Goal: Task Accomplishment & Management: Manage account settings

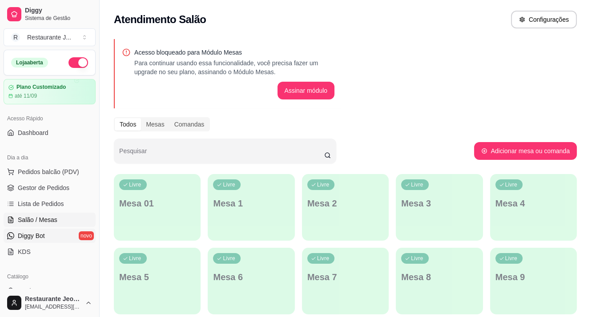
click at [30, 232] on span "Diggy Bot" at bounding box center [31, 236] width 27 height 9
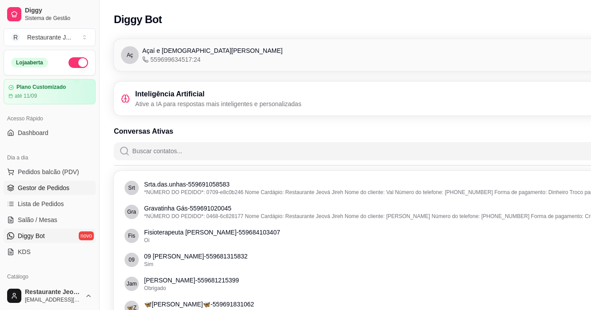
click at [44, 185] on span "Gestor de Pedidos" at bounding box center [44, 188] width 52 height 9
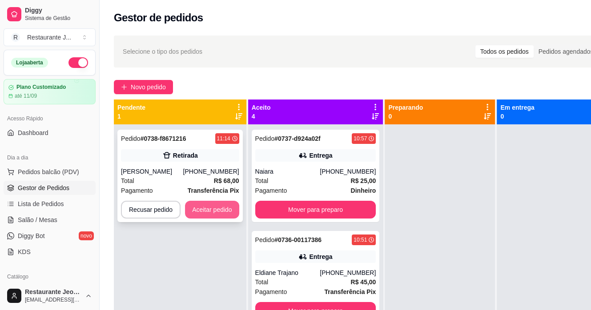
click at [210, 207] on button "Aceitar pedido" at bounding box center [212, 210] width 54 height 18
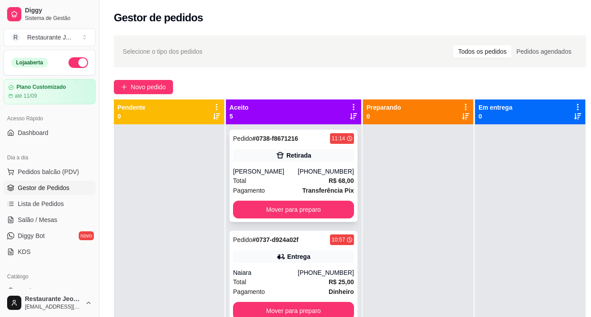
click at [292, 154] on div "Retirada" at bounding box center [298, 155] width 25 height 9
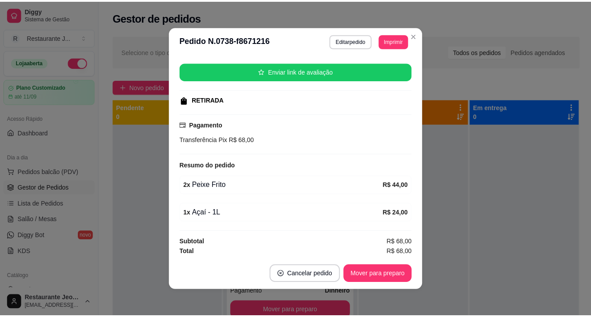
scroll to position [106, 0]
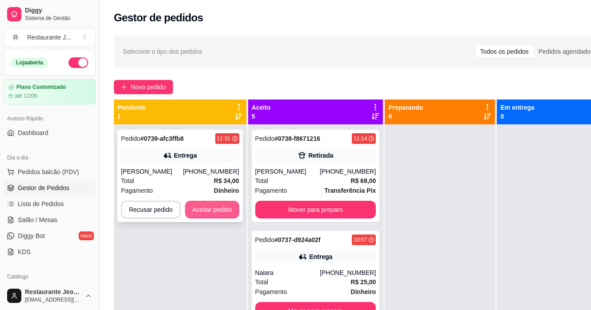
click at [209, 208] on button "Aceitar pedido" at bounding box center [212, 210] width 54 height 18
click at [207, 207] on button "Aceitar pedido" at bounding box center [212, 209] width 52 height 17
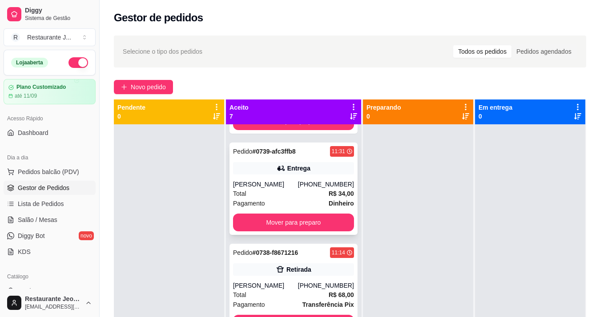
scroll to position [133, 0]
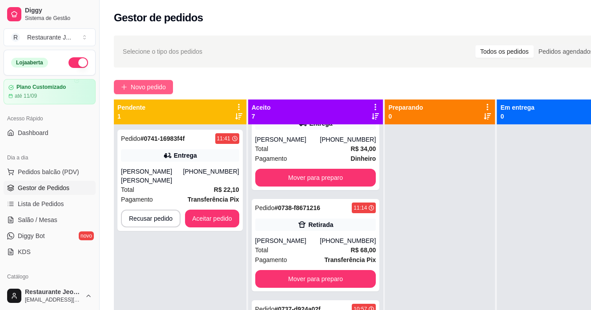
click at [148, 88] on span "Novo pedido" at bounding box center [148, 87] width 35 height 10
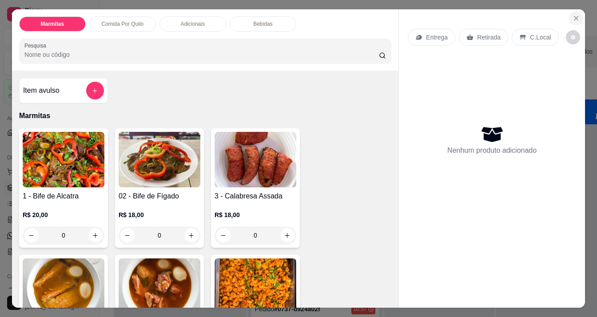
click at [573, 15] on icon "Close" at bounding box center [576, 18] width 7 height 7
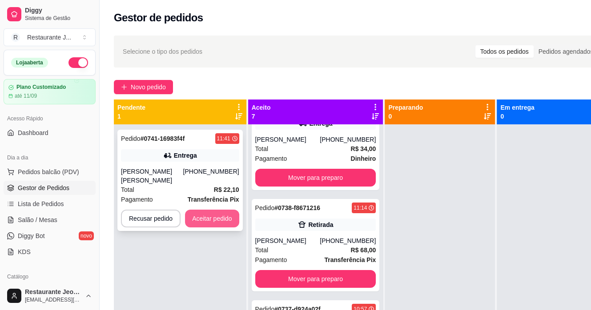
click at [195, 213] on button "Aceitar pedido" at bounding box center [212, 219] width 54 height 18
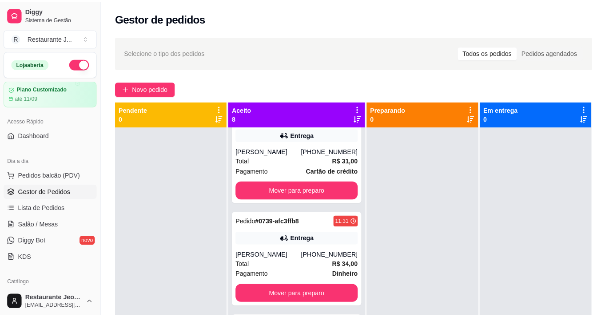
scroll to position [235, 0]
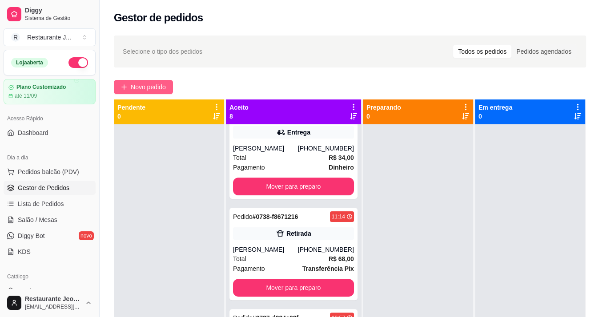
click at [158, 84] on span "Novo pedido" at bounding box center [148, 87] width 35 height 10
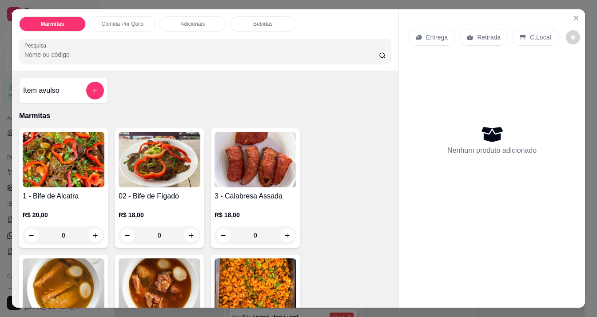
click at [197, 4] on div "Marmitas Comida Por Quilo Adicionais Bebidas Pesquisa Item avulso Marmitas 1 - …" at bounding box center [298, 158] width 597 height 317
click at [191, 24] on p "Adicionais" at bounding box center [193, 23] width 24 height 7
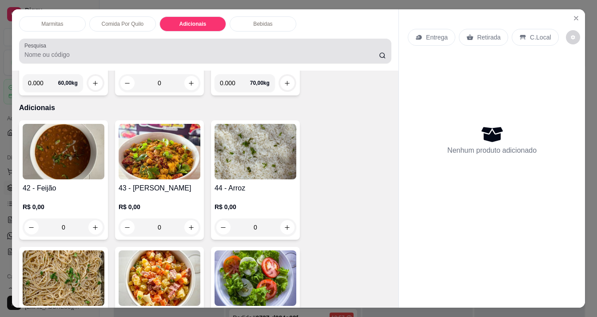
scroll to position [22, 0]
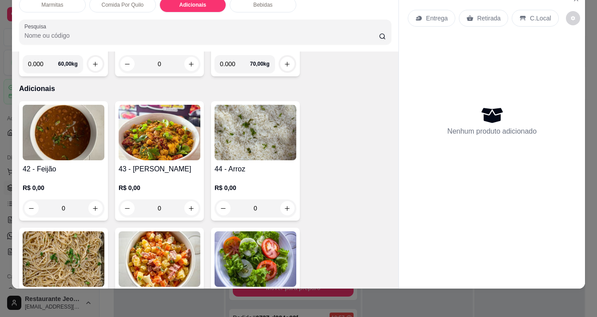
click at [64, 105] on img at bounding box center [64, 133] width 82 height 56
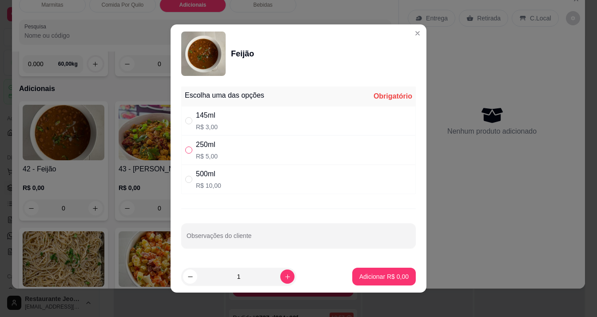
click at [188, 151] on input "" at bounding box center [188, 150] width 7 height 7
radio input "true"
click at [363, 273] on p "Adicionar R$ 5,00" at bounding box center [384, 276] width 48 height 8
type input "1"
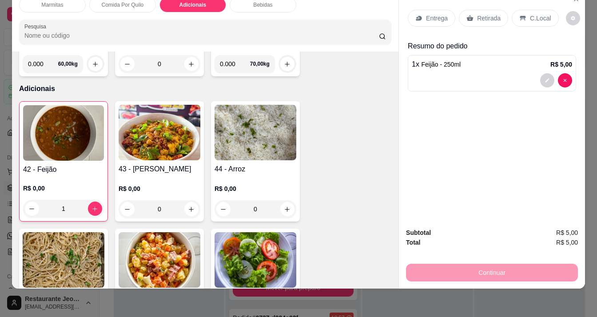
click at [426, 14] on p "Entrega" at bounding box center [437, 18] width 22 height 9
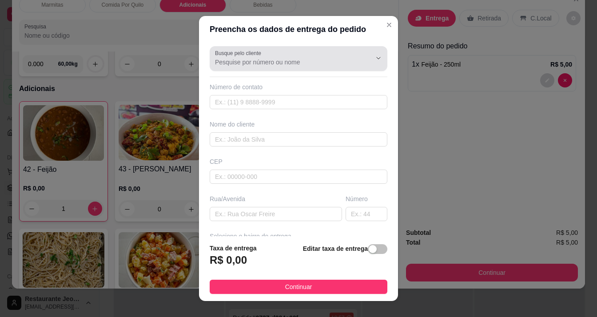
click at [248, 58] on input "Busque pelo cliente" at bounding box center [286, 62] width 142 height 9
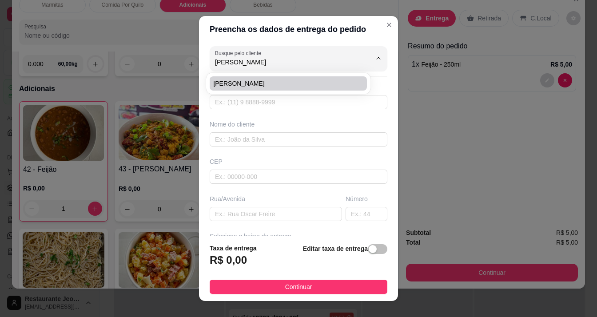
click at [258, 83] on span "[PERSON_NAME]" at bounding box center [283, 83] width 141 height 9
type input "[PERSON_NAME]"
type input "96991182561"
type input "[PERSON_NAME]"
type input "SEGUNDA RUA ATRAZ DA [GEOGRAPHIC_DATA][PERSON_NAME]"
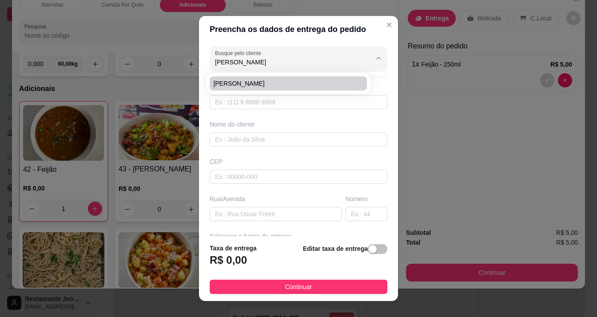
type input "20"
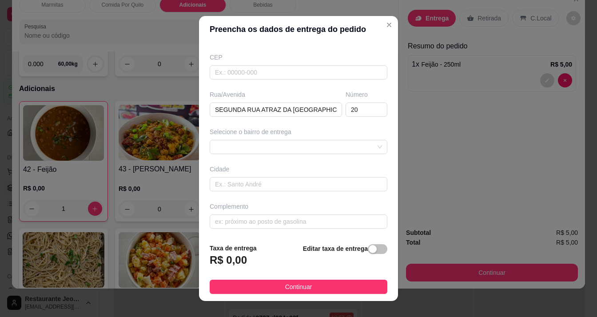
scroll to position [12, 0]
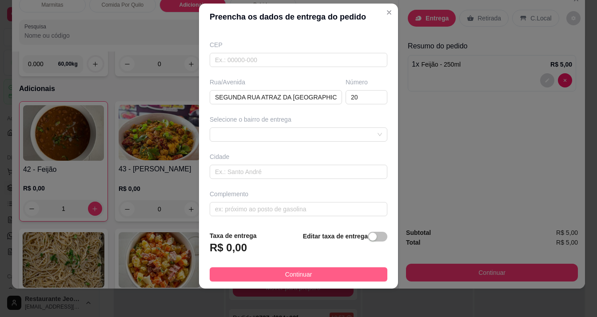
type input "[PERSON_NAME]"
click at [318, 274] on button "Continuar" at bounding box center [299, 275] width 178 height 14
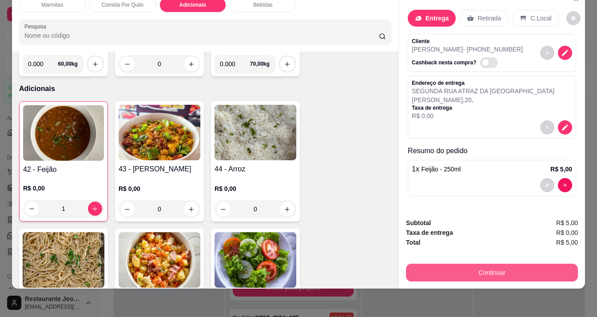
click at [503, 264] on button "Continuar" at bounding box center [492, 273] width 172 height 18
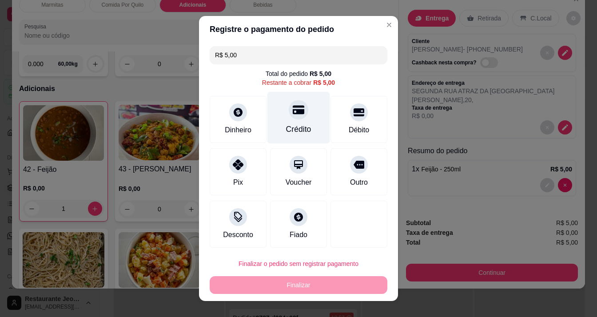
click at [287, 120] on div "Crédito" at bounding box center [299, 118] width 63 height 52
type input "R$ 0,00"
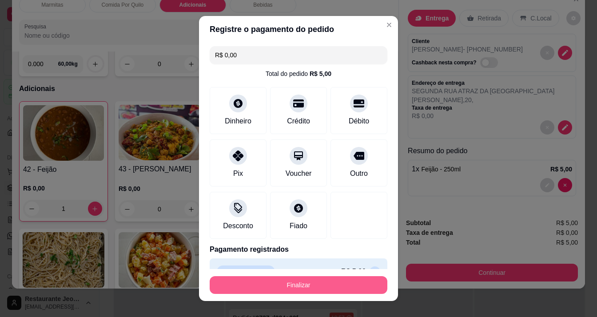
click at [328, 282] on button "Finalizar" at bounding box center [299, 285] width 178 height 18
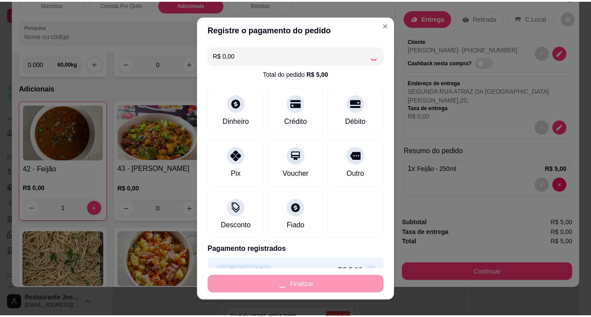
scroll to position [235, 0]
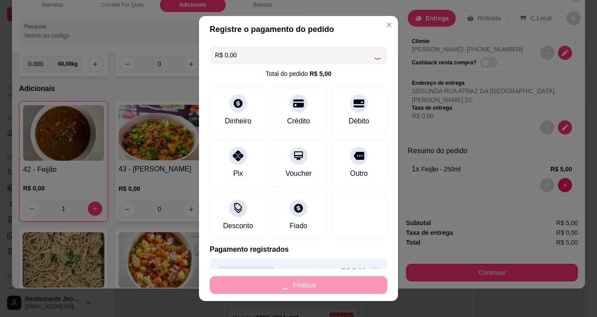
type input "0"
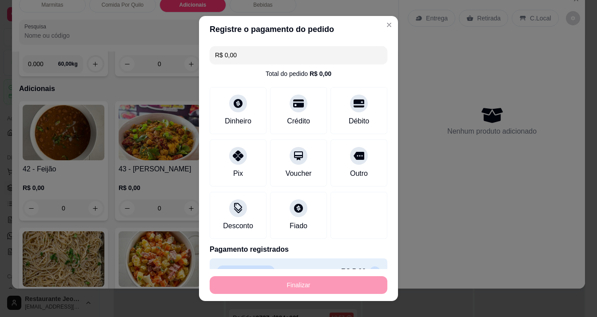
type input "-R$ 5,00"
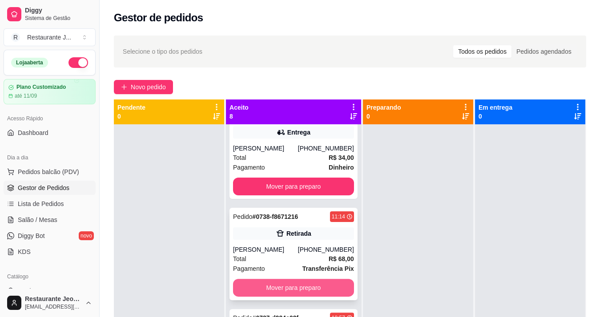
click at [272, 280] on button "Mover para preparo" at bounding box center [293, 288] width 121 height 18
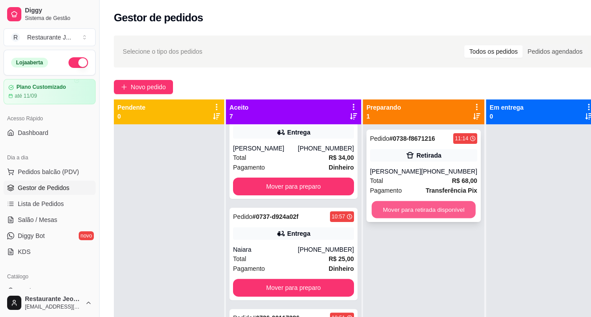
click at [384, 205] on button "Mover para retirada disponível" at bounding box center [423, 209] width 104 height 17
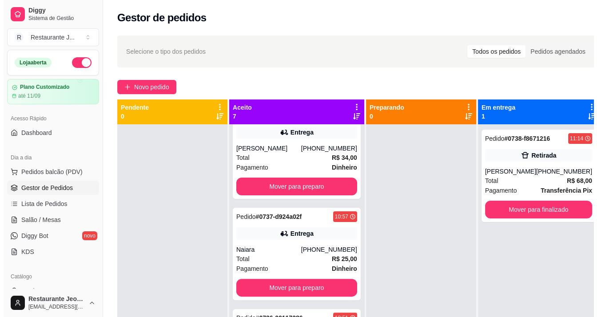
scroll to position [336, 0]
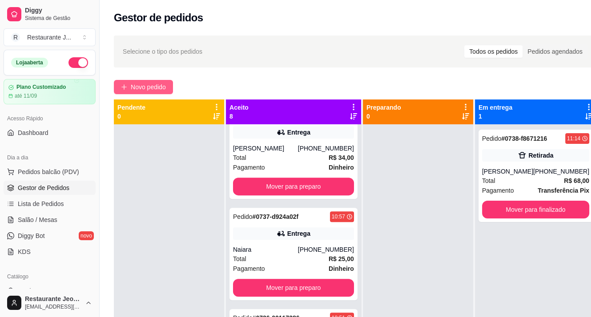
click at [142, 86] on span "Novo pedido" at bounding box center [148, 87] width 35 height 10
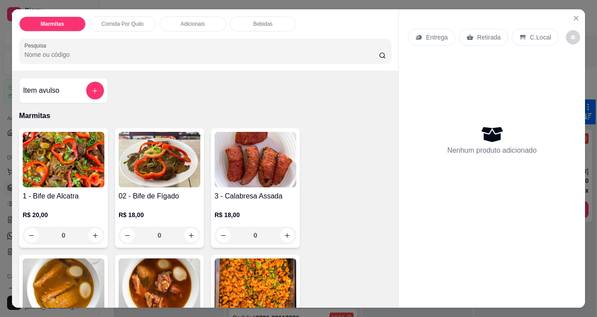
drag, startPoint x: 262, startPoint y: 15, endPoint x: 245, endPoint y: 20, distance: 18.0
click at [262, 16] on div "Bebidas" at bounding box center [263, 23] width 67 height 15
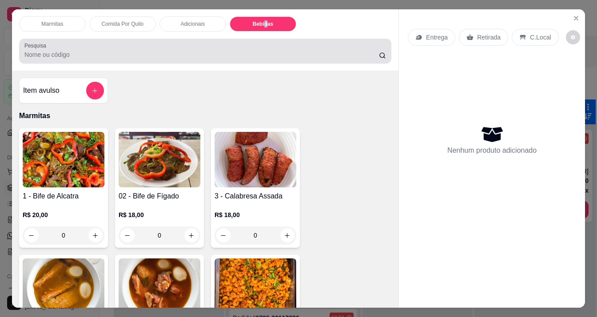
scroll to position [22, 0]
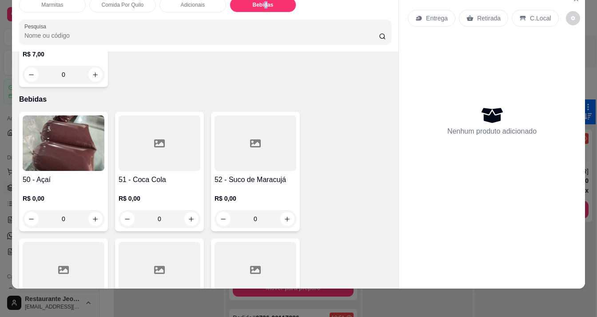
click at [73, 116] on img at bounding box center [64, 144] width 82 height 56
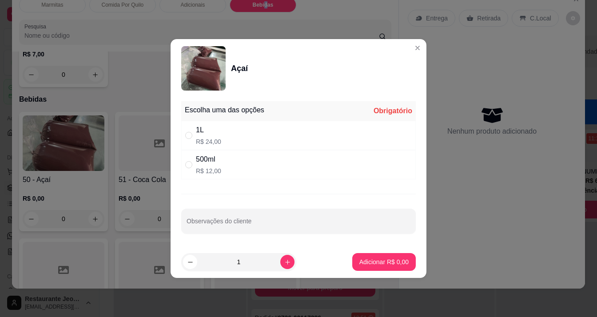
click at [192, 135] on input "" at bounding box center [188, 135] width 7 height 7
radio input "true"
click at [396, 263] on p "Adicionar R$ 24,00" at bounding box center [382, 262] width 53 height 9
type input "1"
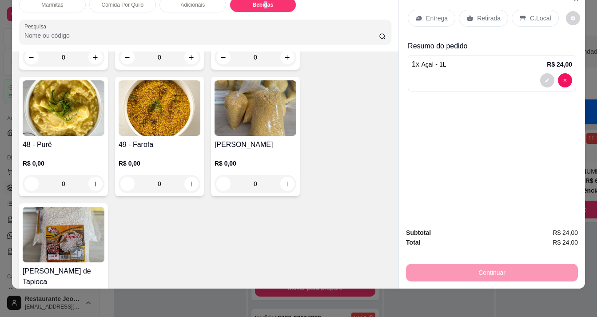
scroll to position [1995, 0]
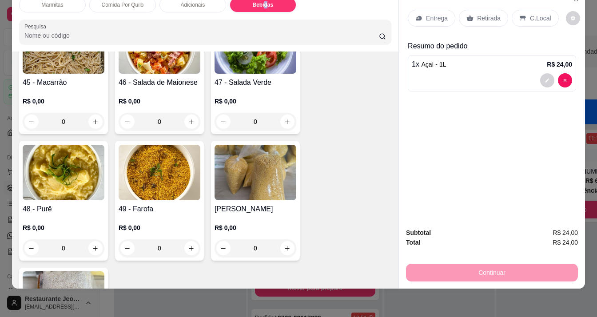
click at [241, 145] on img at bounding box center [256, 173] width 82 height 56
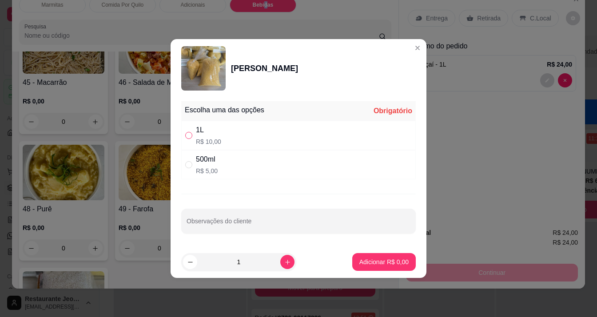
click at [190, 136] on input "" at bounding box center [188, 135] width 7 height 7
radio input "true"
click at [391, 256] on button "Adicionar R$ 10,00" at bounding box center [382, 262] width 67 height 18
type input "1"
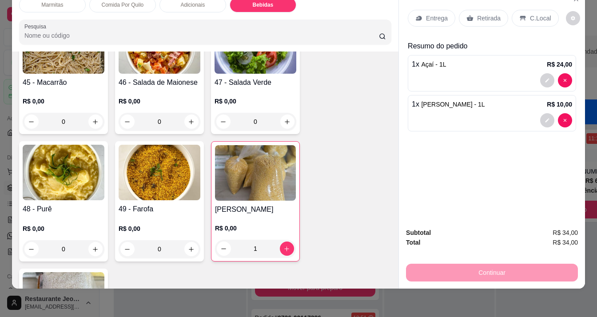
click at [430, 14] on p "Entrega" at bounding box center [437, 18] width 22 height 9
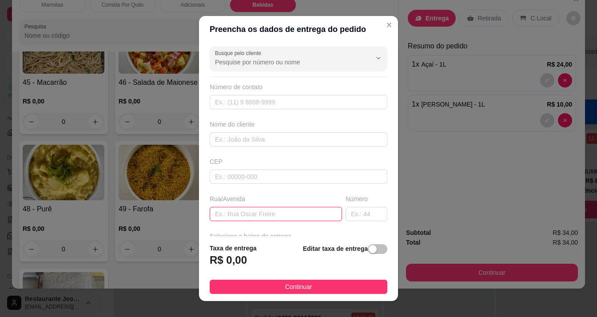
click at [229, 208] on input "text" at bounding box center [276, 214] width 132 height 14
click at [228, 210] on input "text" at bounding box center [276, 214] width 132 height 14
click at [232, 214] on input "text" at bounding box center [276, 214] width 132 height 14
type input "rua quatro"
click at [350, 213] on input "text" at bounding box center [367, 214] width 42 height 14
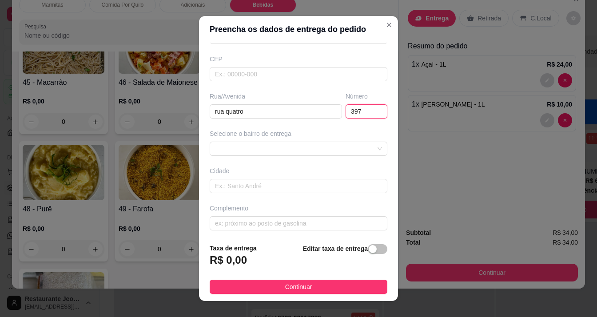
scroll to position [104, 0]
type input "397"
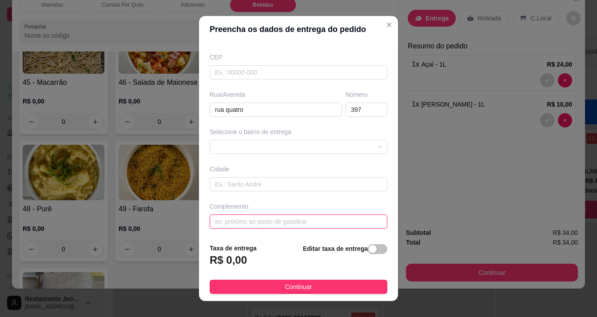
drag, startPoint x: 233, startPoint y: 221, endPoint x: 237, endPoint y: 213, distance: 9.2
click at [233, 221] on input "text" at bounding box center [299, 222] width 178 height 14
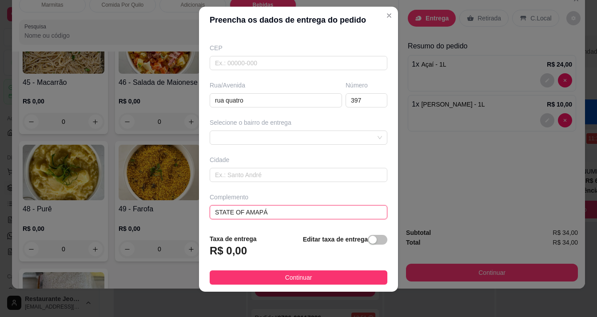
scroll to position [12, 0]
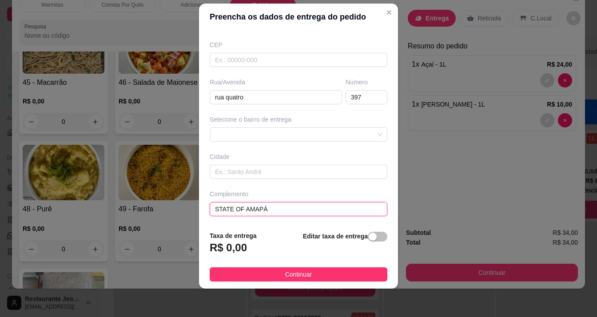
type input "STATE OF AMAPÁ"
click at [365, 134] on div at bounding box center [299, 135] width 178 height 14
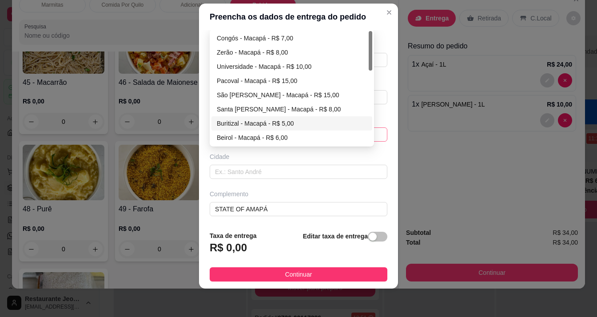
click at [231, 120] on div "Buritizal - Macapá - R$ 5,00" at bounding box center [292, 124] width 150 height 10
type input "Macapá"
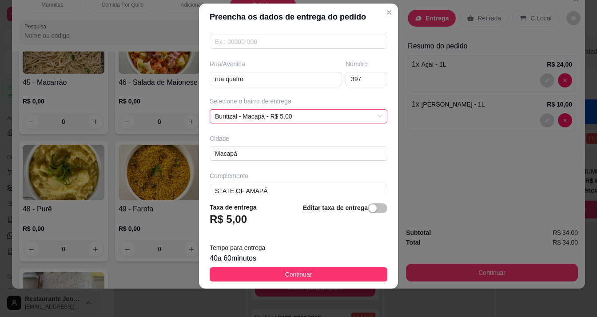
scroll to position [133, 0]
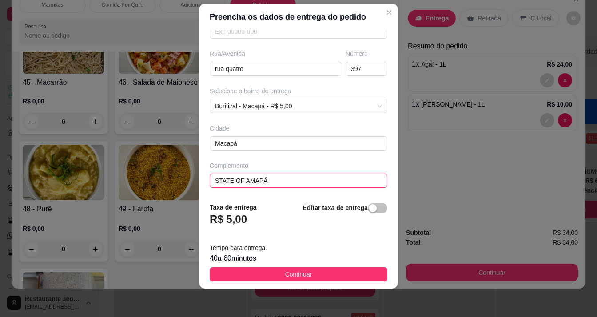
click at [267, 174] on input "STATE OF AMAPÁ" at bounding box center [299, 181] width 178 height 14
drag, startPoint x: 303, startPoint y: 269, endPoint x: 298, endPoint y: 264, distance: 6.3
click at [303, 269] on button "Continuar" at bounding box center [299, 275] width 178 height 14
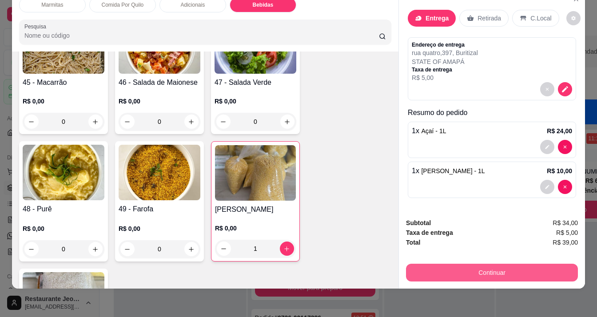
click at [416, 266] on button "Continuar" at bounding box center [492, 273] width 172 height 18
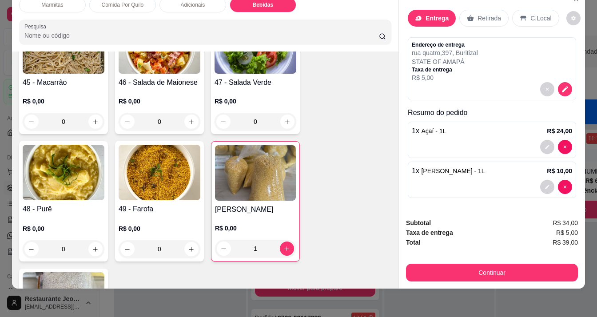
scroll to position [0, 0]
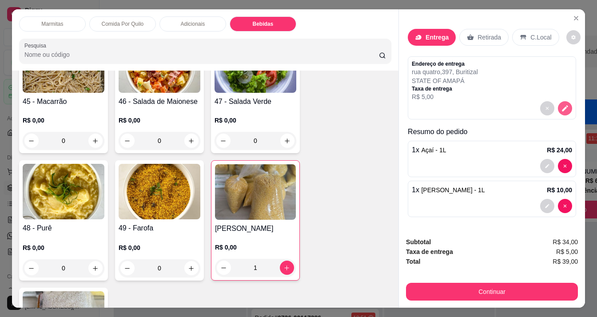
click at [561, 105] on icon "decrease-product-quantity" at bounding box center [565, 108] width 8 height 8
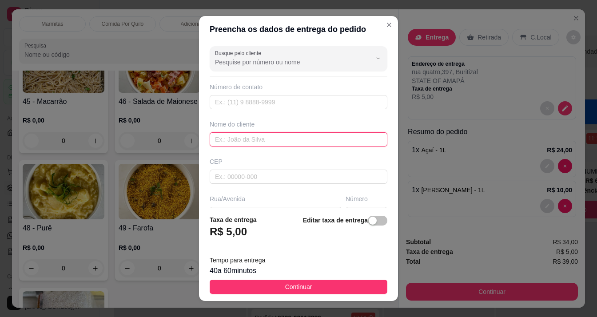
click at [254, 134] on input "text" at bounding box center [299, 139] width 178 height 14
type input "[PERSON_NAME]"
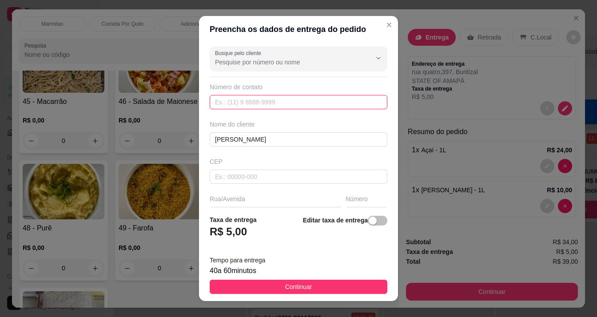
click at [231, 107] on input "text" at bounding box center [299, 102] width 178 height 14
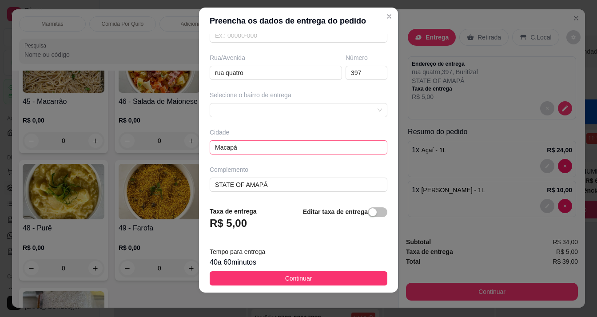
scroll to position [12, 0]
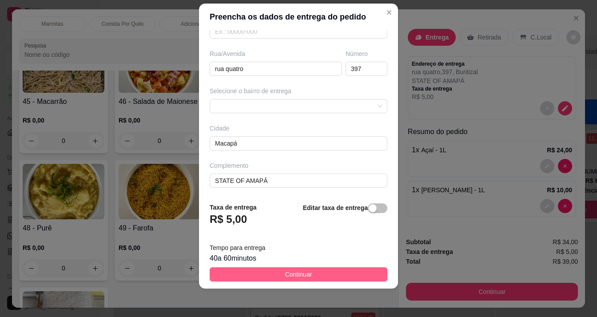
type input "[PHONE_NUMBER]"
click at [298, 270] on span "Continuar" at bounding box center [298, 275] width 27 height 10
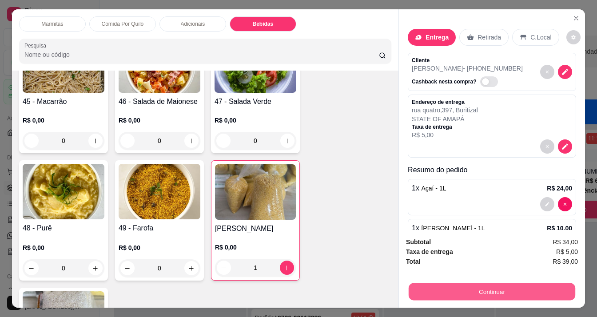
click at [427, 283] on button "Continuar" at bounding box center [492, 291] width 167 height 17
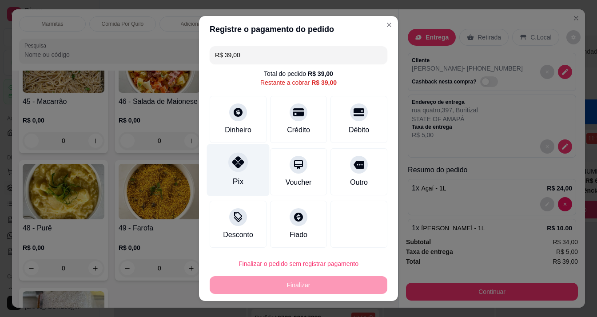
click at [233, 178] on div "Pix" at bounding box center [238, 182] width 11 height 12
type input "R$ 0,00"
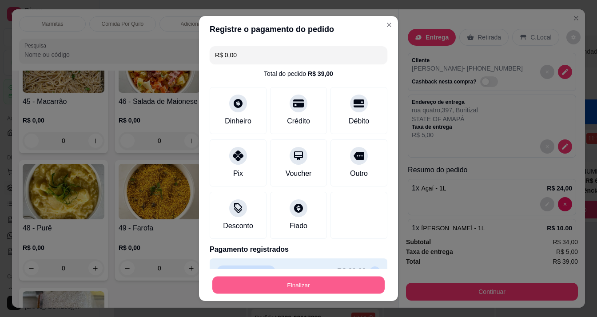
click at [276, 284] on button "Finalizar" at bounding box center [298, 285] width 172 height 17
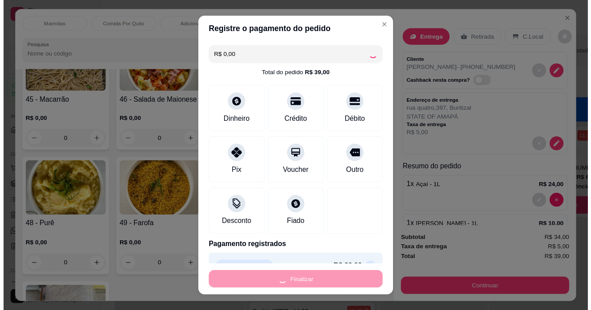
scroll to position [336, 0]
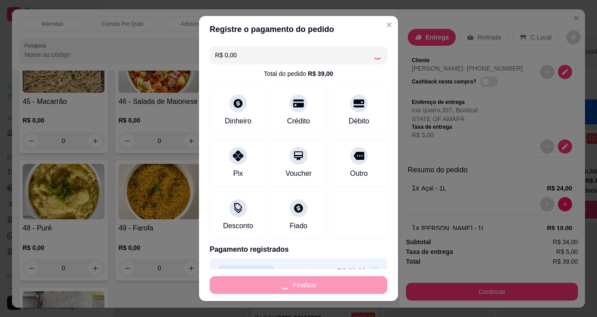
type input "0"
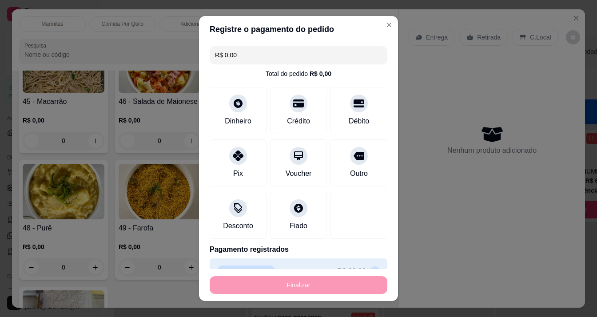
type input "-R$ 39,00"
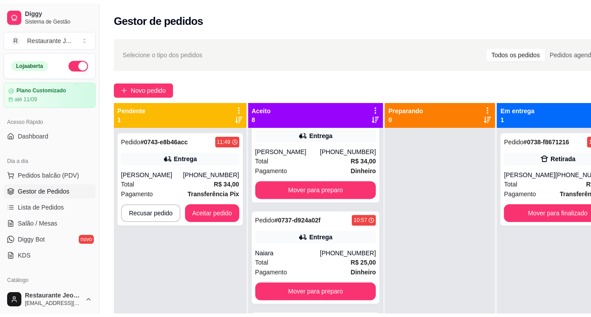
scroll to position [437, 0]
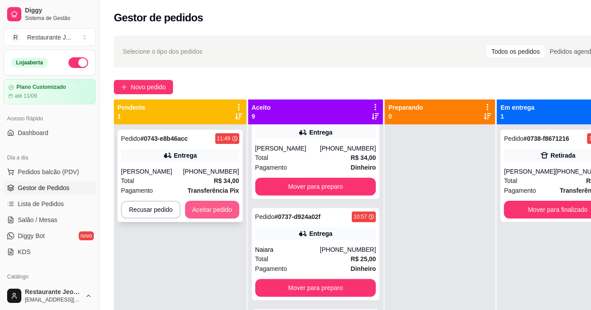
click at [220, 205] on button "Aceitar pedido" at bounding box center [212, 210] width 54 height 18
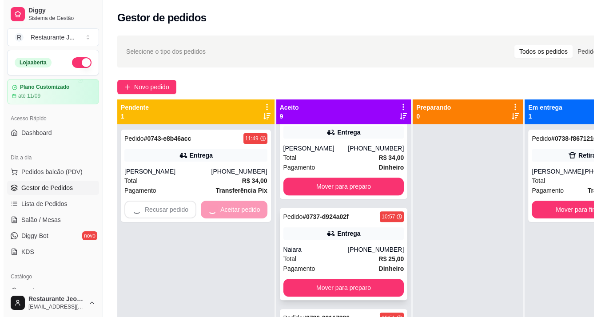
scroll to position [539, 0]
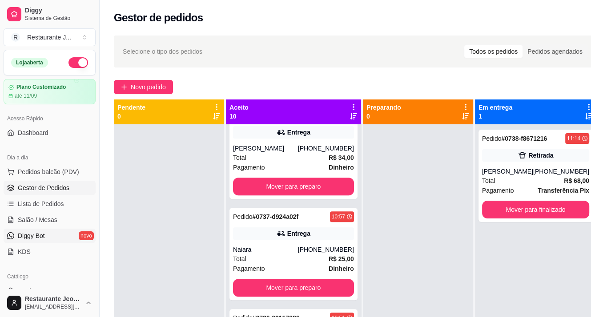
click at [31, 232] on span "Diggy Bot" at bounding box center [31, 236] width 27 height 9
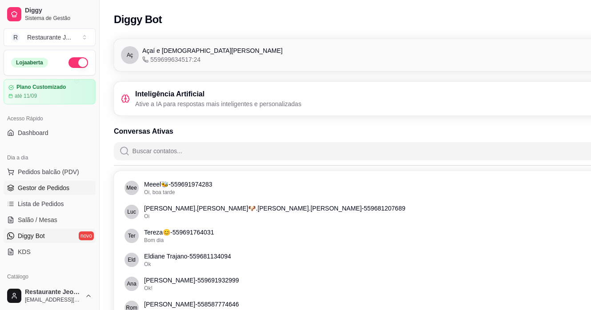
click at [44, 181] on link "Gestor de Pedidos" at bounding box center [50, 188] width 92 height 14
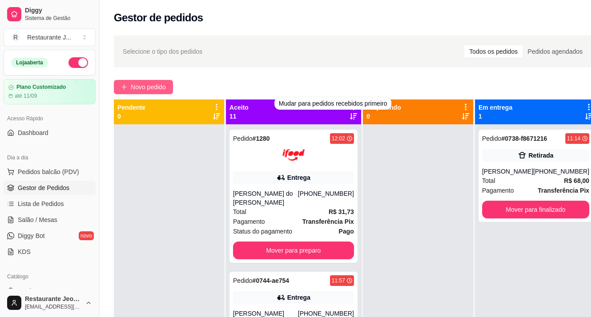
click at [148, 82] on span "Novo pedido" at bounding box center [148, 87] width 35 height 10
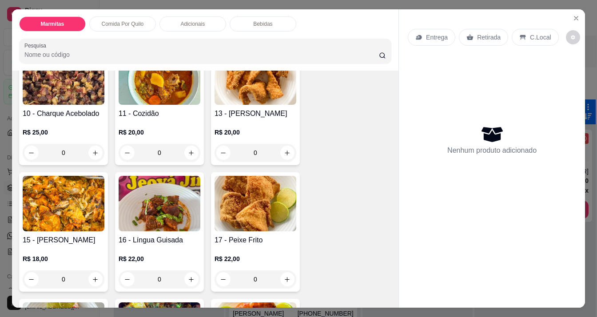
scroll to position [489, 0]
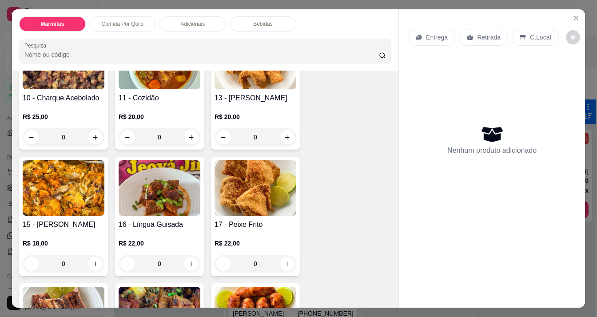
click at [240, 192] on img at bounding box center [256, 188] width 82 height 56
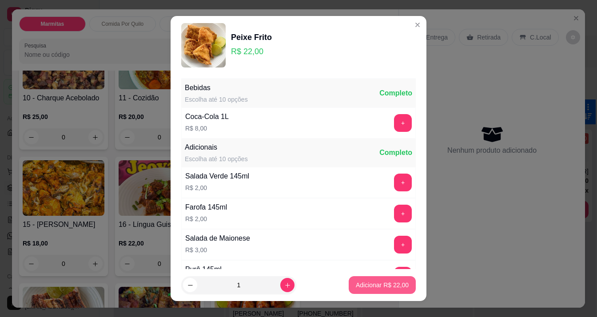
click at [359, 287] on p "Adicionar R$ 22,00" at bounding box center [382, 285] width 53 height 9
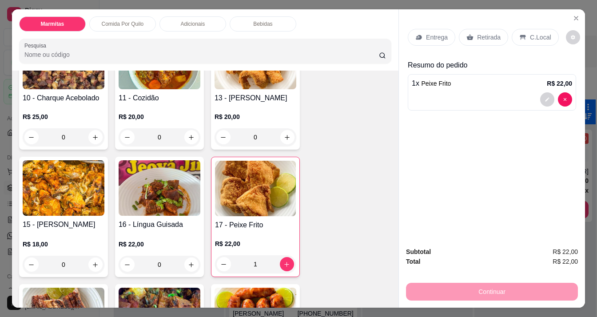
type input "1"
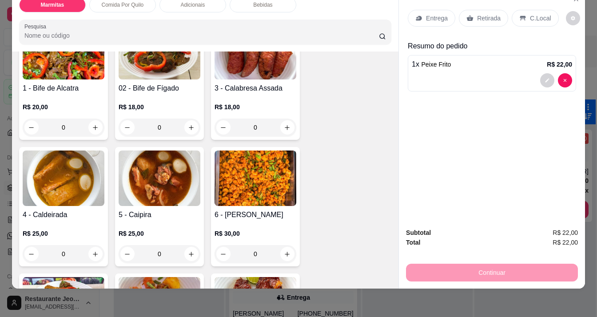
scroll to position [178, 0]
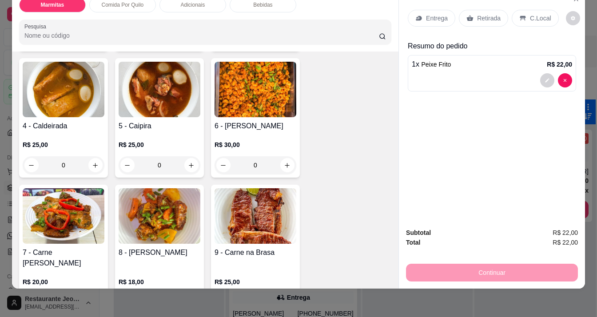
click at [64, 235] on img at bounding box center [64, 216] width 82 height 56
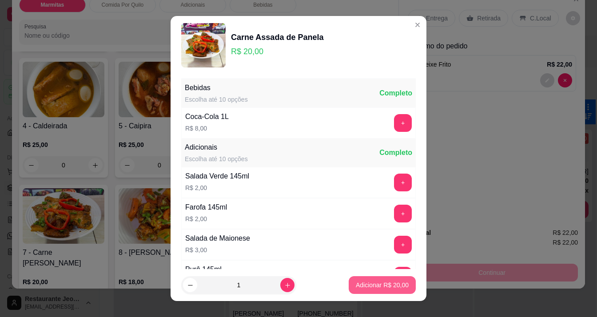
click at [364, 281] on p "Adicionar R$ 20,00" at bounding box center [382, 285] width 53 height 9
type input "1"
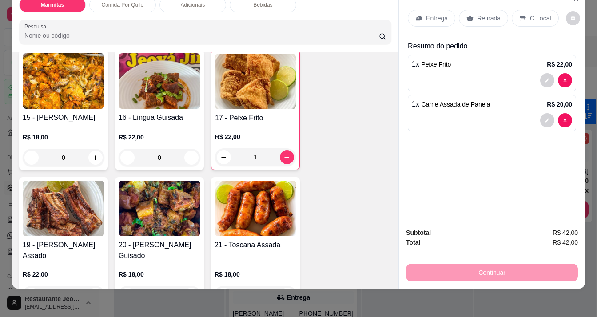
scroll to position [622, 0]
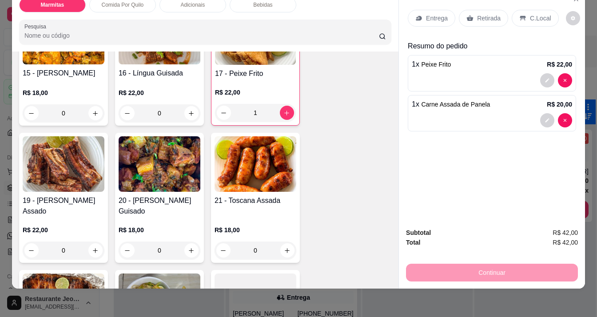
click at [242, 160] on img at bounding box center [256, 164] width 82 height 56
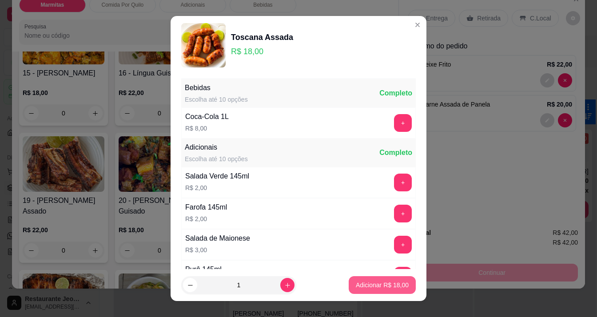
click at [370, 290] on button "Adicionar R$ 18,00" at bounding box center [382, 285] width 67 height 18
type input "1"
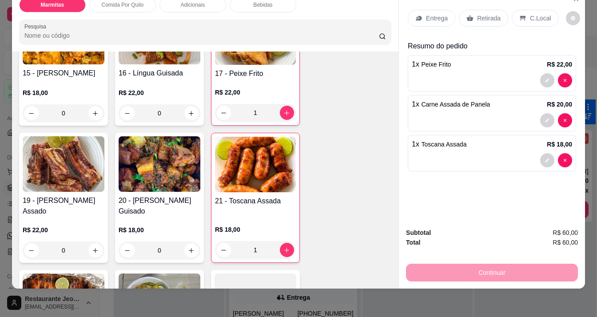
click at [432, 14] on p "Entrega" at bounding box center [437, 18] width 22 height 9
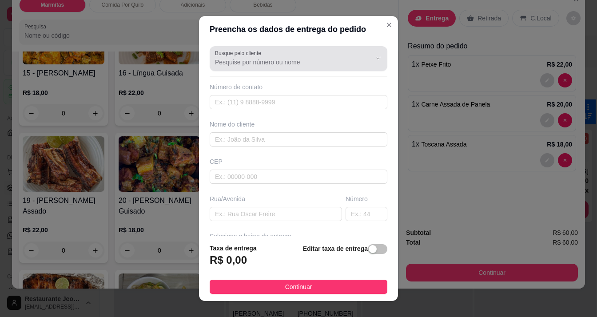
click at [305, 55] on div at bounding box center [298, 59] width 167 height 18
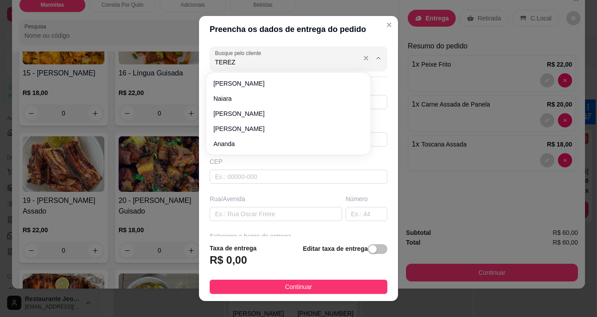
type input "TEREZA"
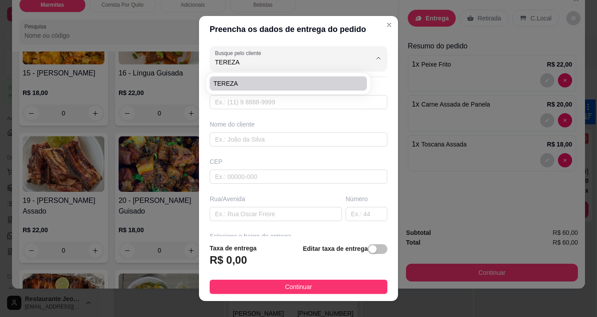
click at [265, 80] on span "TEREZA" at bounding box center [283, 83] width 141 height 9
type input "96991764031"
type input "TEREZA"
type input "AV [PERSON_NAME]"
type input "282"
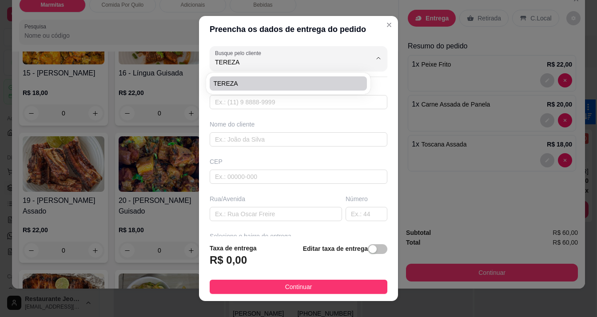
type input "Macapá"
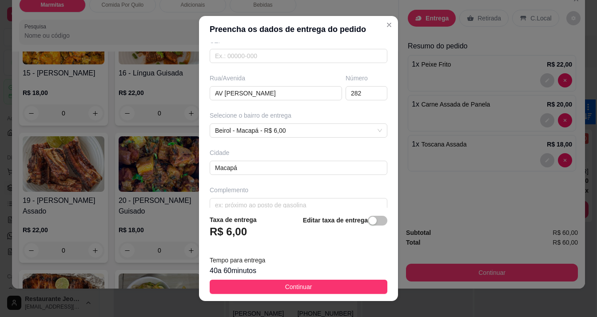
scroll to position [133, 0]
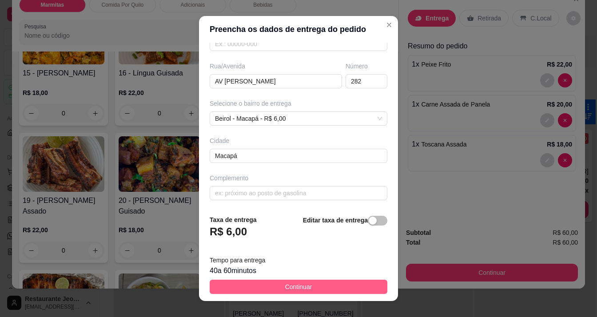
type input "TEREZA"
click at [314, 284] on button "Continuar" at bounding box center [299, 287] width 178 height 14
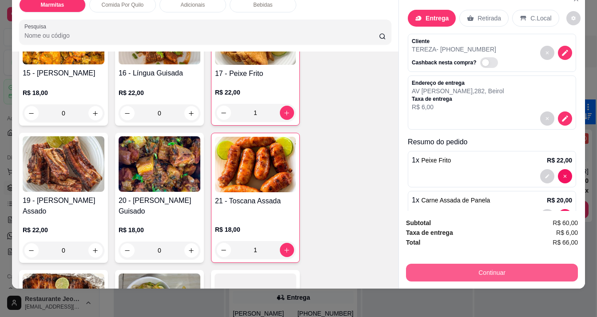
click at [414, 264] on button "Continuar" at bounding box center [492, 273] width 172 height 18
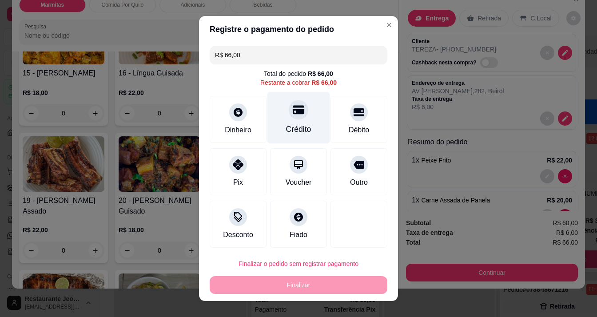
click at [292, 120] on div "Crédito" at bounding box center [299, 118] width 63 height 52
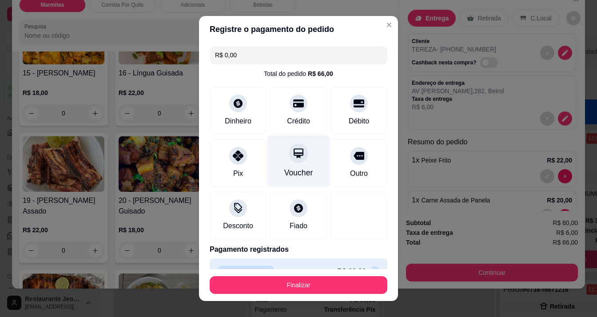
type input "R$ 0,00"
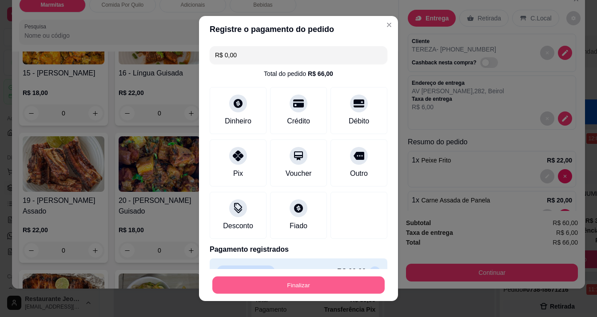
click at [308, 280] on button "Finalizar" at bounding box center [298, 285] width 172 height 17
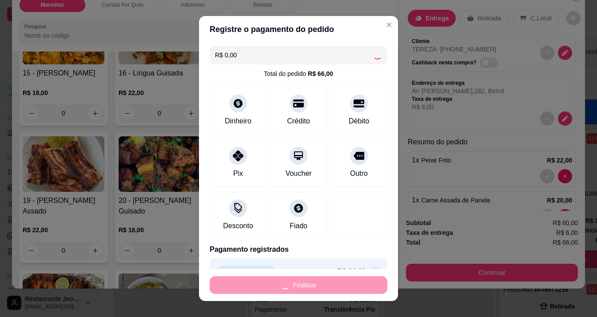
type input "0"
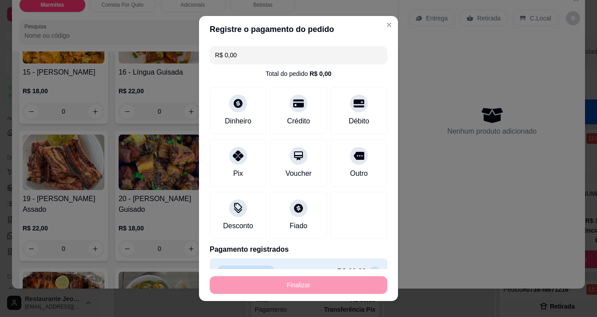
type input "-R$ 66,00"
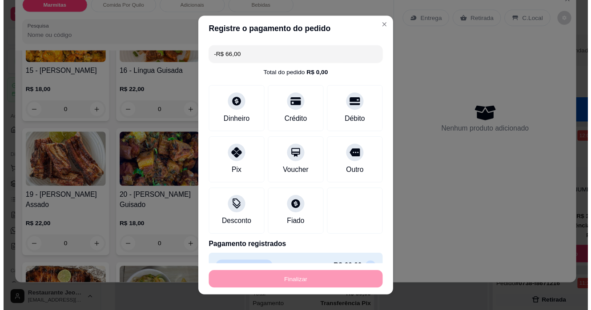
scroll to position [621, 0]
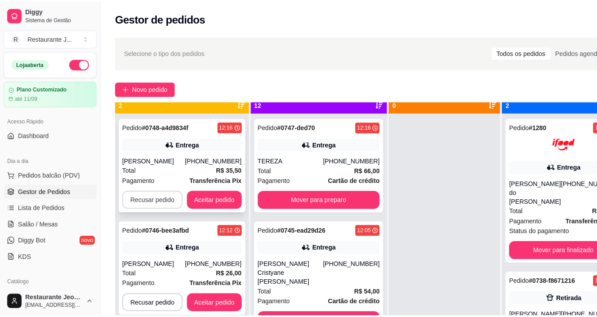
scroll to position [25, 0]
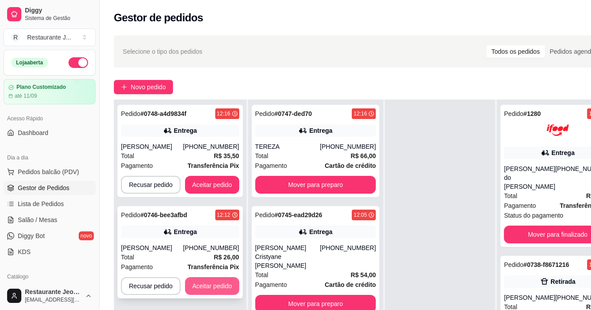
click at [217, 284] on button "Aceitar pedido" at bounding box center [212, 286] width 54 height 18
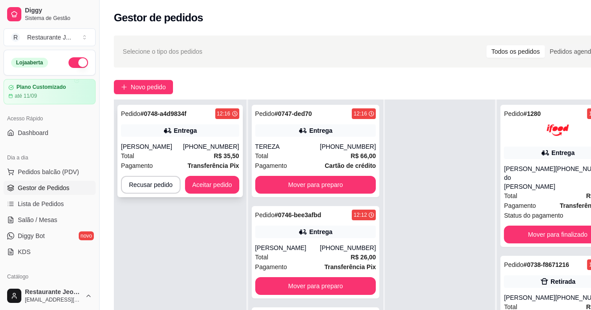
click at [156, 139] on div "Pedido # 0748-a4d9834f 12:16 Entrega [PERSON_NAME] [PHONE_NUMBER] Total R$ 35,5…" at bounding box center [179, 151] width 125 height 92
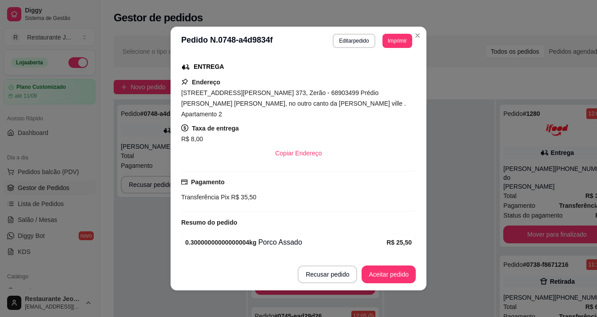
scroll to position [186, 0]
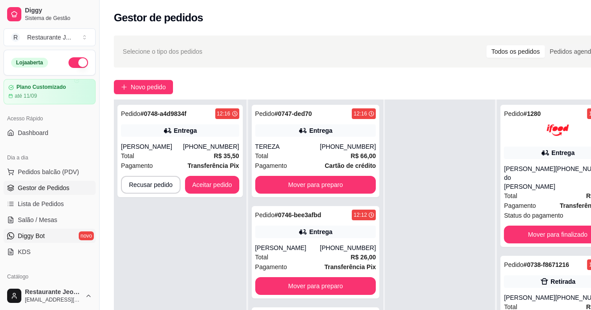
click at [43, 229] on link "Diggy Bot novo" at bounding box center [50, 236] width 92 height 14
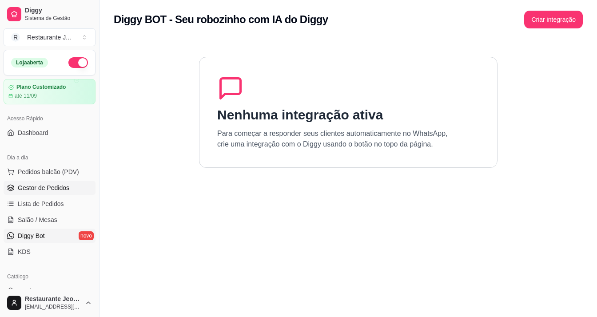
click at [57, 184] on span "Gestor de Pedidos" at bounding box center [44, 188] width 52 height 9
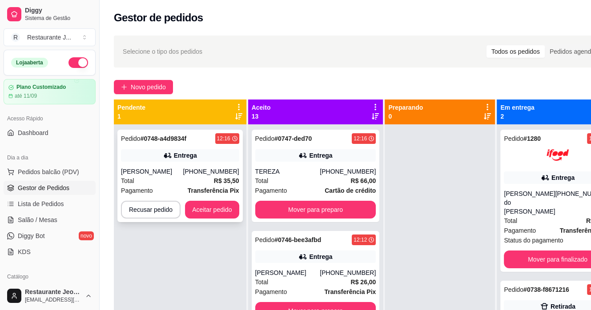
click at [222, 172] on div "[PHONE_NUMBER]" at bounding box center [211, 171] width 56 height 9
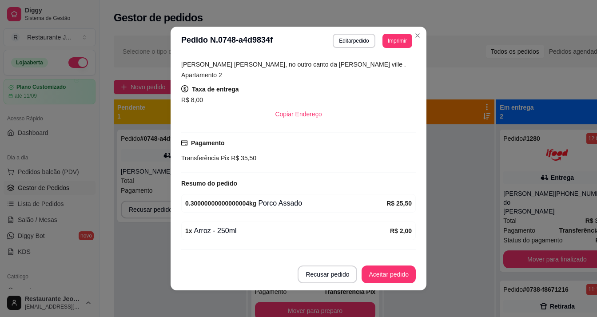
scroll to position [186, 0]
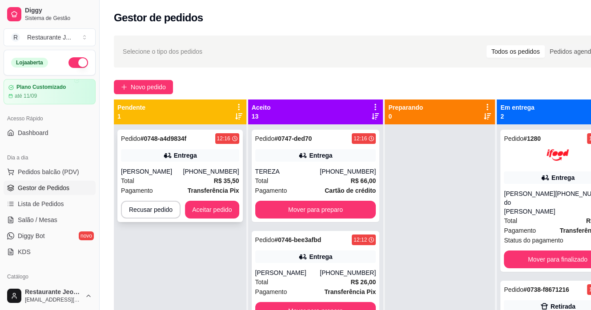
click at [161, 155] on div "Entrega" at bounding box center [180, 155] width 118 height 12
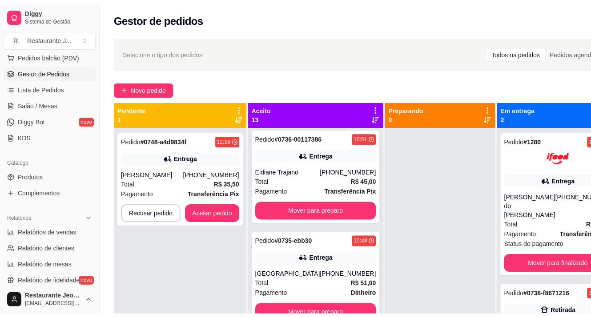
scroll to position [133, 0]
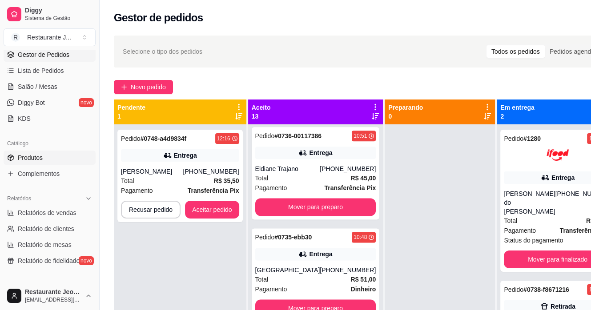
click at [37, 160] on span "Produtos" at bounding box center [30, 157] width 25 height 9
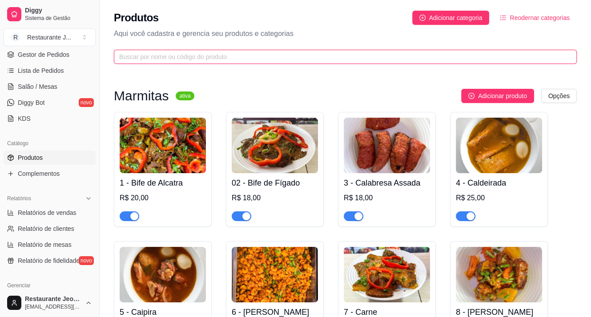
click at [202, 58] on input "text" at bounding box center [341, 57] width 445 height 10
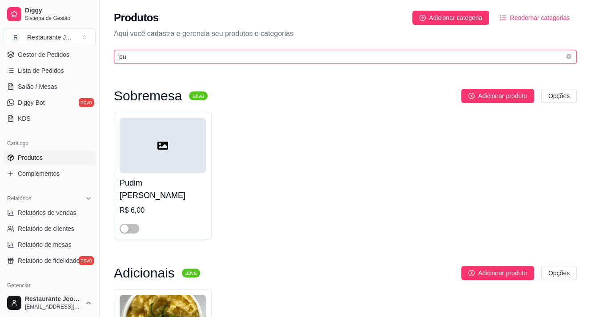
scroll to position [142, 0]
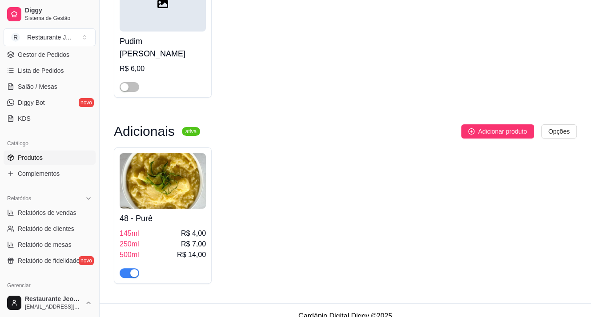
type input "pu"
click at [128, 268] on span "button" at bounding box center [130, 273] width 20 height 10
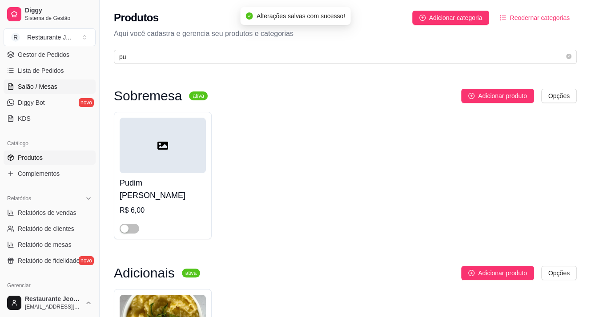
scroll to position [44, 0]
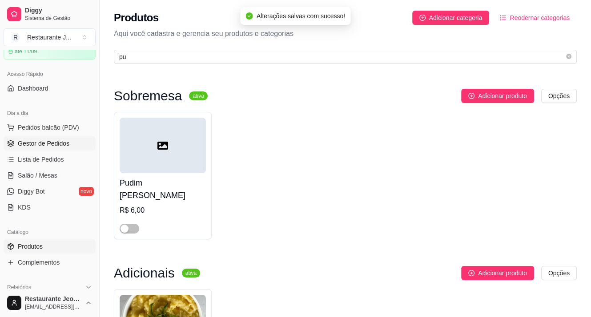
click at [41, 144] on span "Gestor de Pedidos" at bounding box center [44, 143] width 52 height 9
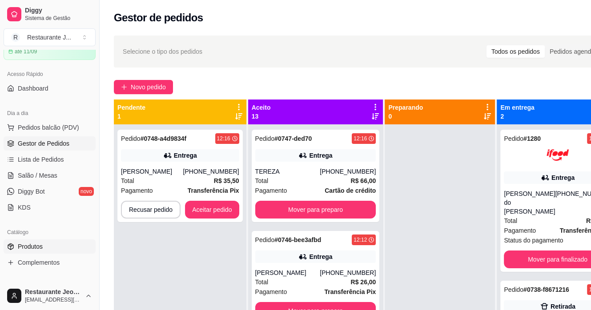
click at [41, 244] on span "Produtos" at bounding box center [30, 246] width 25 height 9
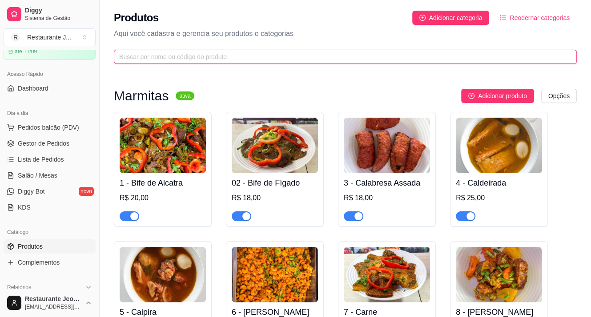
click at [149, 56] on input "text" at bounding box center [341, 57] width 445 height 10
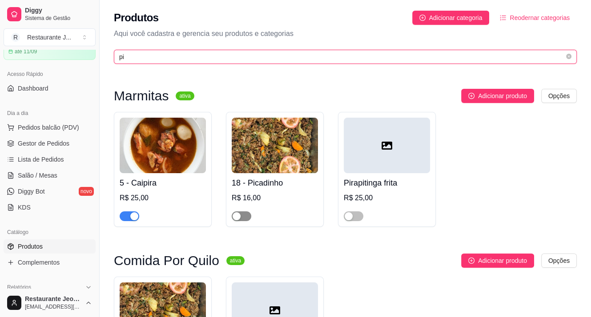
type input "pi"
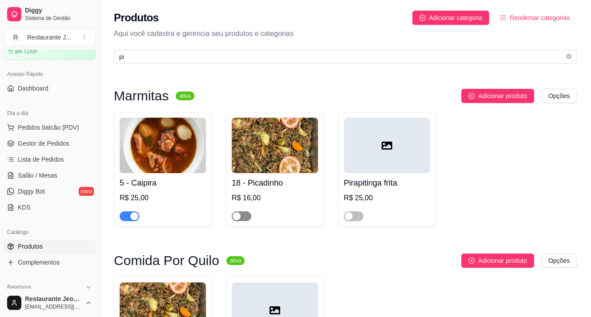
click at [245, 216] on span "button" at bounding box center [242, 217] width 20 height 10
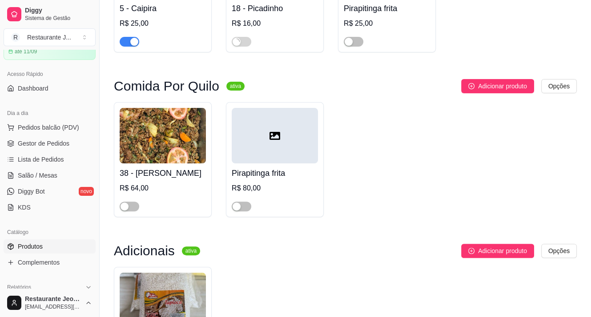
scroll to position [222, 0]
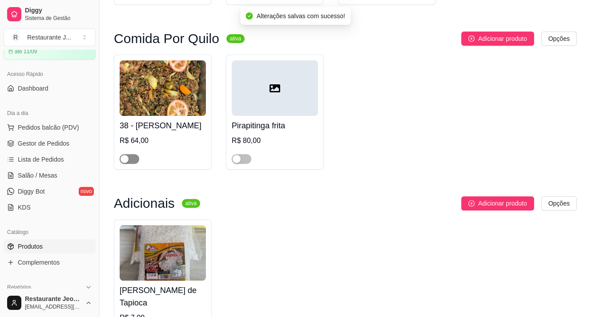
click at [133, 158] on span "button" at bounding box center [130, 159] width 20 height 10
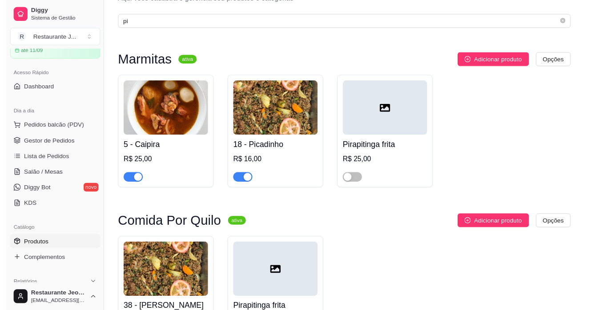
scroll to position [0, 0]
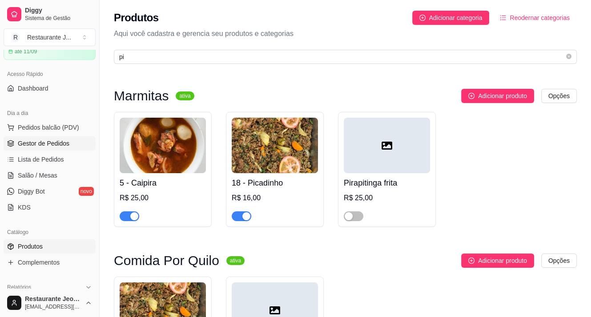
click at [51, 144] on span "Gestor de Pedidos" at bounding box center [44, 143] width 52 height 9
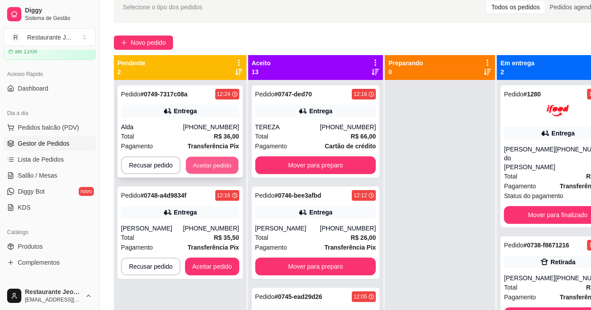
click at [215, 160] on button "Aceitar pedido" at bounding box center [212, 165] width 52 height 17
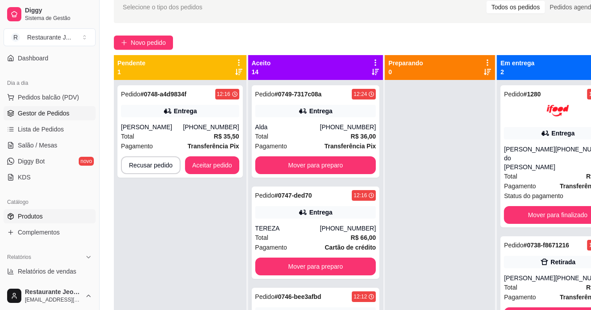
scroll to position [89, 0]
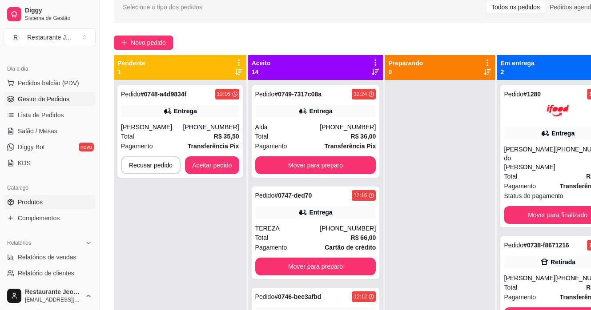
click at [63, 198] on link "Produtos" at bounding box center [50, 202] width 92 height 14
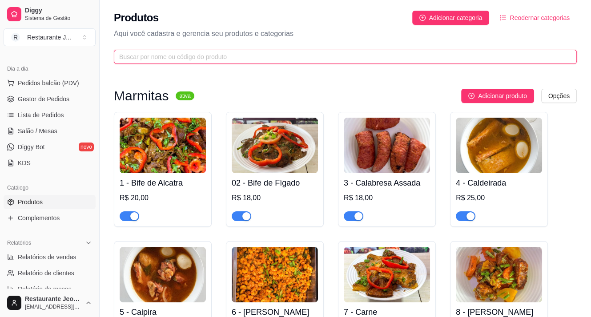
click at [153, 54] on input "text" at bounding box center [341, 57] width 445 height 10
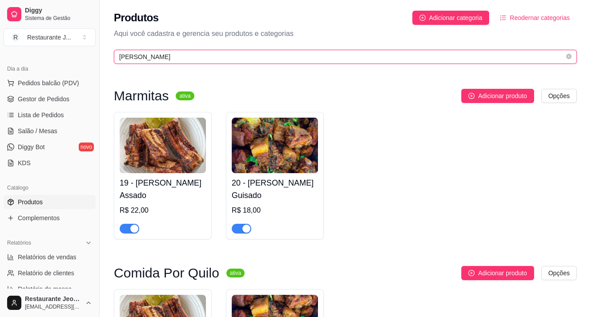
type input "[PERSON_NAME]"
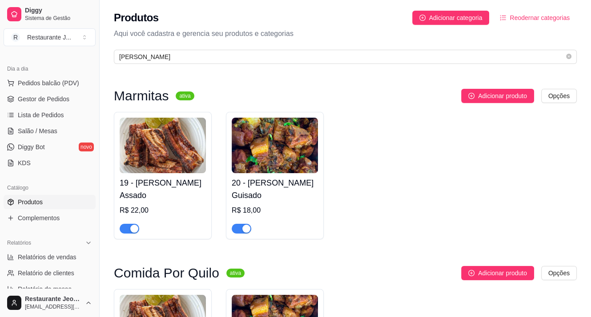
click at [128, 224] on span "button" at bounding box center [130, 229] width 20 height 10
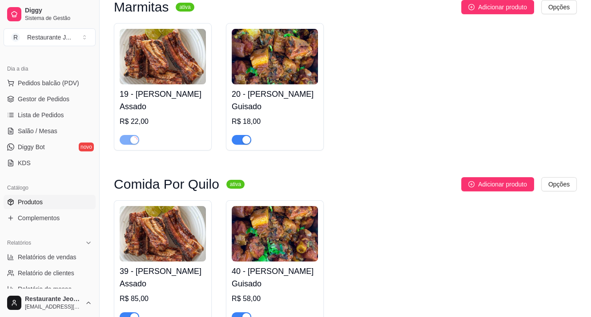
scroll to position [120, 0]
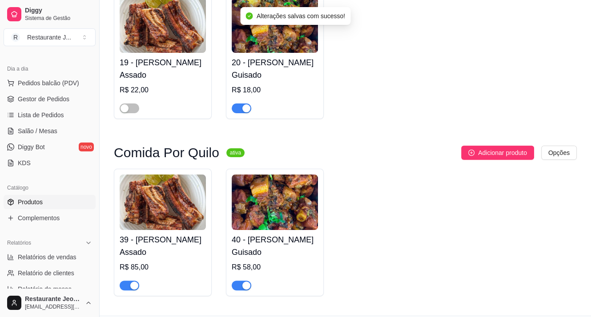
click at [126, 281] on span "button" at bounding box center [130, 286] width 20 height 10
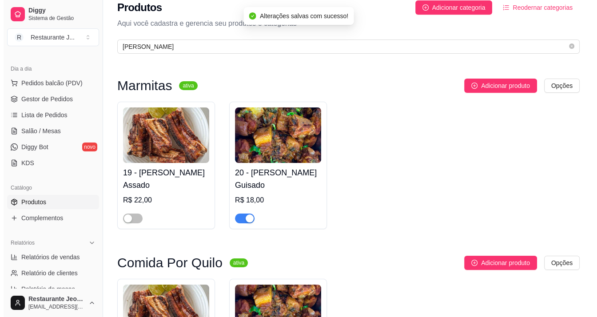
scroll to position [0, 0]
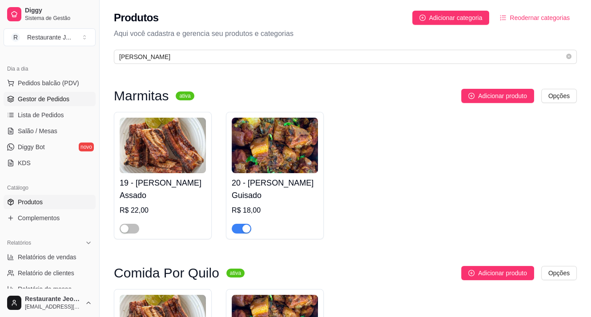
click at [57, 93] on link "Gestor de Pedidos" at bounding box center [50, 99] width 92 height 14
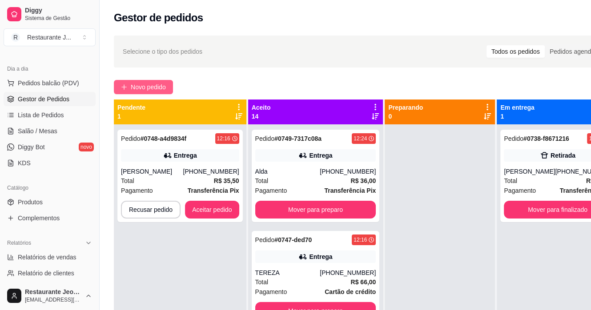
click at [163, 80] on button "Novo pedido" at bounding box center [143, 87] width 59 height 14
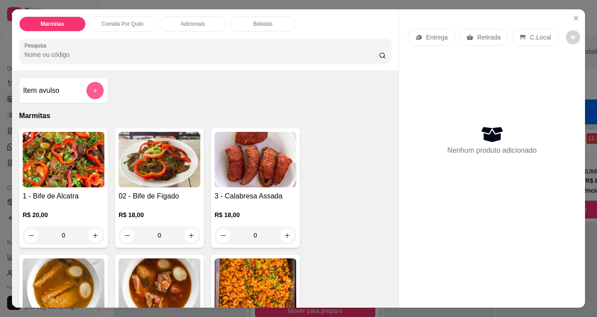
click at [92, 88] on icon "add-separate-item" at bounding box center [95, 91] width 7 height 7
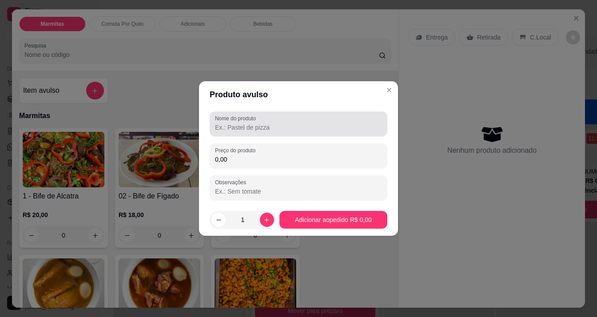
click at [239, 132] on div at bounding box center [298, 124] width 167 height 18
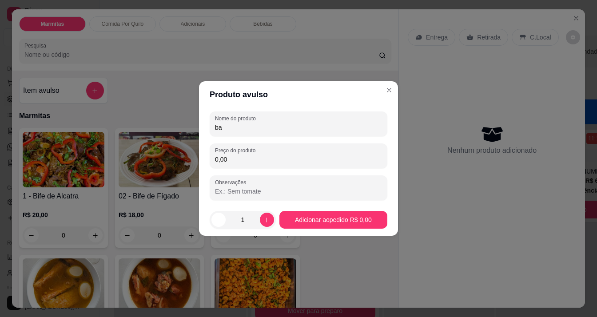
type input "b"
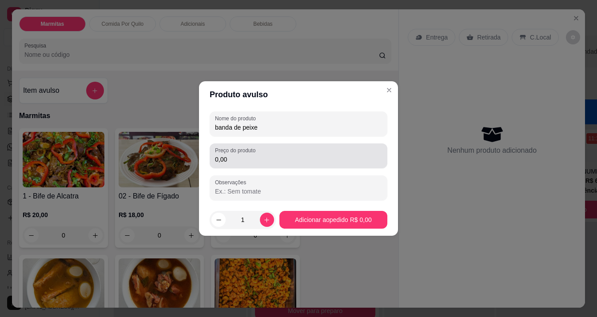
type input "banda de peixe"
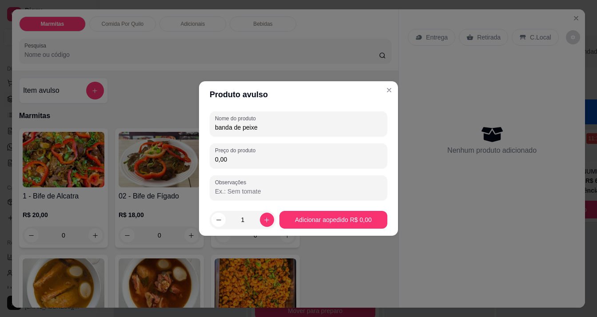
click at [237, 164] on input "0,00" at bounding box center [298, 159] width 167 height 9
type input "45,00"
click at [267, 221] on icon "increase-product-quantity" at bounding box center [267, 220] width 7 height 7
type input "2"
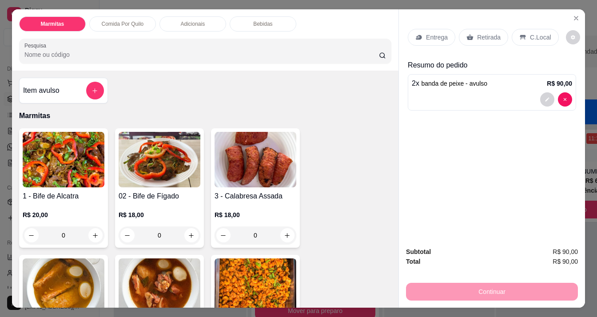
click at [426, 38] on p "Entrega" at bounding box center [437, 37] width 22 height 9
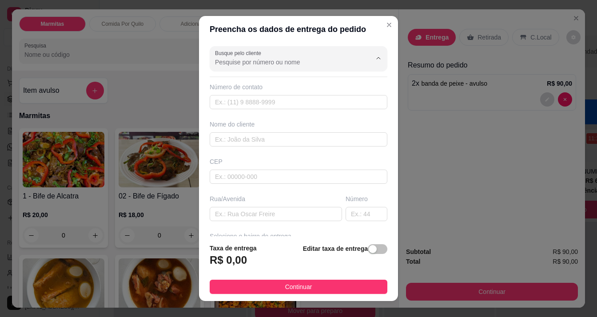
click at [259, 64] on input "Busque pelo cliente" at bounding box center [286, 62] width 142 height 9
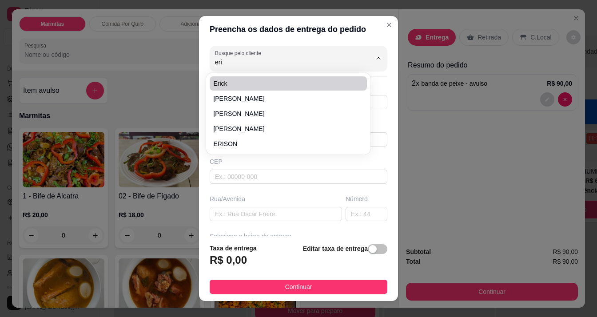
click at [233, 78] on li "Erick" at bounding box center [288, 83] width 157 height 14
type input "Erick"
type input "981093495"
type input "Erick"
type input "Rua [PERSON_NAME]"
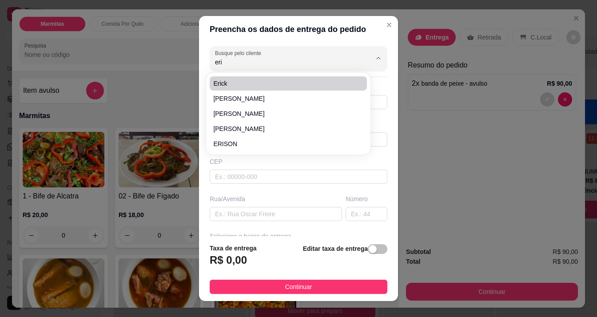
type input "515"
type input "Macapá"
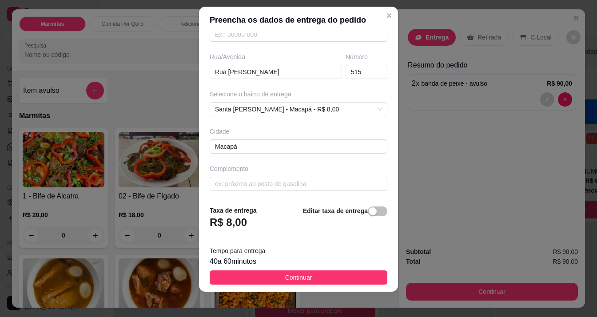
scroll to position [12, 0]
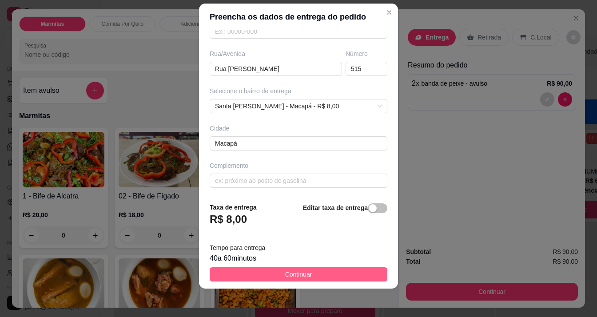
type input "Erick"
click at [311, 272] on button "Continuar" at bounding box center [299, 275] width 178 height 14
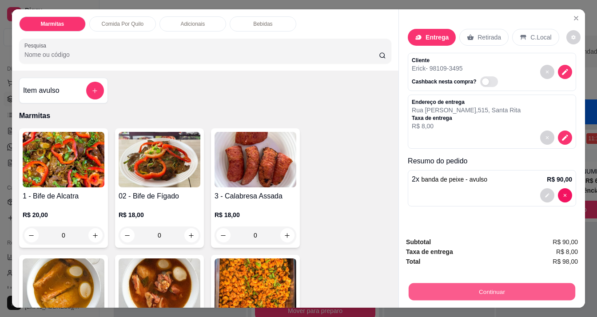
click at [409, 285] on button "Continuar" at bounding box center [492, 291] width 167 height 17
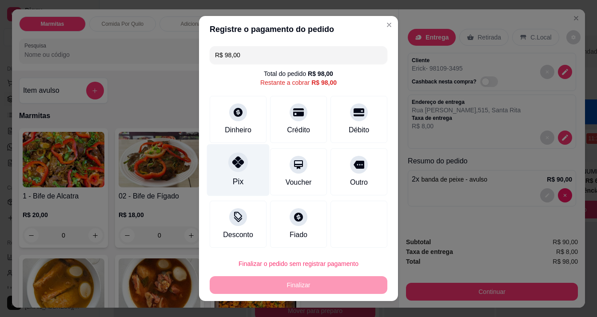
click at [227, 177] on div "Pix" at bounding box center [238, 170] width 63 height 52
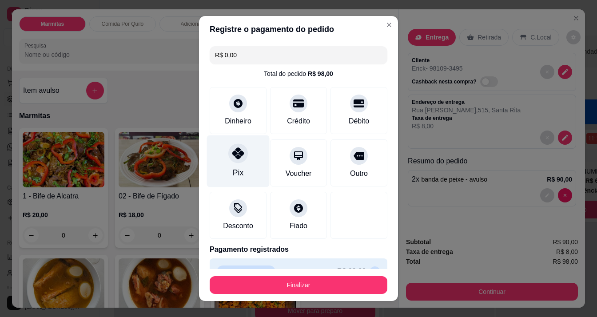
click at [238, 173] on div "Pix" at bounding box center [238, 161] width 63 height 52
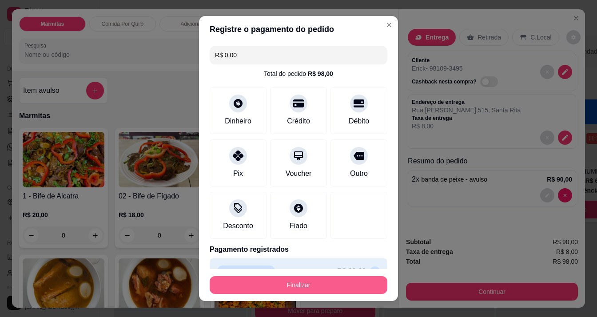
click at [290, 284] on button "Finalizar" at bounding box center [299, 285] width 178 height 18
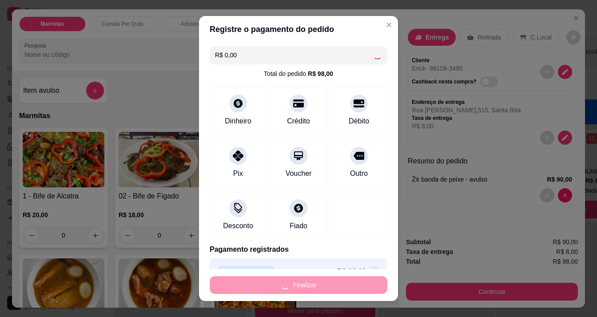
type input "-R$ 98,00"
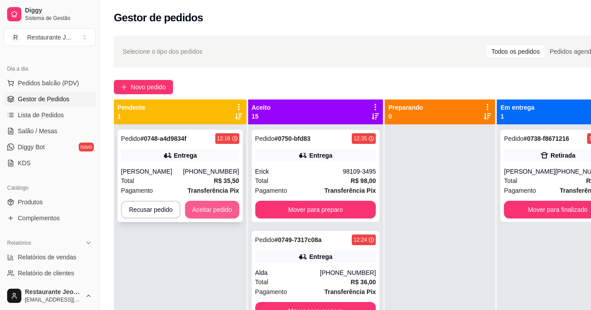
click at [194, 212] on button "Aceitar pedido" at bounding box center [212, 210] width 54 height 18
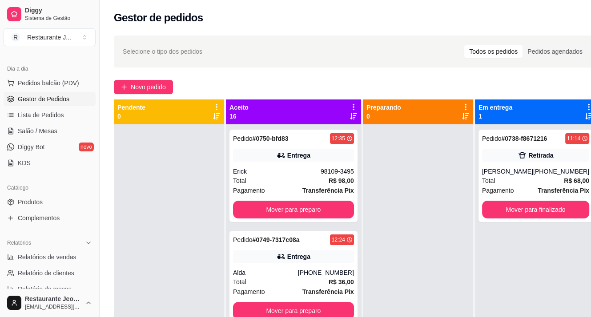
click at [146, 96] on div "Selecione o tipo dos pedidos Todos os pedidos Pedidos agendados Novo pedido Pen…" at bounding box center [356, 228] width 512 height 397
click at [137, 85] on span "Novo pedido" at bounding box center [148, 87] width 35 height 10
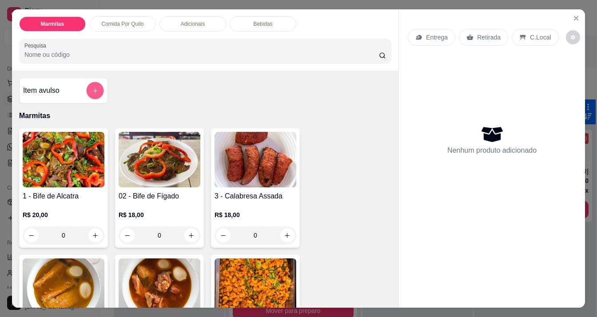
click at [93, 91] on button "add-separate-item" at bounding box center [94, 90] width 17 height 17
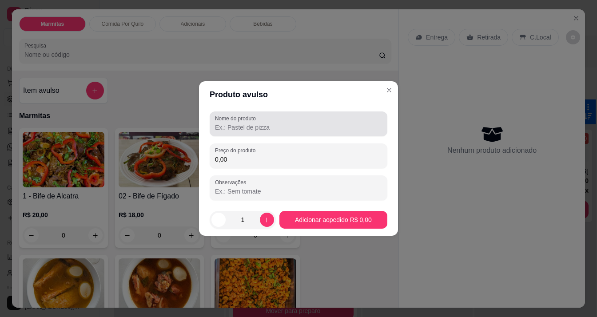
click at [217, 125] on input "Nome do produto" at bounding box center [298, 127] width 167 height 9
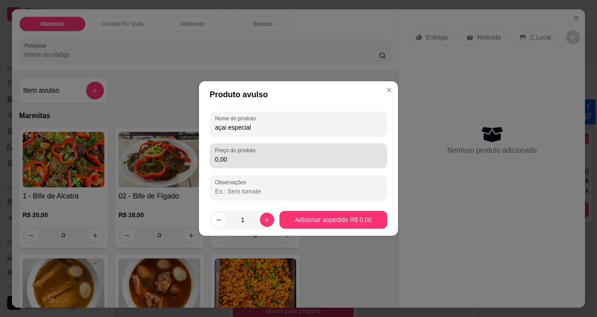
type input "açai especial"
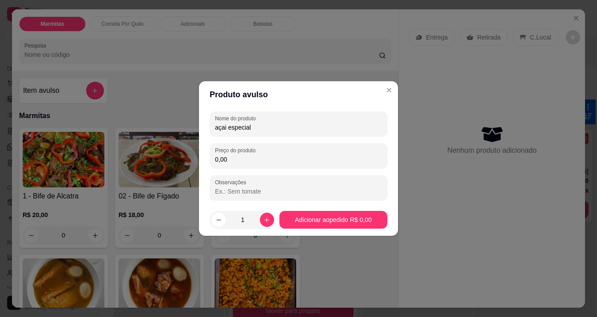
click at [243, 157] on input "0,00" at bounding box center [298, 159] width 167 height 9
type input "30,00"
click at [264, 218] on icon "increase-product-quantity" at bounding box center [267, 220] width 7 height 7
type input "2"
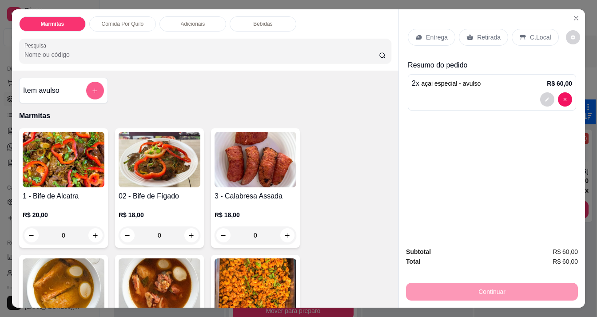
click at [94, 90] on icon "add-separate-item" at bounding box center [95, 91] width 7 height 7
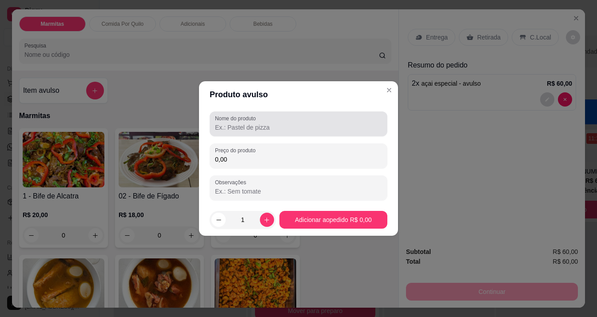
click at [232, 127] on input "Nome do produto" at bounding box center [298, 127] width 167 height 9
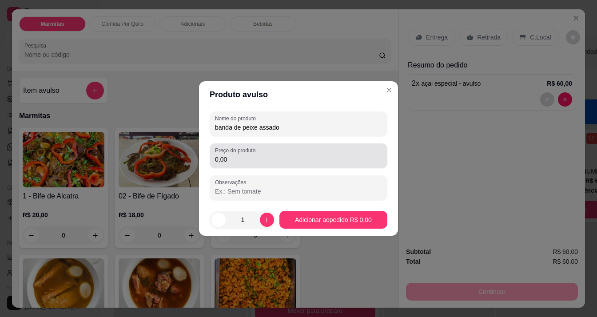
type input "banda de peixe assado"
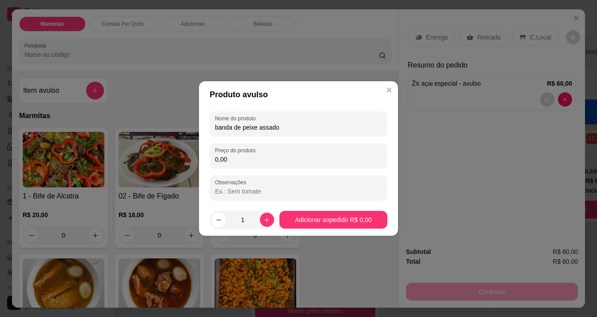
click at [242, 160] on input "0,00" at bounding box center [298, 159] width 167 height 9
type input "45,00"
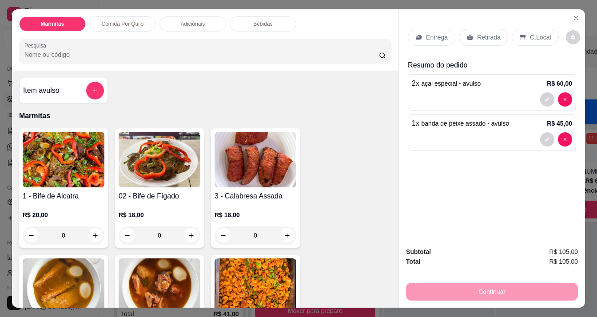
click at [270, 16] on div "Bebidas" at bounding box center [263, 23] width 67 height 15
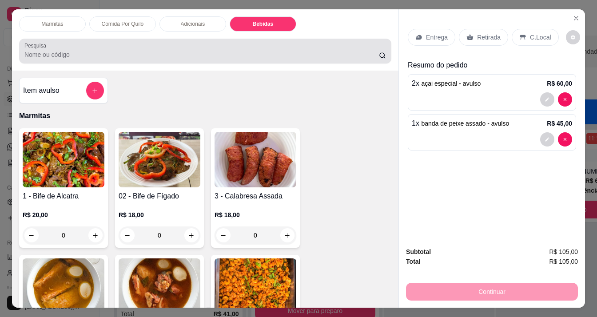
scroll to position [22, 0]
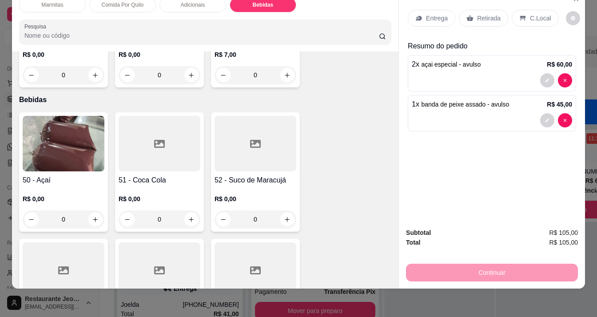
click at [190, 4] on div "Adicionais" at bounding box center [193, 4] width 67 height 15
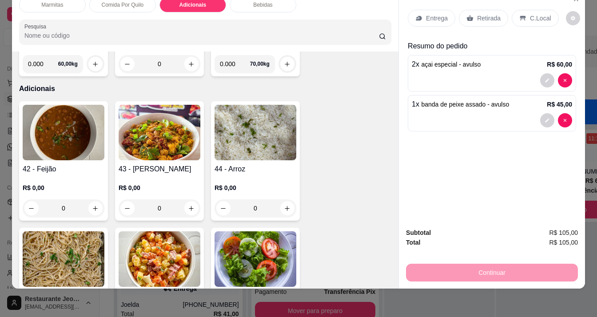
click at [58, 116] on img at bounding box center [64, 133] width 82 height 56
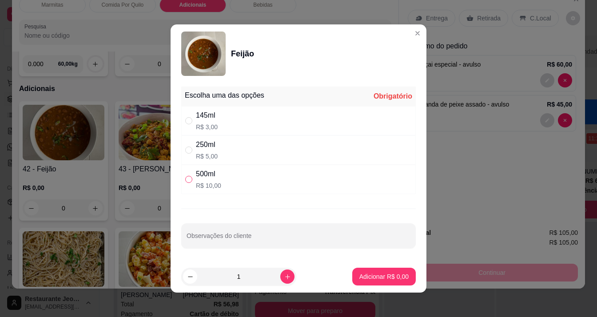
click at [185, 178] on input "" at bounding box center [188, 179] width 7 height 7
radio input "true"
click at [357, 278] on p "Adicionar R$ 10,00" at bounding box center [383, 276] width 52 height 8
type input "1"
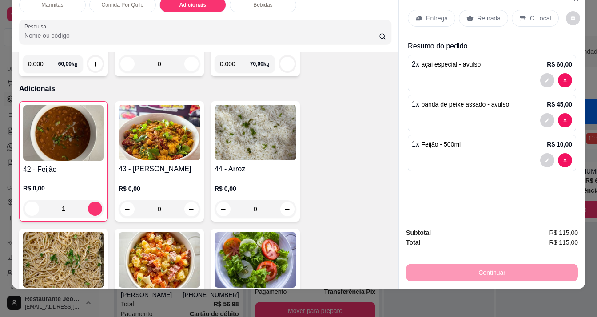
click at [477, 14] on p "Retirada" at bounding box center [489, 18] width 24 height 9
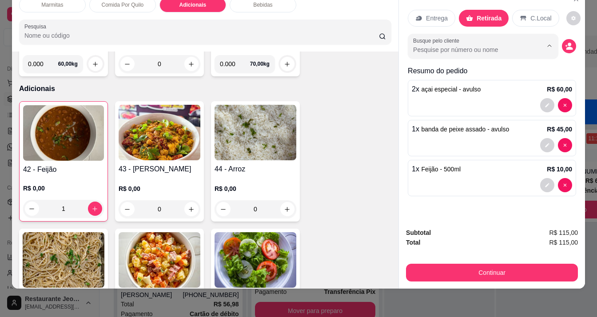
click at [432, 45] on input "Busque pelo cliente" at bounding box center [470, 49] width 115 height 9
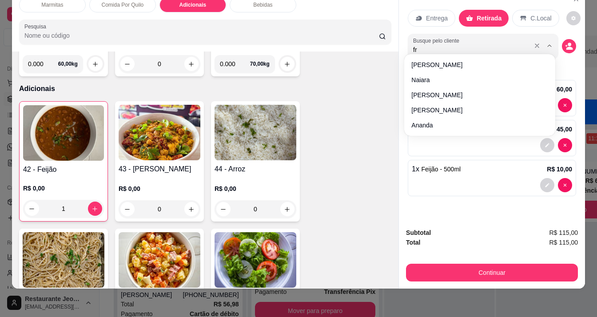
type input "f"
click at [420, 46] on input "Busque pelo cliente" at bounding box center [470, 49] width 115 height 9
type input "[PERSON_NAME]"
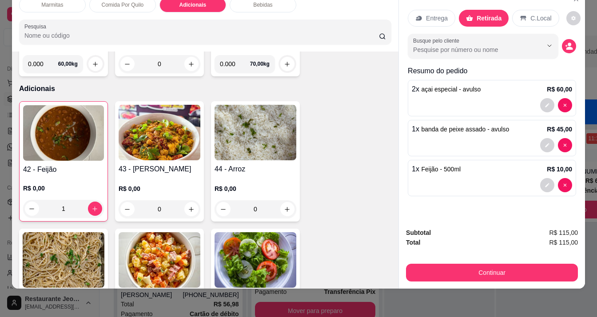
click at [469, 10] on div "Retirada" at bounding box center [484, 18] width 50 height 17
click at [428, 14] on p "Entrega" at bounding box center [437, 18] width 22 height 9
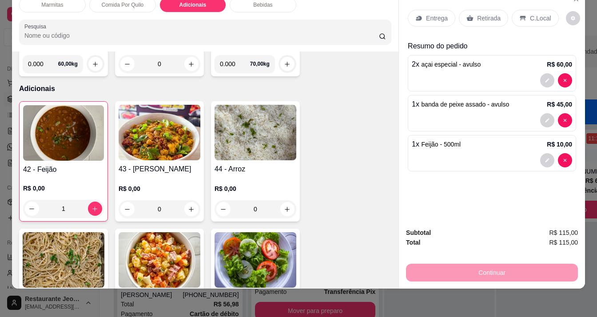
click at [477, 14] on p "Retirada" at bounding box center [489, 18] width 24 height 9
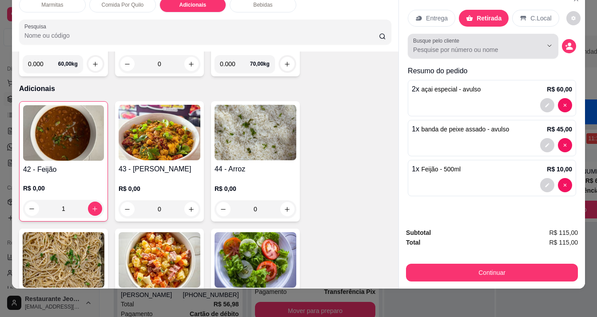
click at [447, 48] on div "Busque pelo cliente" at bounding box center [483, 46] width 151 height 25
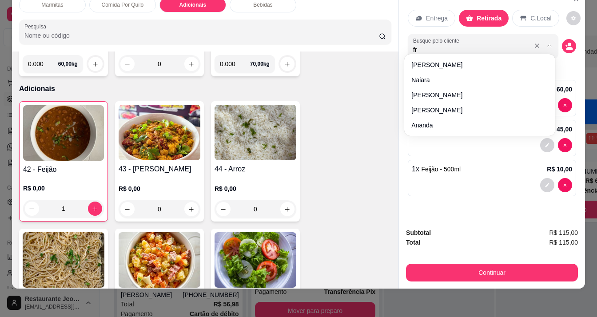
type input "fra"
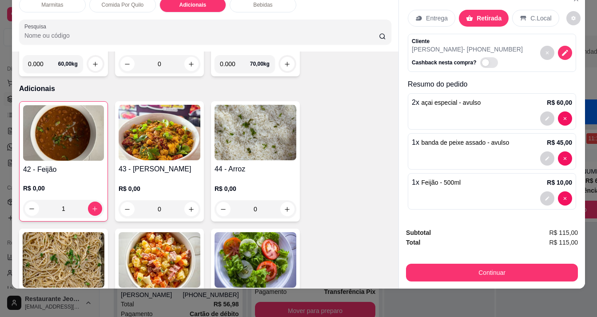
scroll to position [1, 0]
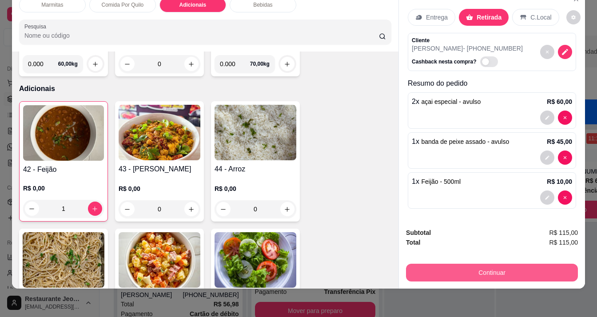
click at [480, 264] on button "Continuar" at bounding box center [492, 273] width 172 height 18
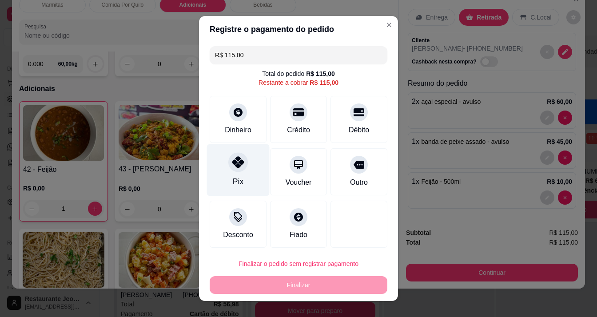
click at [222, 175] on div "Pix" at bounding box center [238, 170] width 63 height 52
type input "R$ 0,00"
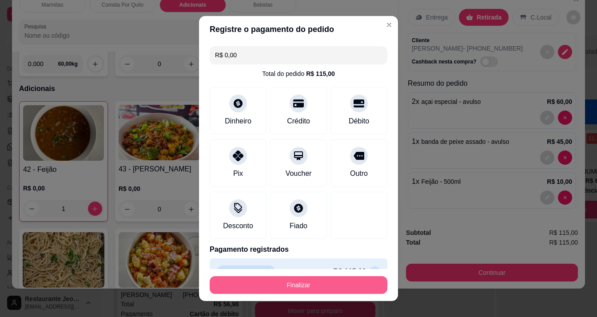
click at [280, 279] on button "Finalizar" at bounding box center [299, 285] width 178 height 18
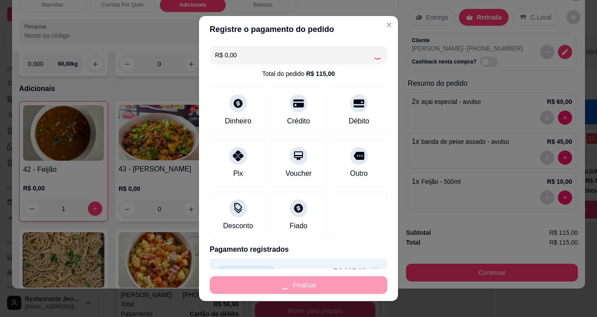
type input "0"
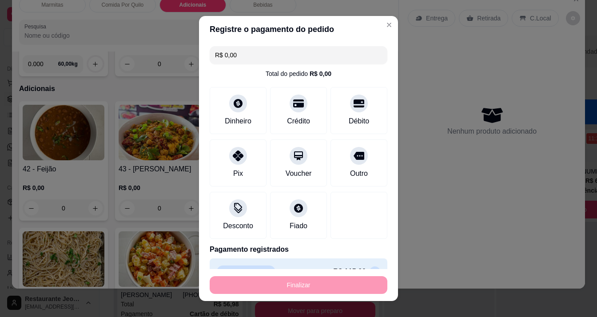
type input "-R$ 115,00"
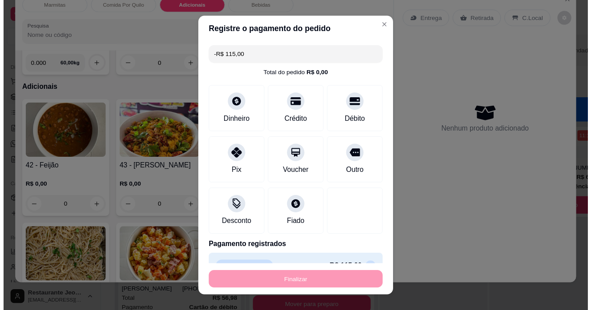
scroll to position [0, 0]
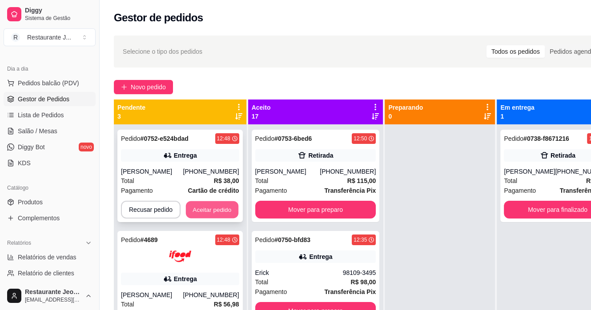
click at [196, 212] on button "Aceitar pedido" at bounding box center [212, 209] width 52 height 17
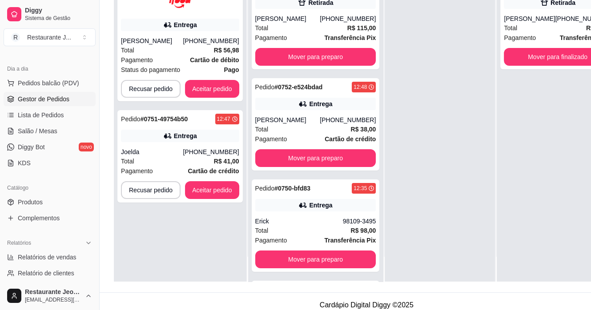
scroll to position [133, 0]
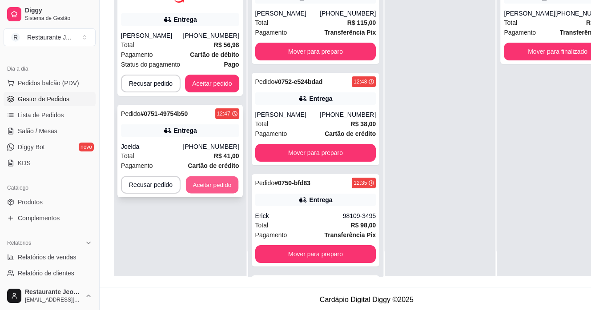
click at [203, 183] on button "Aceitar pedido" at bounding box center [212, 184] width 52 height 17
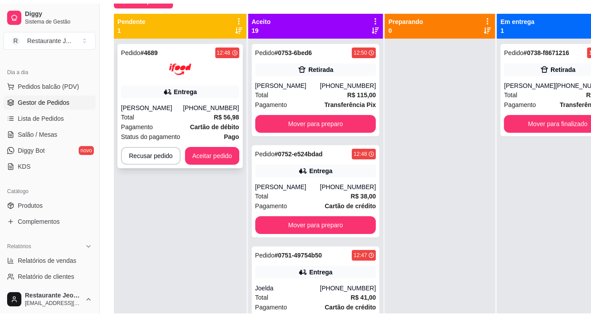
scroll to position [0, 0]
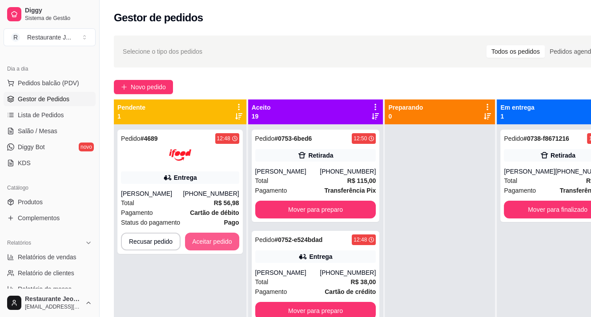
click at [197, 233] on div "Pedido # 4689 12:48 Entrega [PERSON_NAME] [PHONE_NUMBER] Total R$ 56,98 Pagamen…" at bounding box center [180, 282] width 132 height 317
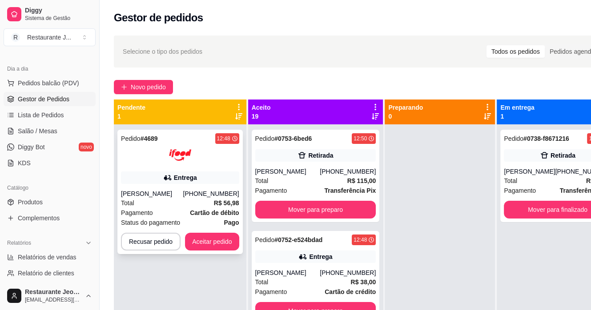
click at [180, 211] on div "Pagamento Cartão de débito" at bounding box center [180, 213] width 118 height 10
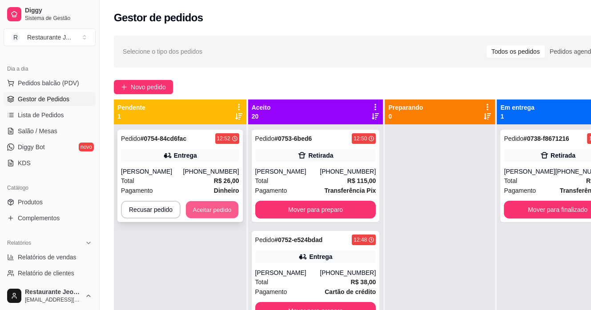
click at [198, 208] on button "Aceitar pedido" at bounding box center [212, 209] width 52 height 17
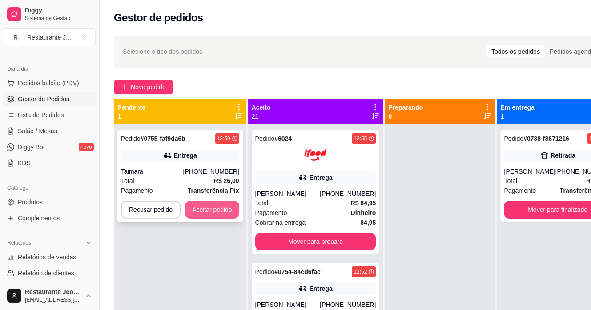
click at [215, 212] on button "Aceitar pedido" at bounding box center [212, 210] width 54 height 18
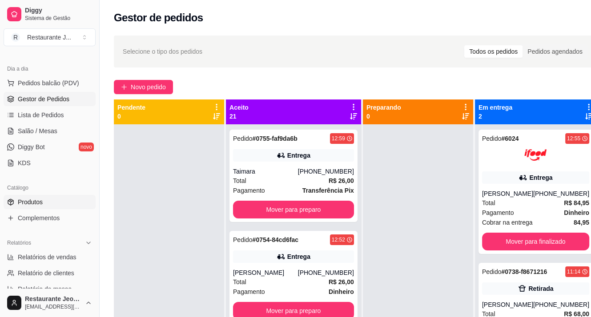
click at [34, 198] on span "Produtos" at bounding box center [30, 202] width 25 height 9
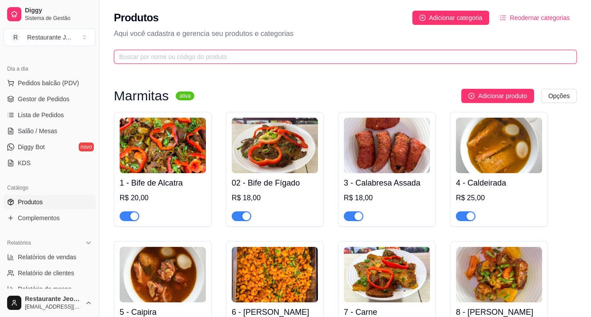
click at [146, 56] on input "text" at bounding box center [341, 57] width 445 height 10
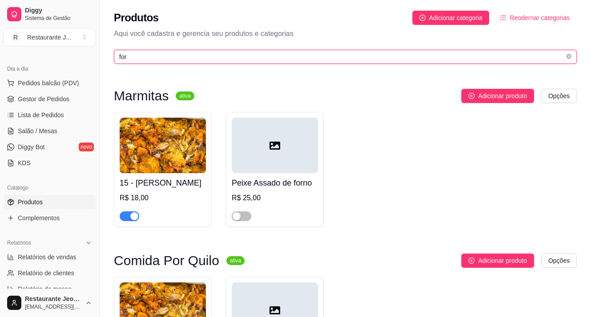
type input "for"
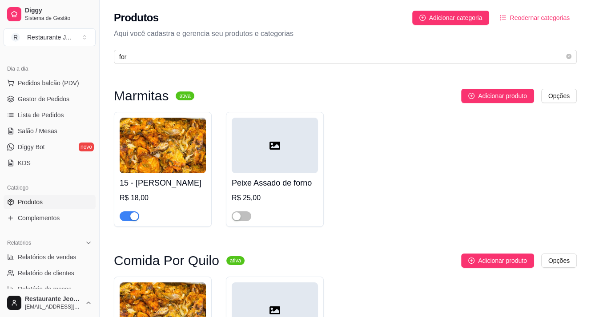
click at [132, 214] on div "button" at bounding box center [134, 216] width 8 height 8
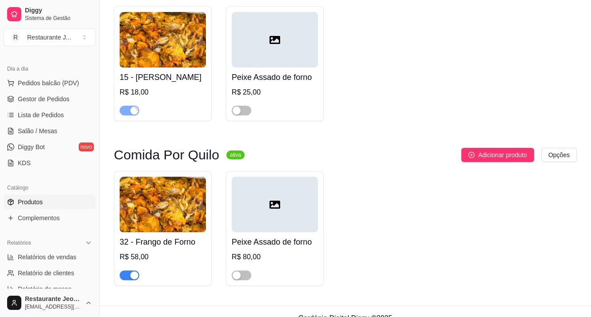
scroll to position [120, 0]
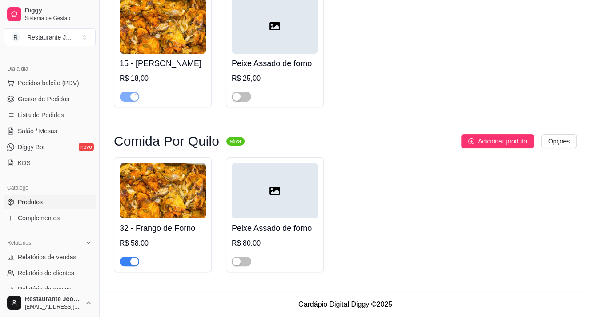
click at [123, 264] on span "button" at bounding box center [130, 262] width 20 height 10
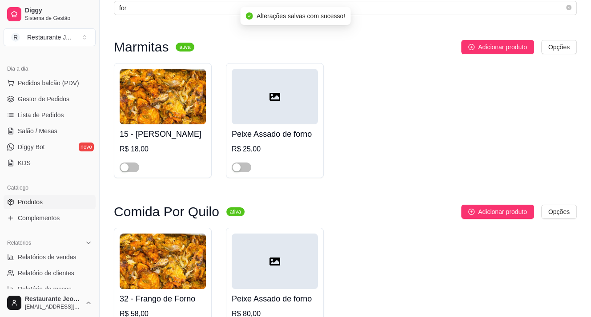
scroll to position [0, 0]
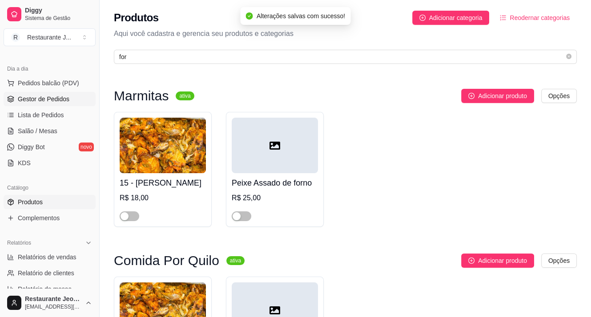
click at [38, 93] on link "Gestor de Pedidos" at bounding box center [50, 99] width 92 height 14
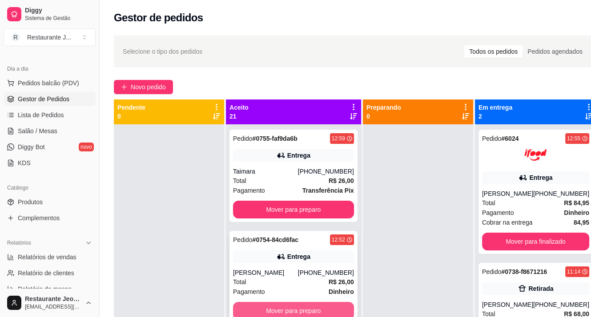
click at [318, 316] on button "Mover para preparo" at bounding box center [293, 311] width 121 height 18
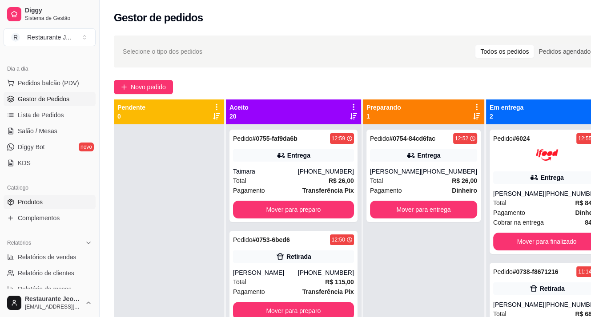
click at [39, 200] on span "Produtos" at bounding box center [30, 202] width 25 height 9
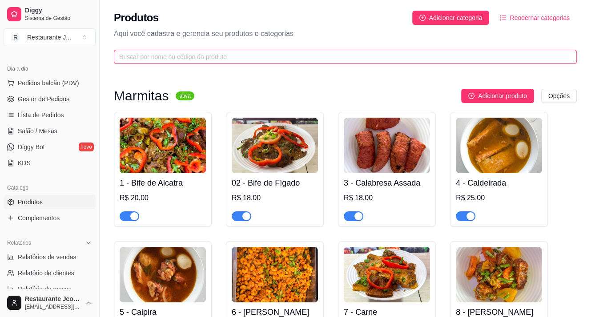
click at [181, 60] on input "text" at bounding box center [341, 57] width 445 height 10
click at [190, 56] on input "text" at bounding box center [341, 57] width 445 height 10
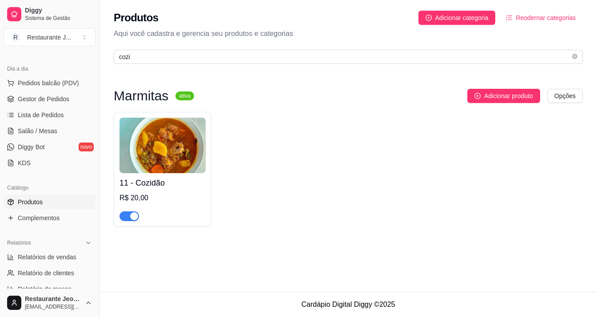
click at [127, 221] on span "button" at bounding box center [130, 217] width 20 height 10
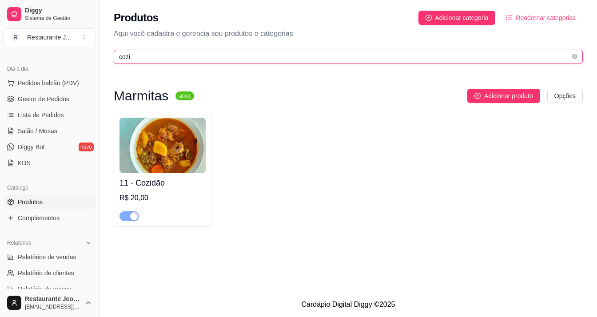
click at [148, 55] on input "cozi" at bounding box center [345, 57] width 452 height 10
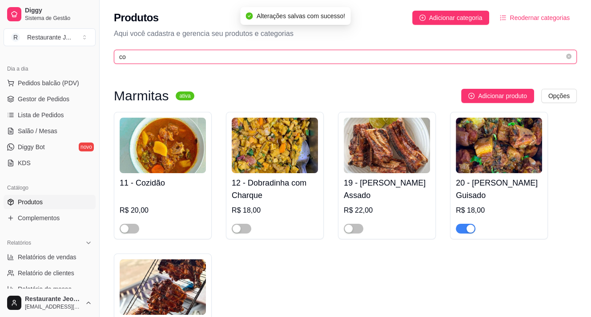
type input "c"
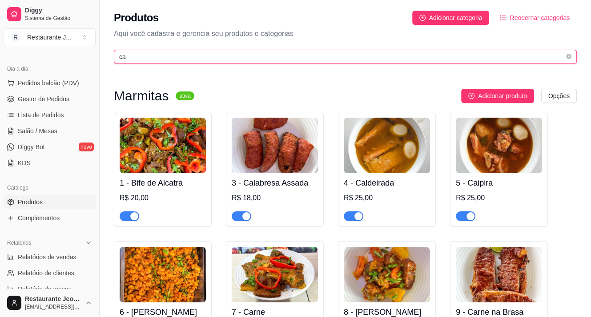
type input "c"
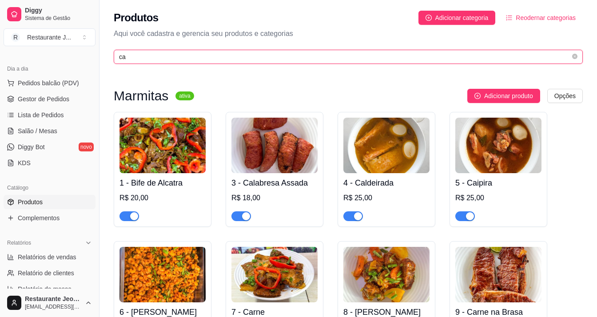
type input "c"
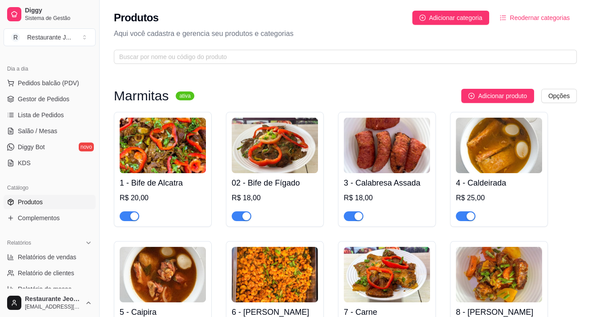
click at [48, 195] on link "Produtos" at bounding box center [50, 202] width 92 height 14
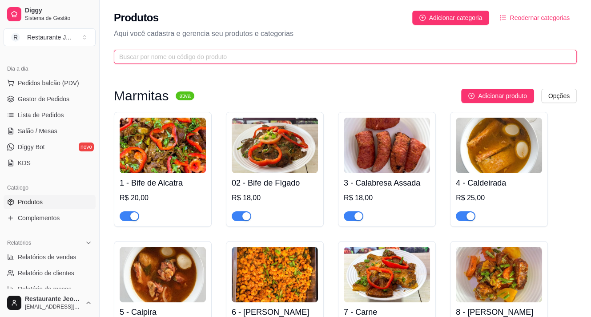
click at [186, 56] on input "text" at bounding box center [341, 57] width 445 height 10
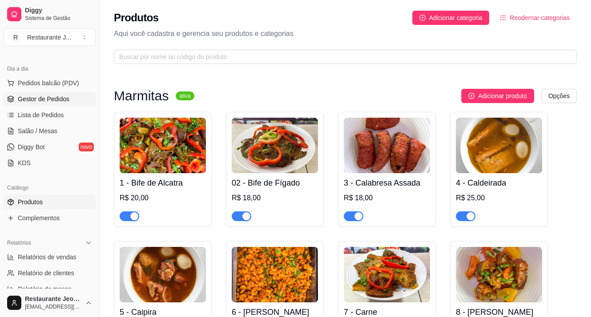
click at [58, 101] on span "Gestor de Pedidos" at bounding box center [44, 99] width 52 height 9
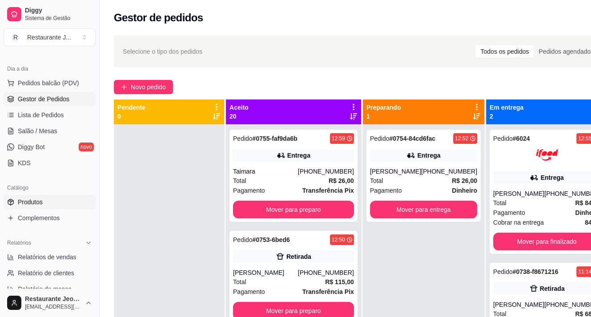
click at [30, 198] on span "Produtos" at bounding box center [30, 202] width 25 height 9
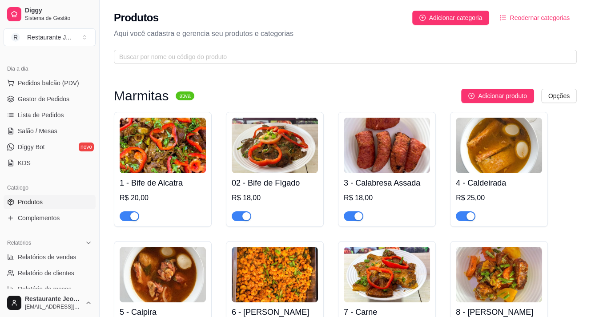
click at [172, 48] on div "Produtos Adicionar categoria Reodernar categorias Aqui você cadastra e gerencia…" at bounding box center [345, 34] width 491 height 69
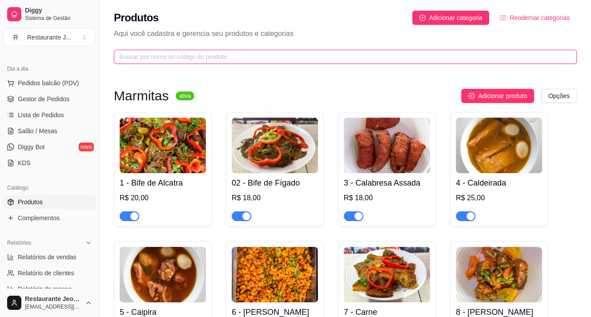
click at [173, 58] on input "text" at bounding box center [341, 57] width 445 height 10
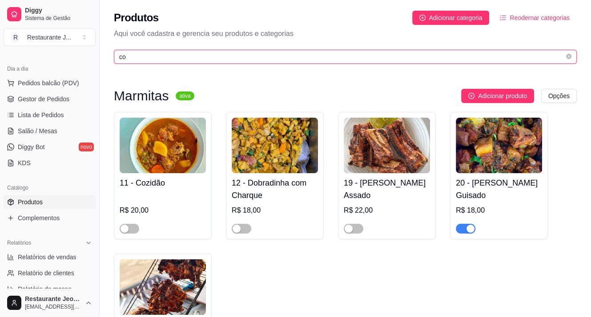
type input "co"
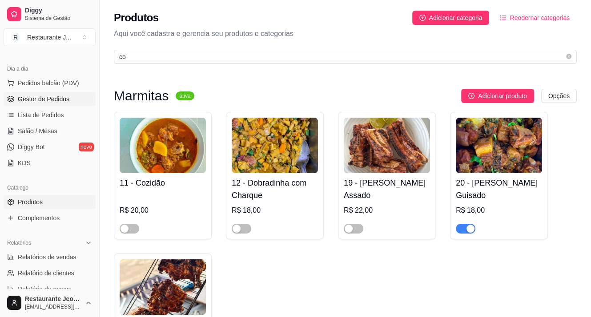
click at [53, 98] on span "Gestor de Pedidos" at bounding box center [44, 99] width 52 height 9
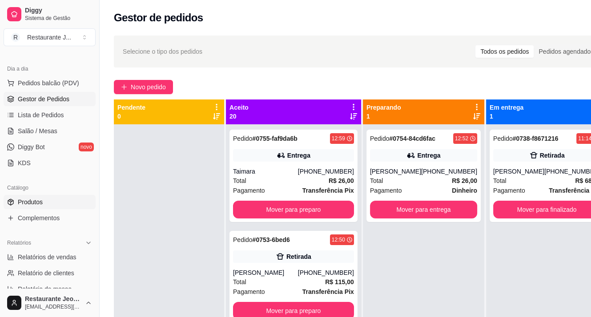
click at [37, 200] on span "Produtos" at bounding box center [30, 202] width 25 height 9
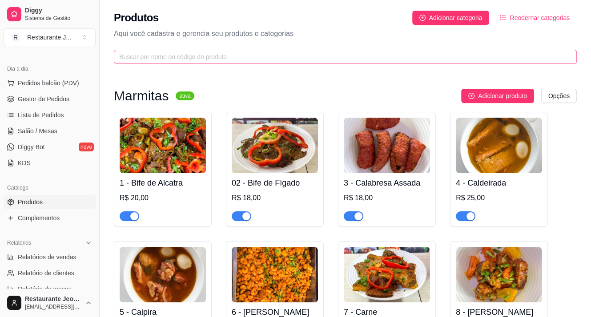
click at [168, 50] on span at bounding box center [345, 57] width 463 height 14
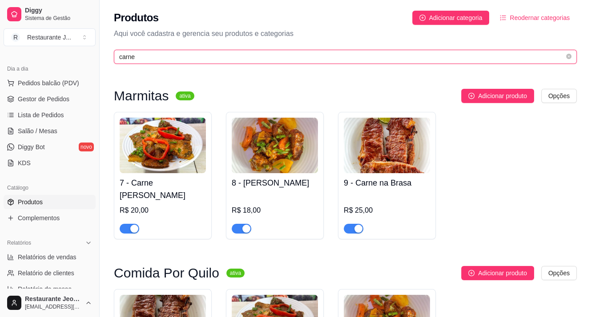
type input "carne"
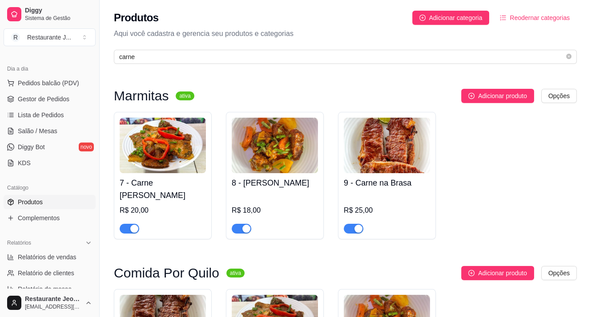
click at [121, 232] on span "button" at bounding box center [130, 229] width 20 height 10
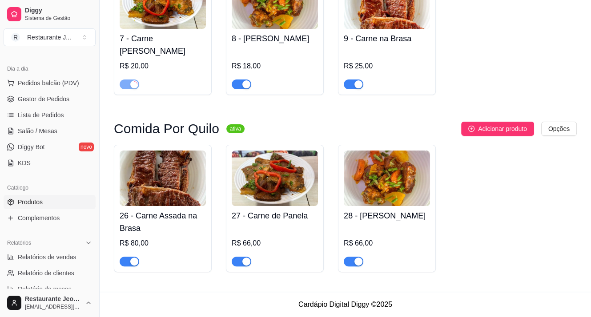
scroll to position [145, 0]
click at [237, 258] on span "button" at bounding box center [242, 262] width 20 height 10
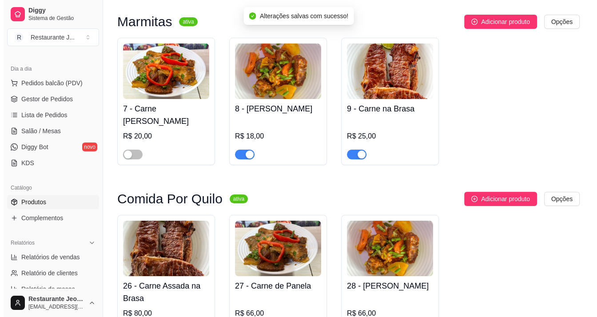
scroll to position [0, 0]
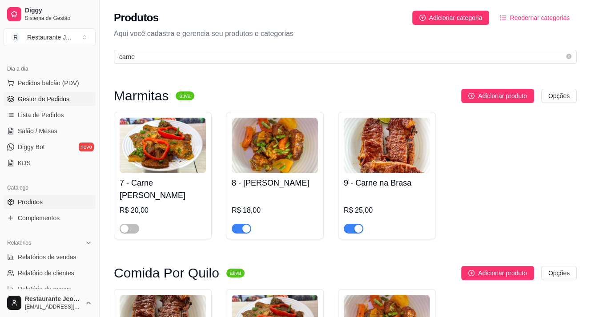
click at [46, 98] on span "Gestor de Pedidos" at bounding box center [44, 99] width 52 height 9
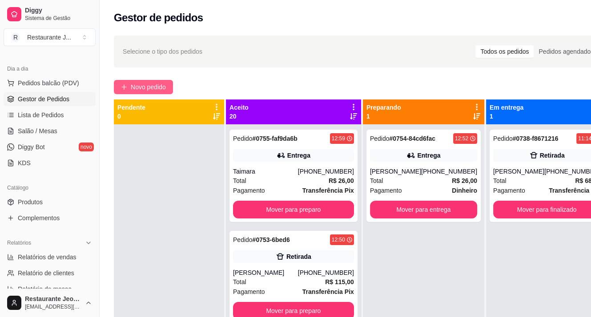
click at [139, 88] on span "Novo pedido" at bounding box center [148, 87] width 35 height 10
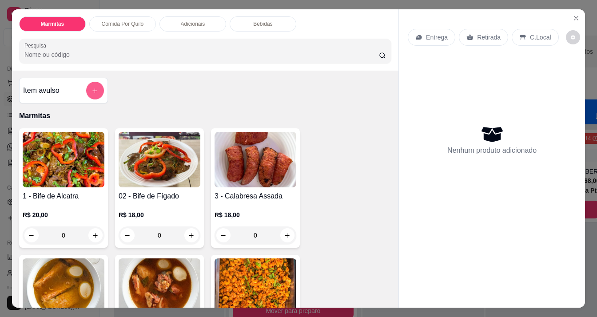
click at [94, 90] on icon "add-separate-item" at bounding box center [95, 91] width 7 height 7
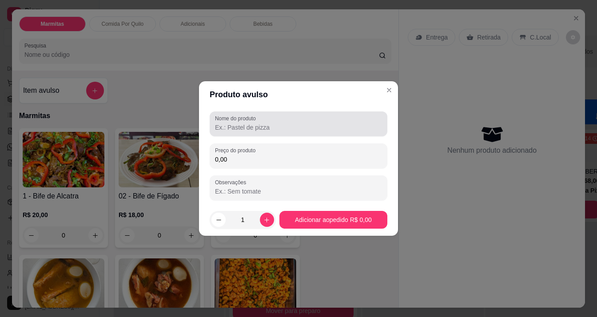
click at [232, 130] on input "Nome do produto" at bounding box center [298, 127] width 167 height 9
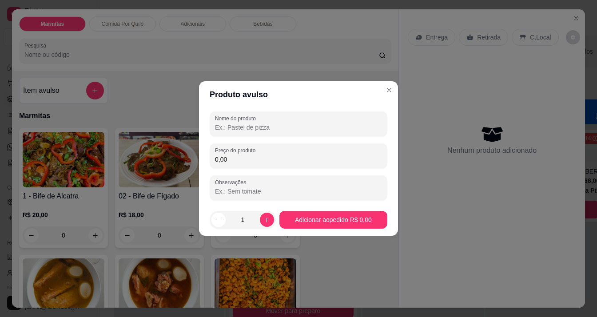
type input "o"
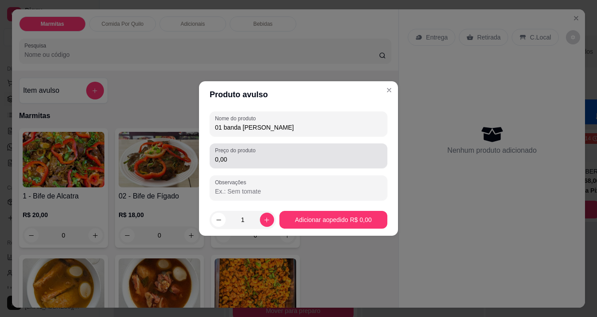
type input "01 banda [PERSON_NAME]"
click at [232, 160] on input "0,00" at bounding box center [298, 159] width 167 height 9
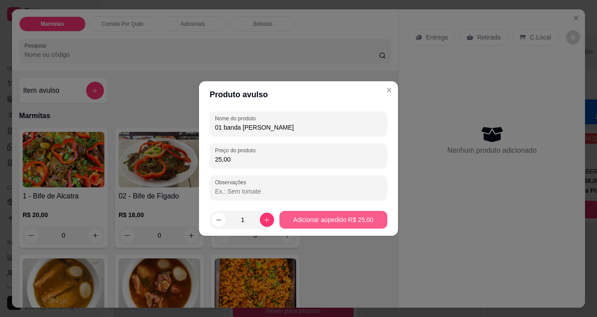
type input "25,00"
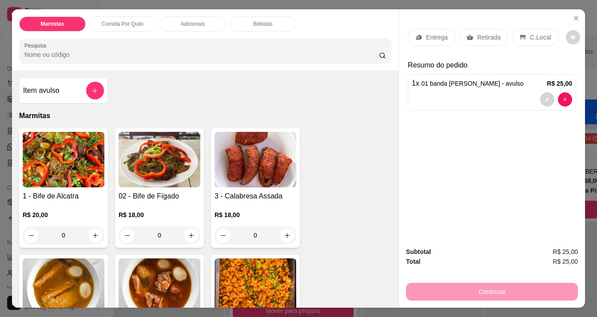
click at [181, 24] on div "Adicionais" at bounding box center [193, 23] width 67 height 15
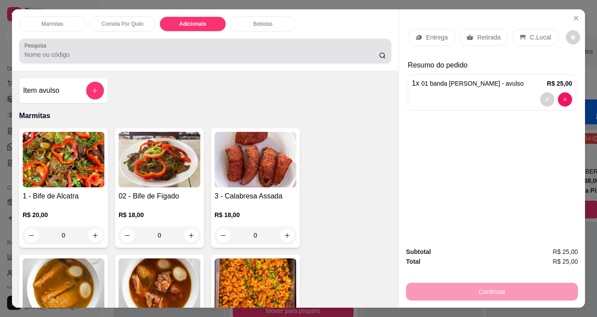
scroll to position [22, 0]
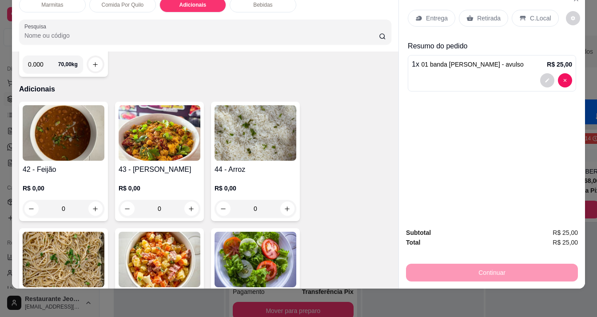
click at [60, 175] on div "R$ 0,00 0" at bounding box center [64, 196] width 82 height 43
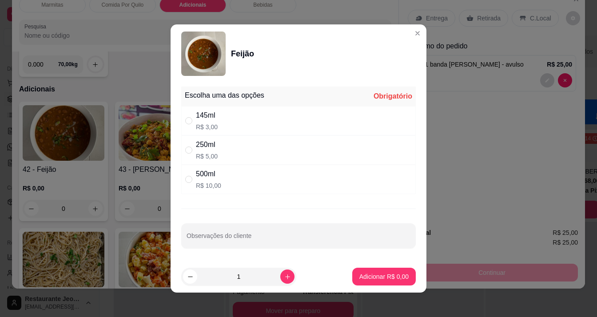
click at [184, 173] on div "500ml R$ 10,00" at bounding box center [298, 179] width 235 height 29
radio input "true"
click at [368, 271] on button "Adicionar R$ 10,00" at bounding box center [382, 277] width 67 height 18
type input "1"
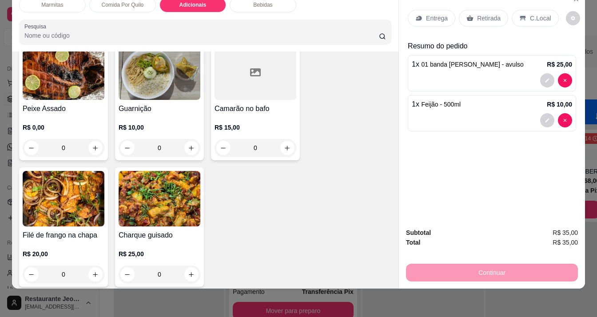
scroll to position [710, 0]
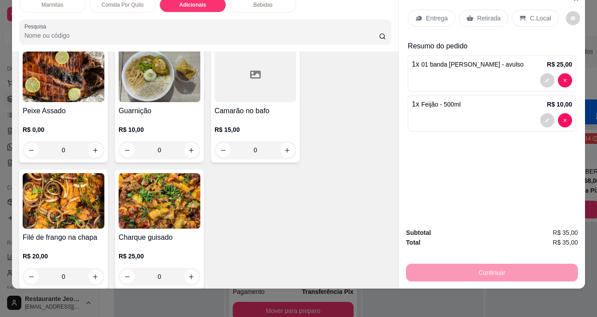
drag, startPoint x: 183, startPoint y: 107, endPoint x: 128, endPoint y: 116, distance: 54.9
click at [128, 125] on p "R$ 10,00" at bounding box center [160, 129] width 82 height 9
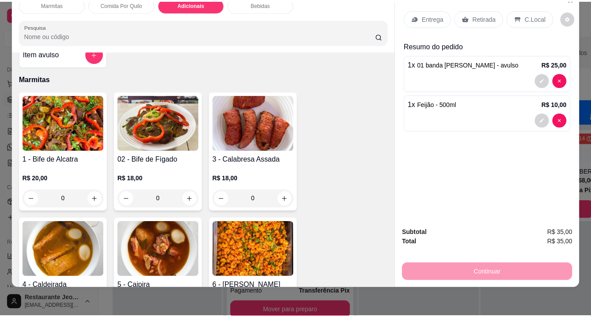
scroll to position [0, 0]
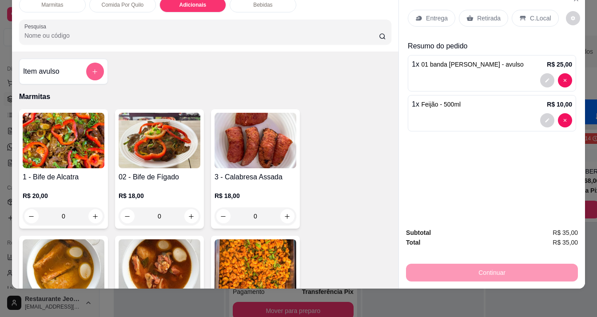
click at [87, 63] on button "add-separate-item" at bounding box center [95, 72] width 18 height 18
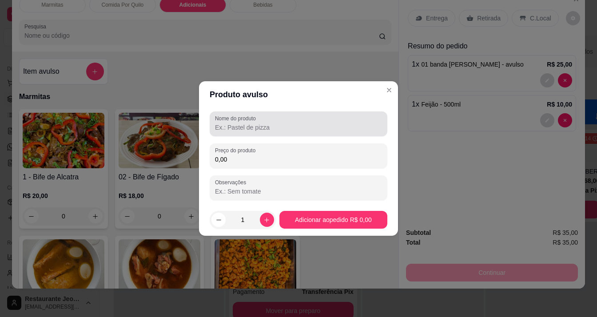
click at [232, 130] on input "Nome do produto" at bounding box center [298, 127] width 167 height 9
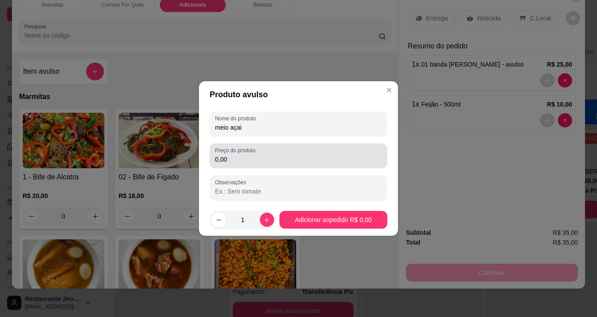
type input "meio açai"
click at [236, 160] on input "0,00" at bounding box center [298, 159] width 167 height 9
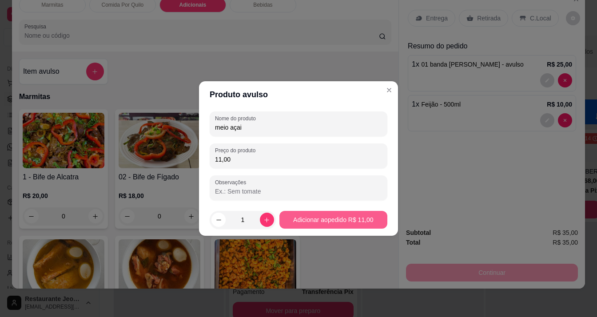
type input "11,00"
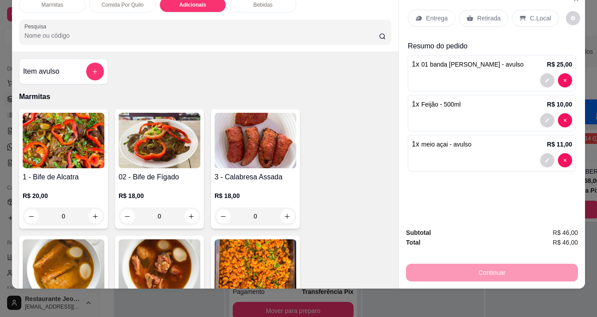
click at [467, 15] on icon at bounding box center [470, 18] width 7 height 7
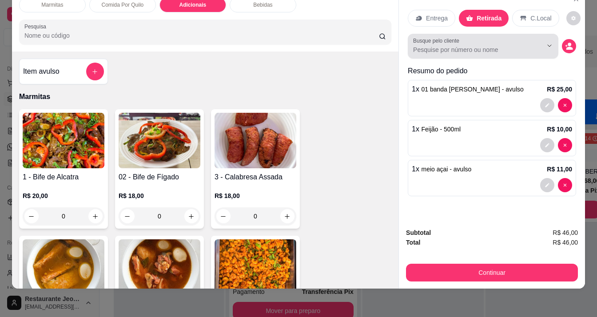
click at [438, 45] on input "Busque pelo cliente" at bounding box center [470, 49] width 115 height 9
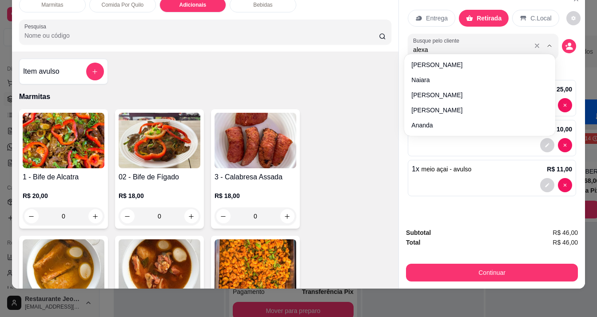
type input "alexan"
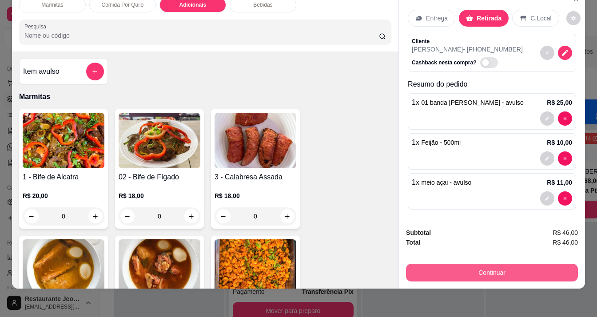
click at [492, 266] on button "Continuar" at bounding box center [492, 273] width 172 height 18
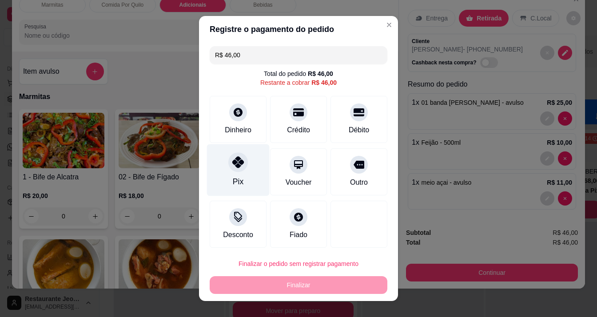
click at [228, 175] on div "Pix" at bounding box center [238, 170] width 63 height 52
type input "R$ 0,00"
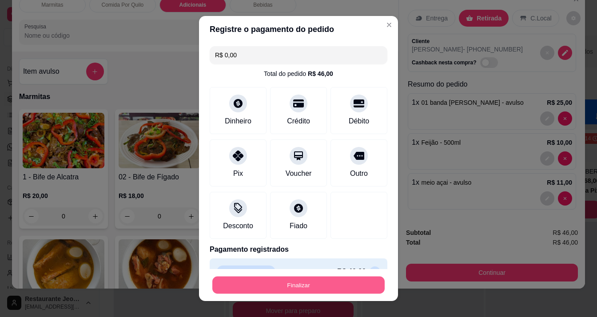
click at [272, 281] on button "Finalizar" at bounding box center [298, 285] width 172 height 17
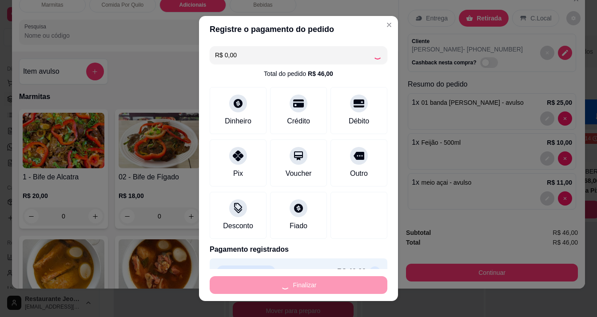
type input "0"
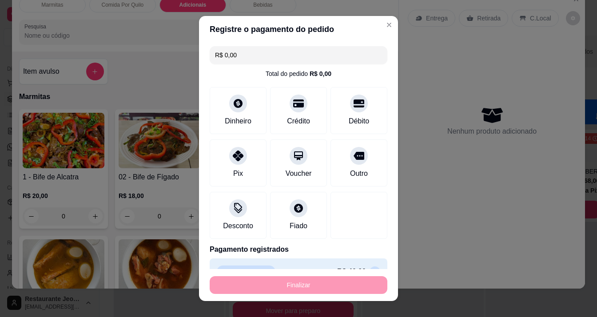
type input "-R$ 46,00"
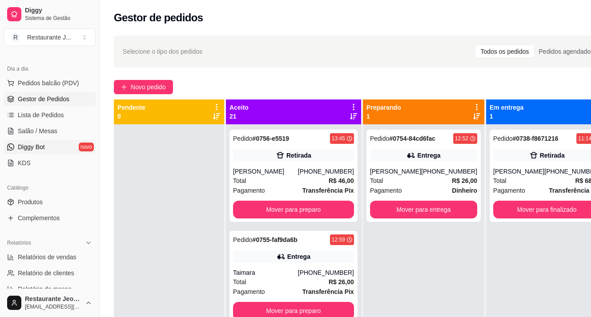
click at [59, 145] on link "Diggy Bot novo" at bounding box center [50, 147] width 92 height 14
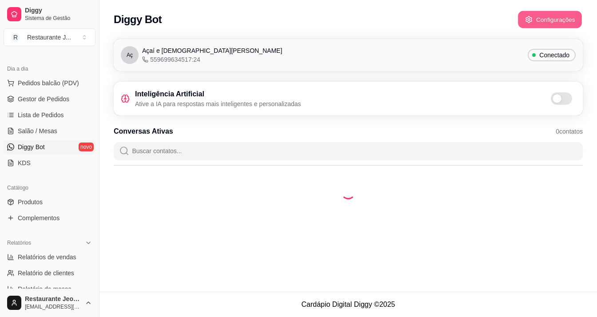
click at [540, 15] on button "Configurações" at bounding box center [550, 19] width 64 height 17
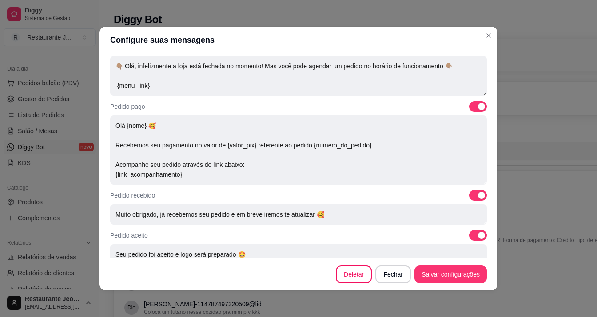
scroll to position [196, 0]
click at [469, 196] on span at bounding box center [478, 194] width 18 height 11
click at [469, 196] on input "checkbox" at bounding box center [472, 199] width 6 height 6
checkbox input "false"
click at [469, 235] on span at bounding box center [478, 234] width 18 height 11
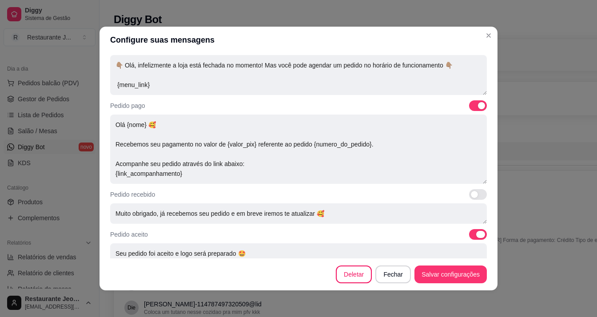
click at [469, 236] on input "checkbox" at bounding box center [472, 239] width 6 height 6
checkbox input "false"
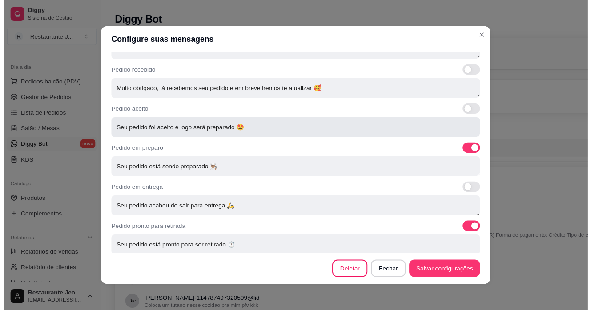
scroll to position [324, 0]
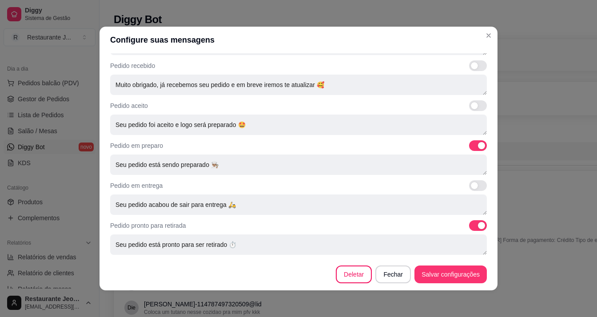
click at [469, 146] on span at bounding box center [478, 145] width 18 height 11
click at [469, 148] on input "checkbox" at bounding box center [472, 151] width 6 height 6
checkbox input "false"
click at [457, 224] on div "Pedido pronto para retirada" at bounding box center [298, 225] width 377 height 11
click at [469, 228] on span at bounding box center [478, 225] width 18 height 11
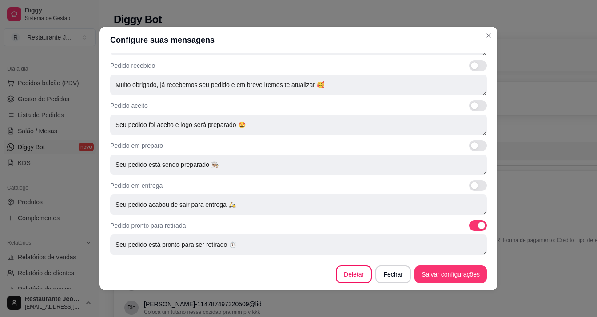
click at [469, 228] on input "checkbox" at bounding box center [472, 231] width 6 height 6
checkbox input "false"
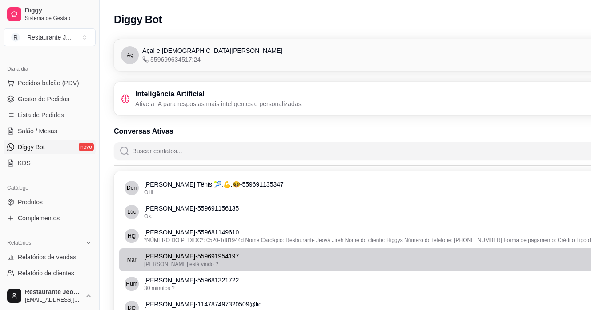
click at [549, 250] on li "[PERSON_NAME] - 559691954197 [PERSON_NAME] está vindo ?" at bounding box center [395, 259] width 552 height 23
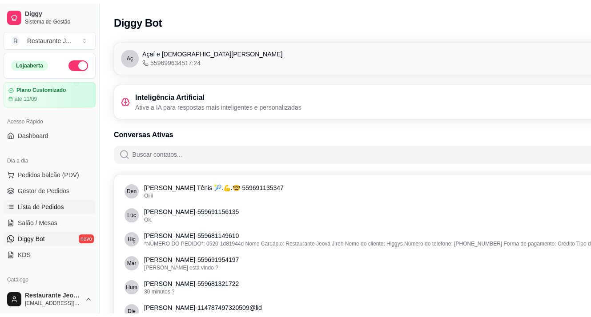
scroll to position [0, 0]
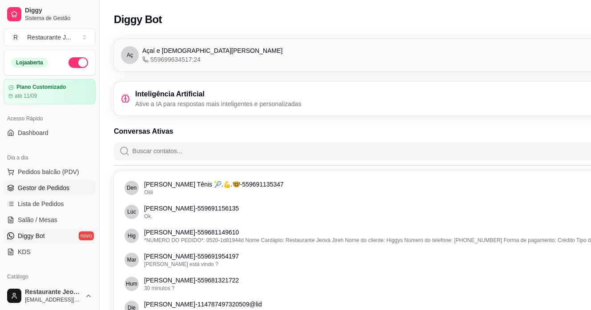
click at [44, 188] on span "Gestor de Pedidos" at bounding box center [44, 188] width 52 height 9
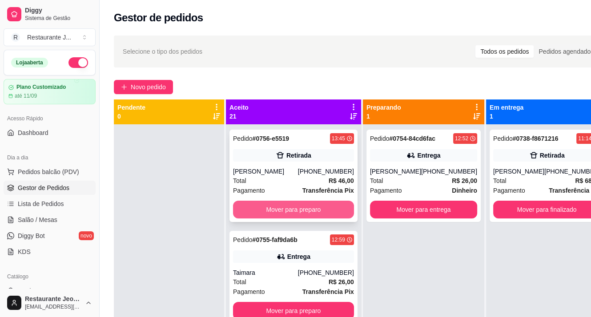
click at [272, 217] on button "Mover para preparo" at bounding box center [293, 210] width 121 height 18
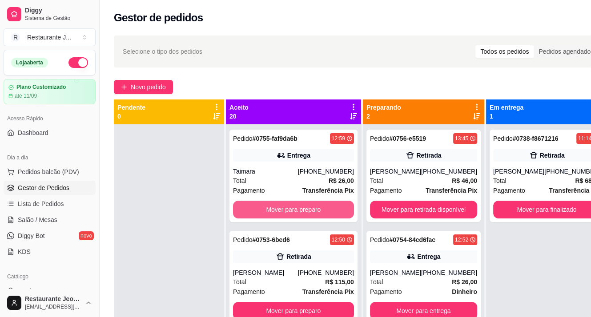
click at [272, 216] on button "Mover para preparo" at bounding box center [293, 210] width 121 height 18
click at [268, 209] on button "Mover para preparo" at bounding box center [293, 210] width 121 height 18
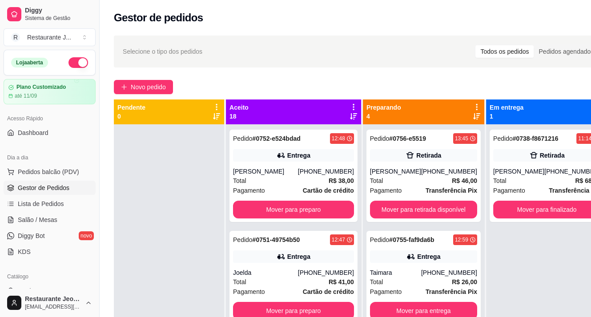
click at [268, 210] on div "Pedido # 0752-e524bdad 12:48 Entrega [PERSON_NAME] [PHONE_NUMBER] Total R$ 38,0…" at bounding box center [293, 176] width 128 height 92
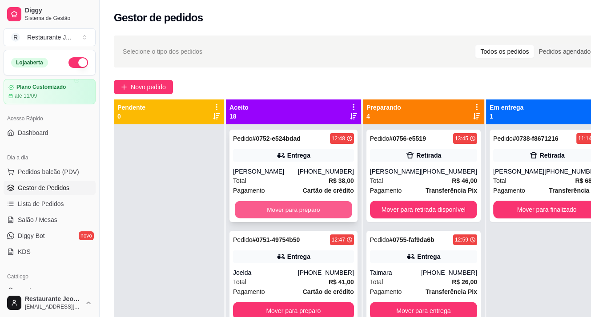
click at [260, 215] on button "Mover para preparo" at bounding box center [293, 209] width 117 height 17
click at [266, 217] on button "Mover para preparo" at bounding box center [293, 210] width 121 height 18
click at [260, 208] on button "Mover para preparo" at bounding box center [293, 209] width 117 height 17
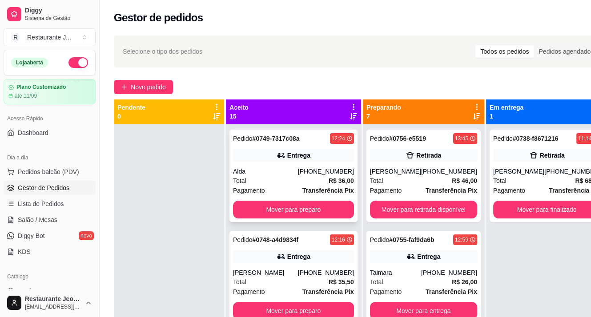
click at [271, 210] on div "Pedido # 0749-7317c08a 12:24 Entrega [PERSON_NAME] [PHONE_NUMBER] Total R$ 36,0…" at bounding box center [293, 176] width 128 height 92
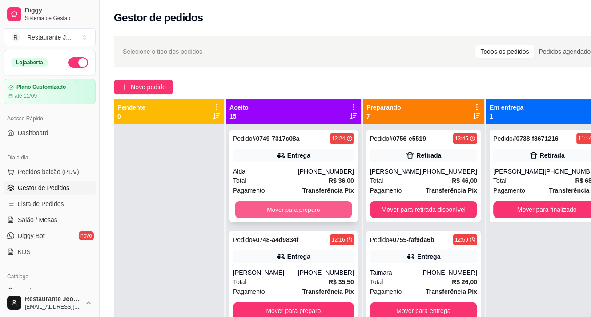
click at [254, 219] on button "Mover para preparo" at bounding box center [293, 209] width 117 height 17
click at [279, 219] on button "Mover para preparo" at bounding box center [293, 209] width 117 height 17
click at [256, 208] on button "Mover para preparo" at bounding box center [293, 210] width 121 height 18
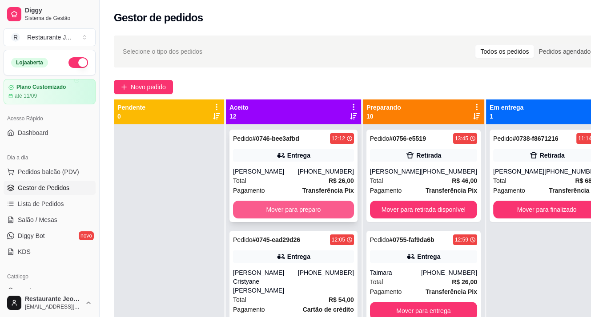
click at [279, 214] on button "Mover para preparo" at bounding box center [293, 210] width 121 height 18
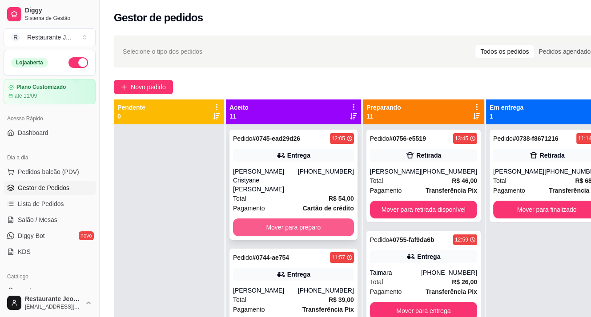
click at [268, 224] on button "Mover para preparo" at bounding box center [293, 228] width 121 height 18
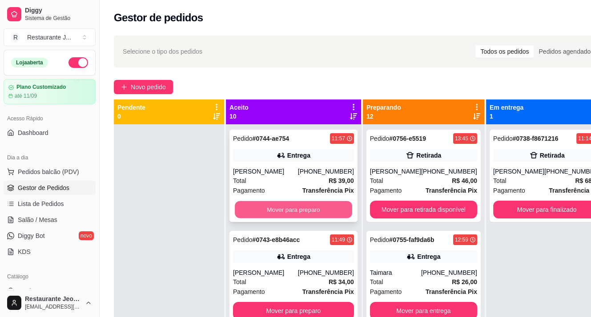
click at [260, 208] on button "Mover para preparo" at bounding box center [293, 209] width 117 height 17
click at [268, 219] on button "Mover para preparo" at bounding box center [293, 209] width 117 height 17
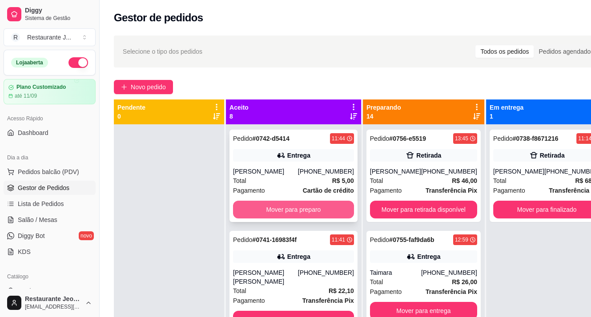
click at [259, 208] on button "Mover para preparo" at bounding box center [293, 210] width 121 height 18
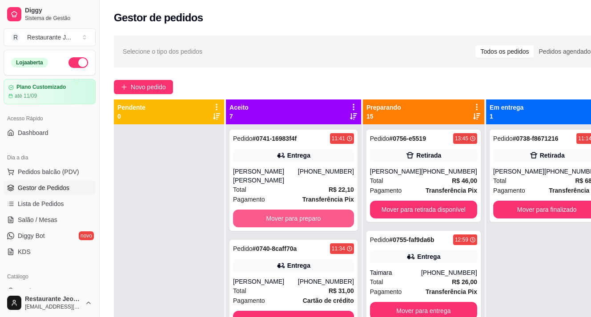
click at [259, 210] on button "Mover para preparo" at bounding box center [293, 219] width 121 height 18
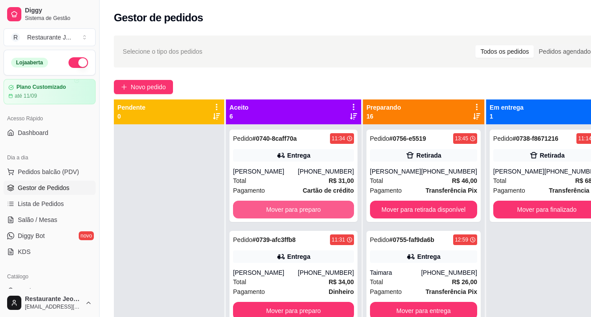
click at [259, 209] on button "Mover para preparo" at bounding box center [293, 210] width 121 height 18
click at [256, 210] on button "Mover para preparo" at bounding box center [293, 210] width 121 height 18
click at [259, 215] on button "Mover para preparo" at bounding box center [293, 210] width 121 height 18
click at [259, 216] on button "Mover para preparo" at bounding box center [293, 210] width 121 height 18
click at [259, 209] on button "Mover para preparo" at bounding box center [293, 210] width 121 height 18
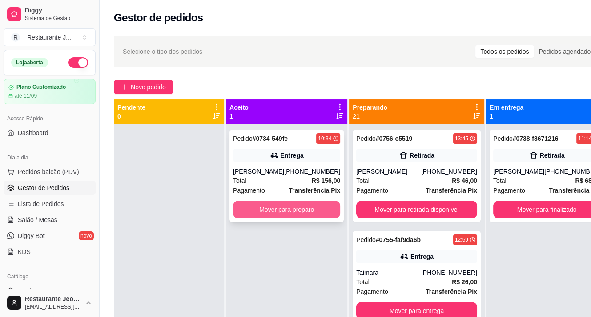
click at [257, 209] on button "Mover para preparo" at bounding box center [286, 210] width 107 height 18
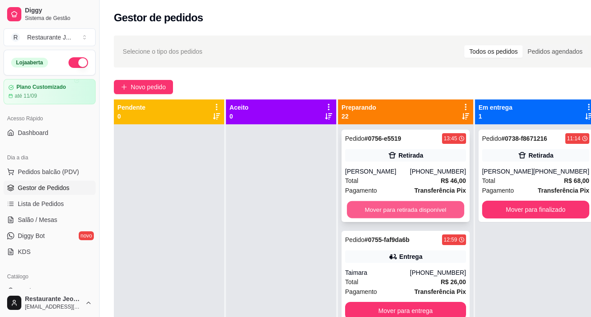
click at [367, 215] on button "Mover para retirada disponível" at bounding box center [405, 209] width 117 height 17
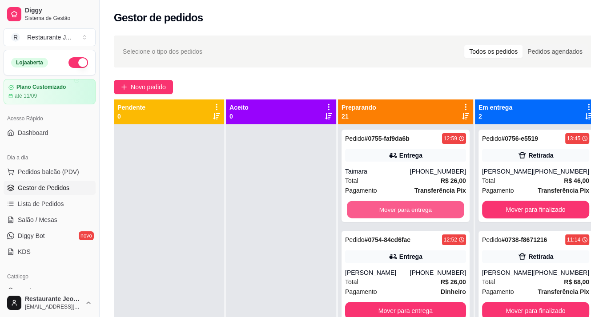
click at [366, 216] on button "Mover para entrega" at bounding box center [405, 209] width 117 height 17
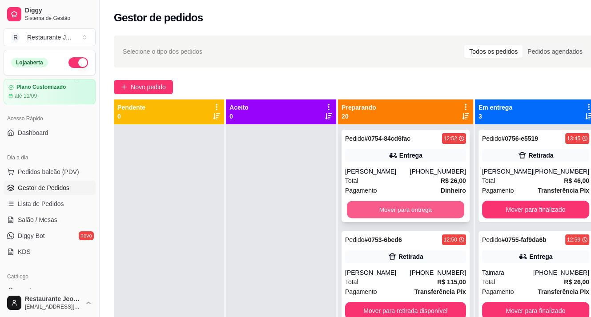
click at [365, 211] on button "Mover para entrega" at bounding box center [405, 209] width 117 height 17
click at [365, 210] on button "Mover para retirada disponível" at bounding box center [405, 210] width 121 height 18
click at [379, 219] on button "Mover para entrega" at bounding box center [405, 210] width 121 height 18
click at [375, 204] on button "Mover para entrega" at bounding box center [405, 210] width 121 height 18
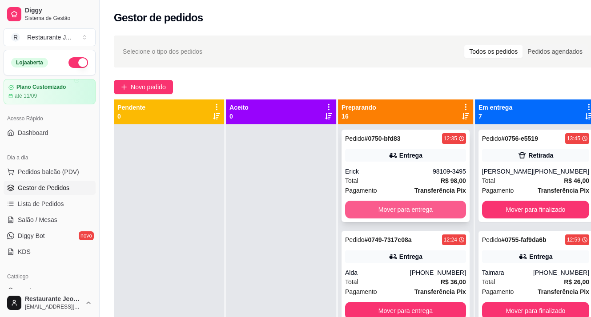
click at [375, 206] on button "Mover para entrega" at bounding box center [405, 210] width 121 height 18
click at [377, 208] on button "Mover para entrega" at bounding box center [405, 210] width 121 height 18
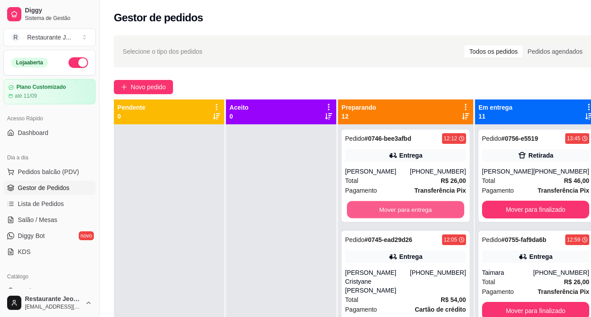
click at [377, 208] on button "Mover para entrega" at bounding box center [405, 209] width 117 height 17
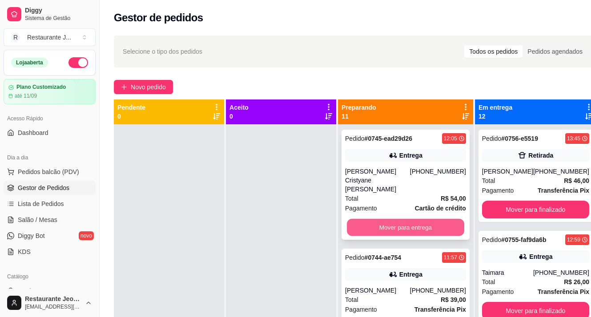
click at [387, 226] on button "Mover para entrega" at bounding box center [405, 227] width 117 height 17
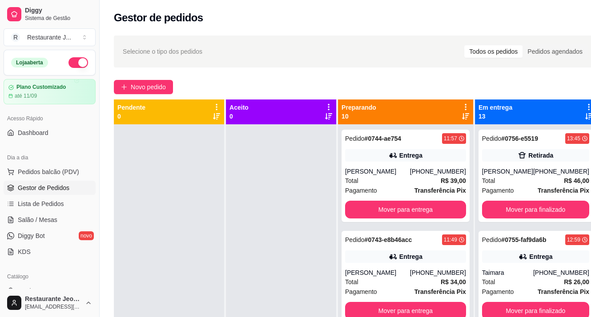
click at [388, 227] on div "Pedido # 0744-ae754 11:57 Entrega [PERSON_NAME] [PHONE_NUMBER] Total R$ 39,00 P…" at bounding box center [405, 282] width 135 height 317
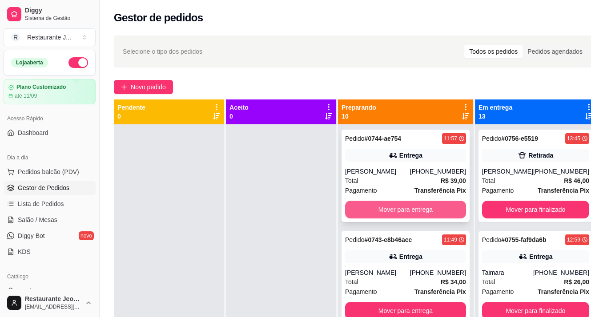
click at [372, 210] on button "Mover para entrega" at bounding box center [405, 210] width 121 height 18
click at [378, 207] on button "Mover para entrega" at bounding box center [405, 210] width 121 height 18
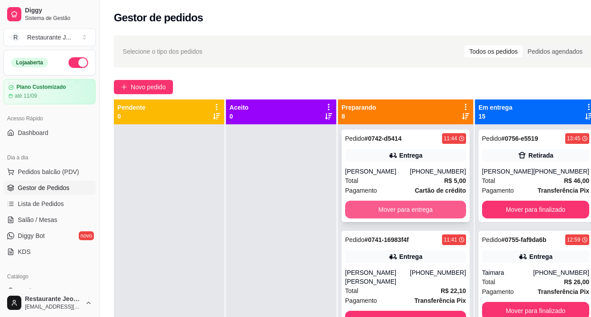
click at [378, 208] on button "Mover para entrega" at bounding box center [405, 210] width 121 height 18
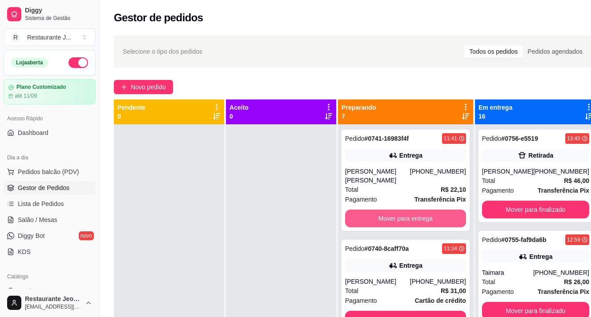
click at [378, 210] on button "Mover para entrega" at bounding box center [405, 219] width 121 height 18
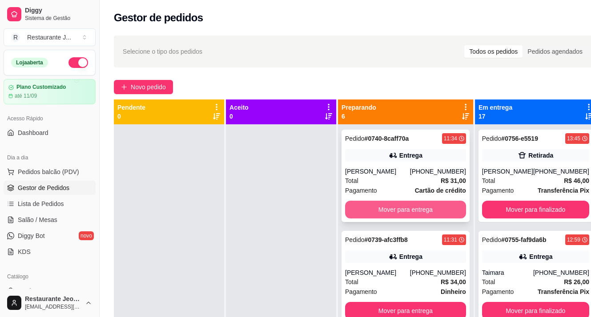
click at [390, 217] on button "Mover para entrega" at bounding box center [405, 210] width 121 height 18
click at [373, 215] on button "Mover para entrega" at bounding box center [405, 209] width 117 height 17
click at [368, 210] on button "Mover para entrega" at bounding box center [405, 209] width 117 height 17
click at [368, 210] on button "Mover para entrega" at bounding box center [405, 210] width 121 height 18
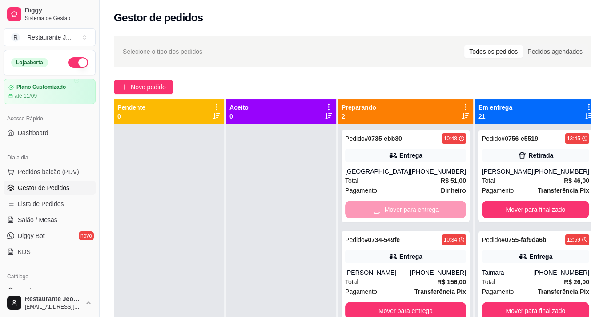
click at [368, 210] on div "Mover para entrega" at bounding box center [405, 210] width 121 height 18
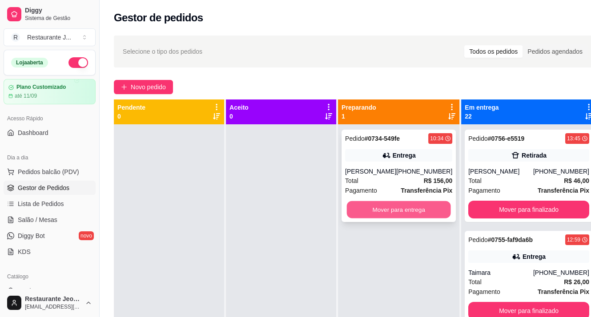
click at [430, 211] on button "Mover para entrega" at bounding box center [399, 209] width 104 height 17
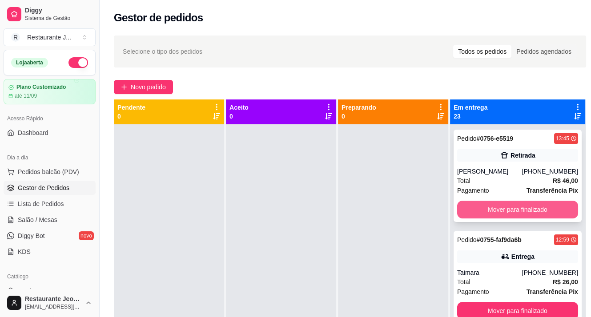
click at [478, 213] on button "Mover para finalizado" at bounding box center [517, 210] width 121 height 18
click at [480, 212] on button "Mover para finalizado" at bounding box center [517, 209] width 117 height 17
click at [478, 208] on button "Mover para finalizado" at bounding box center [517, 209] width 117 height 17
click at [478, 208] on button "Mover para finalizado" at bounding box center [517, 210] width 121 height 18
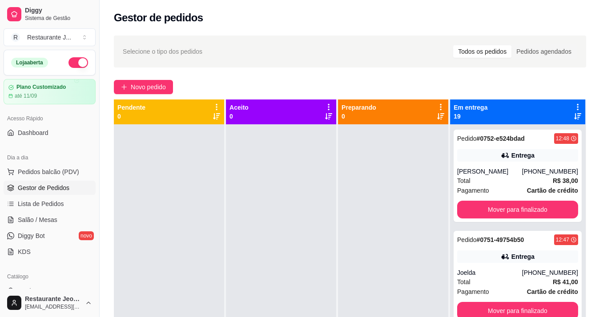
click at [478, 208] on div "Pedido # 0752-e524bdad 12:48 Entrega [PERSON_NAME] [PHONE_NUMBER] Total R$ 38,0…" at bounding box center [517, 176] width 128 height 92
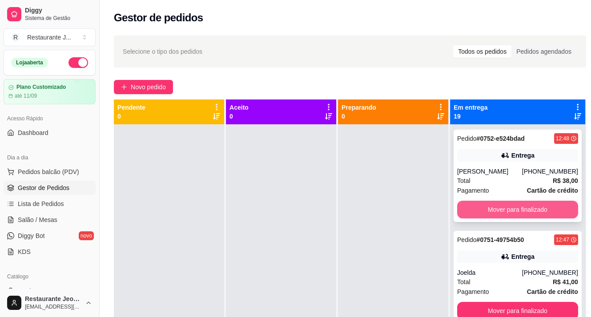
click at [485, 216] on button "Mover para finalizado" at bounding box center [517, 210] width 121 height 18
click at [488, 214] on button "Mover para finalizado" at bounding box center [517, 209] width 117 height 17
click at [501, 212] on button "Mover para finalizado" at bounding box center [517, 210] width 121 height 18
click at [498, 209] on button "Mover para finalizado" at bounding box center [517, 210] width 121 height 18
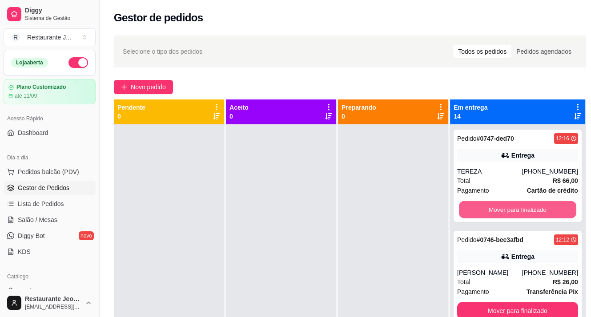
click at [498, 209] on button "Mover para finalizado" at bounding box center [517, 209] width 117 height 17
click at [498, 209] on div "Mover para finalizado" at bounding box center [517, 210] width 121 height 18
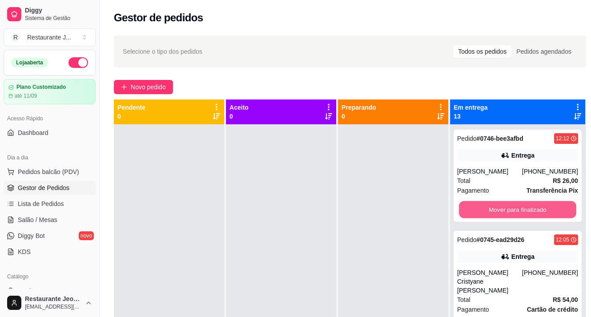
click at [498, 209] on button "Mover para finalizado" at bounding box center [517, 209] width 117 height 17
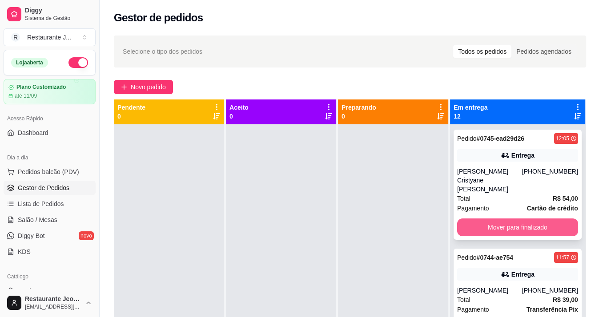
click at [500, 224] on button "Mover para finalizado" at bounding box center [517, 228] width 121 height 18
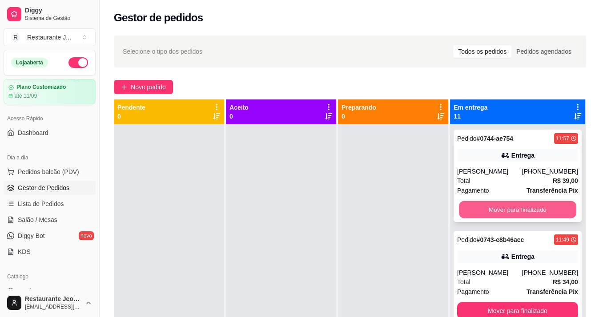
click at [494, 210] on button "Mover para finalizado" at bounding box center [517, 209] width 117 height 17
click at [494, 210] on button "Mover para finalizado" at bounding box center [517, 210] width 121 height 18
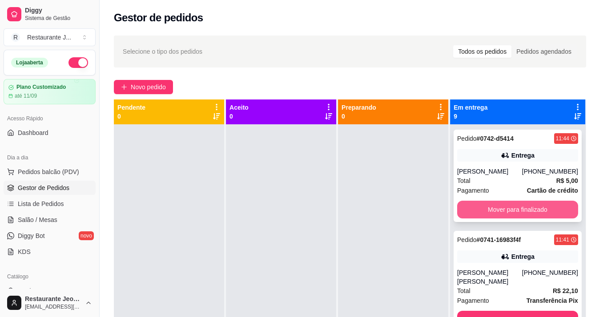
click at [494, 210] on button "Mover para finalizado" at bounding box center [517, 210] width 121 height 18
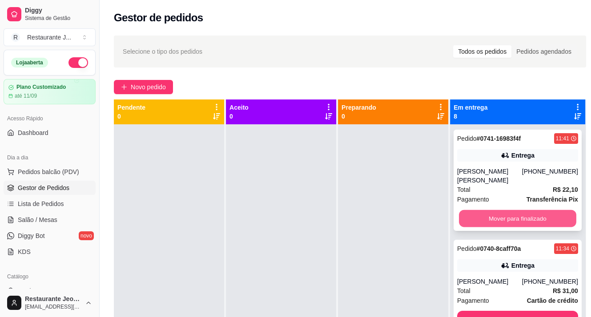
click at [499, 210] on button "Mover para finalizado" at bounding box center [517, 218] width 117 height 17
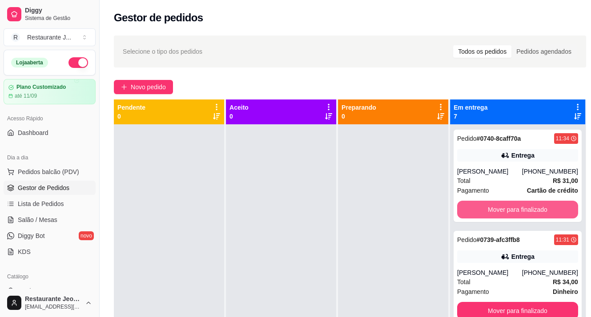
click at [499, 209] on button "Mover para finalizado" at bounding box center [517, 210] width 121 height 18
click at [499, 209] on button "Mover para finalizado" at bounding box center [517, 209] width 117 height 17
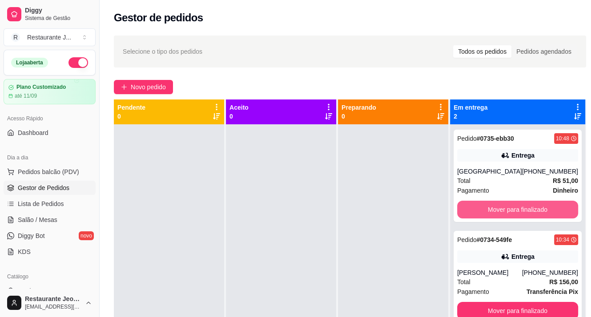
click at [499, 209] on button "Mover para finalizado" at bounding box center [517, 210] width 121 height 18
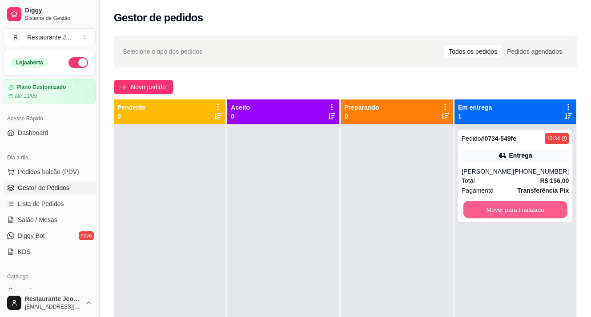
click at [499, 209] on button "Mover para finalizado" at bounding box center [515, 209] width 104 height 17
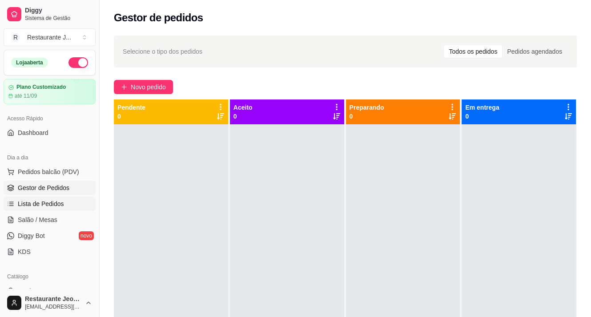
click at [58, 203] on span "Lista de Pedidos" at bounding box center [41, 204] width 46 height 9
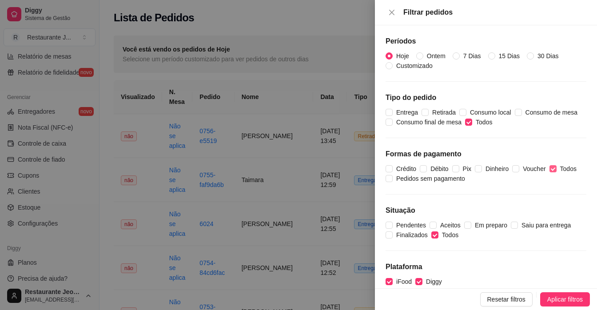
click at [553, 168] on input "Todos" at bounding box center [553, 168] width 7 height 7
checkbox input "false"
click at [426, 168] on input "Débito" at bounding box center [423, 168] width 7 height 7
checkbox input "true"
click at [389, 168] on input "Crédito" at bounding box center [389, 168] width 7 height 7
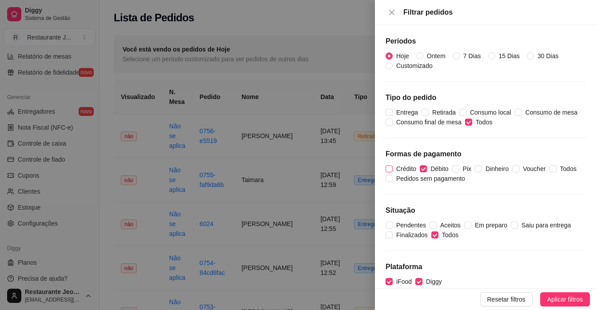
checkbox input "true"
click at [545, 294] on button "Aplicar filtros" at bounding box center [565, 299] width 50 height 14
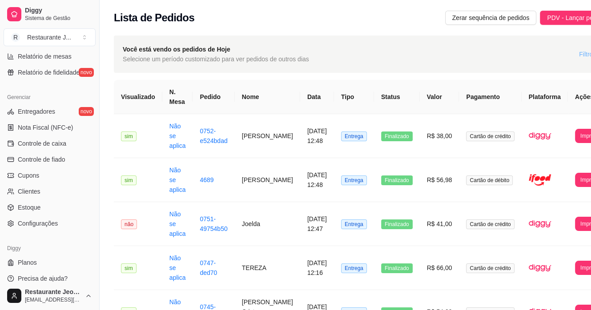
click at [572, 48] on button "Filtros" at bounding box center [587, 54] width 31 height 14
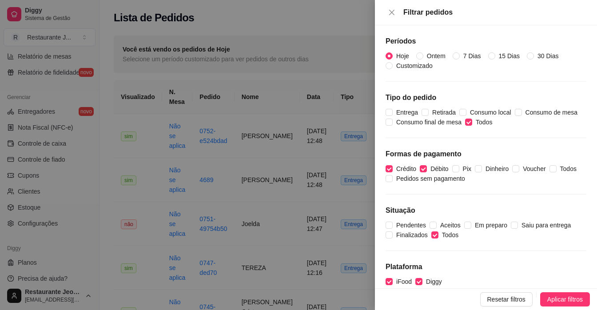
drag, startPoint x: 426, startPoint y: 167, endPoint x: 376, endPoint y: 178, distance: 50.7
click at [426, 166] on input "Débito" at bounding box center [423, 168] width 7 height 7
checkbox input "false"
drag, startPoint x: 386, startPoint y: 164, endPoint x: 430, endPoint y: 172, distance: 44.6
click at [386, 164] on label "Crédito" at bounding box center [403, 169] width 34 height 10
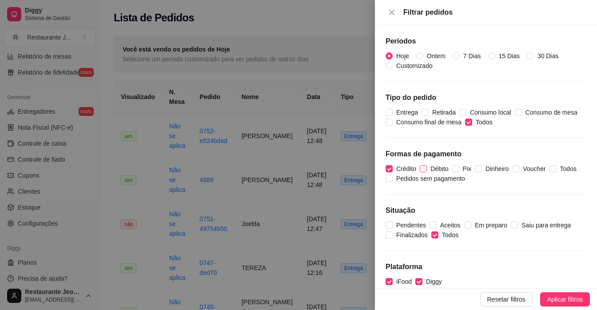
click at [386, 165] on input "Crédito" at bounding box center [389, 168] width 7 height 7
checkbox input "false"
click at [480, 166] on input "Dinheiro" at bounding box center [478, 168] width 7 height 7
checkbox input "true"
click at [548, 301] on span "Aplicar filtros" at bounding box center [566, 300] width 36 height 10
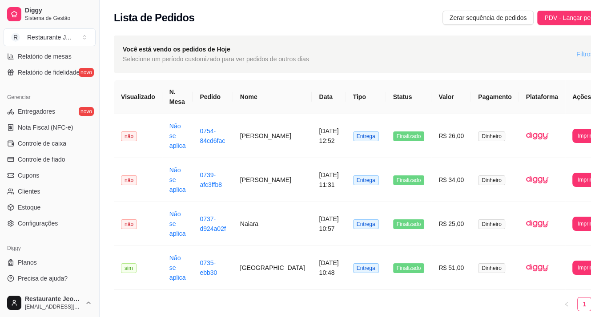
click at [569, 57] on button "Filtros" at bounding box center [584, 54] width 31 height 14
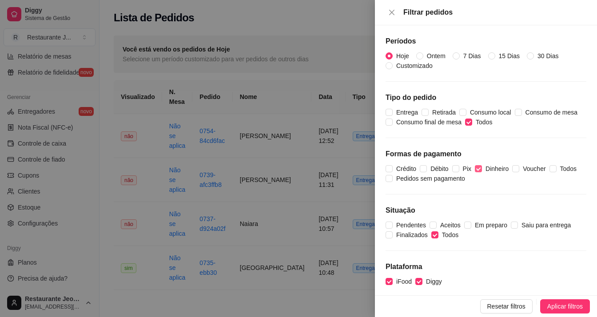
click at [480, 168] on input "Dinheiro" at bounding box center [478, 168] width 7 height 7
checkbox input "false"
click at [457, 168] on input "Pix" at bounding box center [455, 168] width 7 height 7
checkbox input "true"
click at [552, 305] on span "Aplicar filtros" at bounding box center [566, 307] width 36 height 10
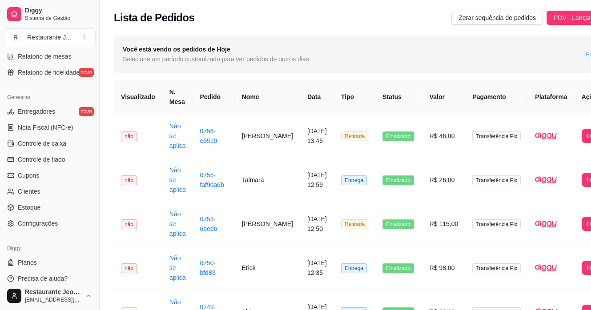
click at [585, 53] on span "Filtros" at bounding box center [593, 54] width 17 height 10
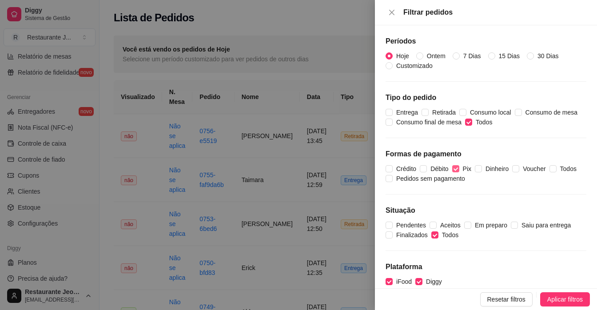
click at [452, 168] on input "Pix" at bounding box center [455, 168] width 7 height 7
checkbox input "false"
click at [468, 119] on input "Todos" at bounding box center [468, 122] width 7 height 7
checkbox input "false"
click at [313, 215] on div at bounding box center [298, 155] width 597 height 310
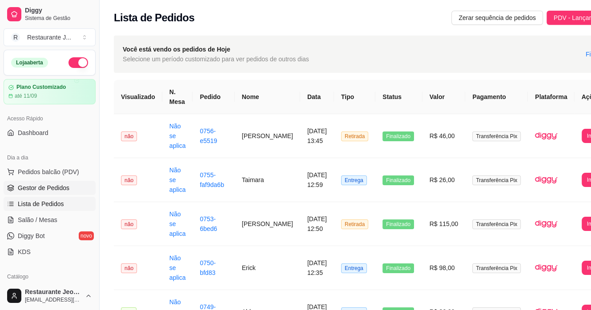
click at [52, 185] on span "Gestor de Pedidos" at bounding box center [44, 188] width 52 height 9
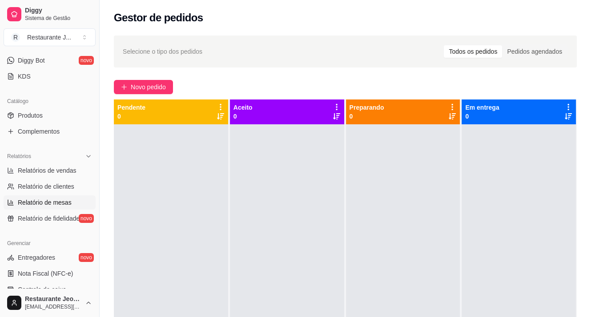
scroll to position [222, 0]
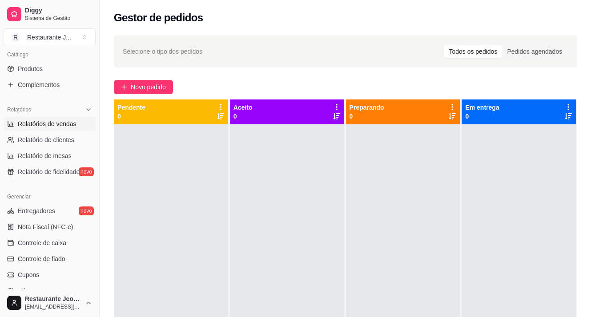
click at [70, 124] on span "Relatórios de vendas" at bounding box center [47, 124] width 59 height 9
select select "ALL"
select select "0"
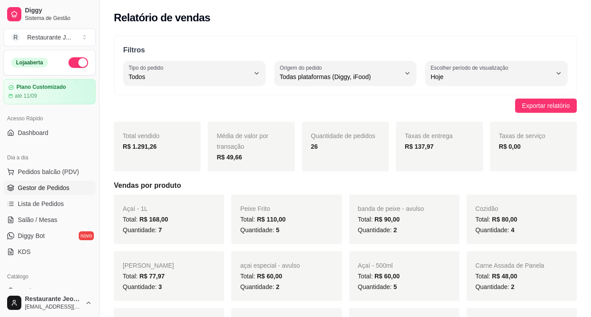
click at [61, 184] on span "Gestor de Pedidos" at bounding box center [44, 188] width 52 height 9
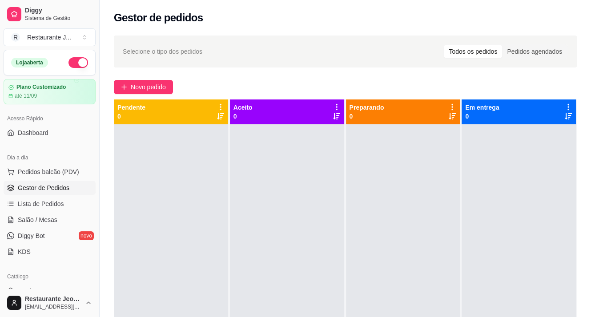
click at [52, 187] on span "Gestor de Pedidos" at bounding box center [44, 188] width 52 height 9
click at [68, 64] on button "button" at bounding box center [78, 62] width 20 height 11
